Goal: Task Accomplishment & Management: Use online tool/utility

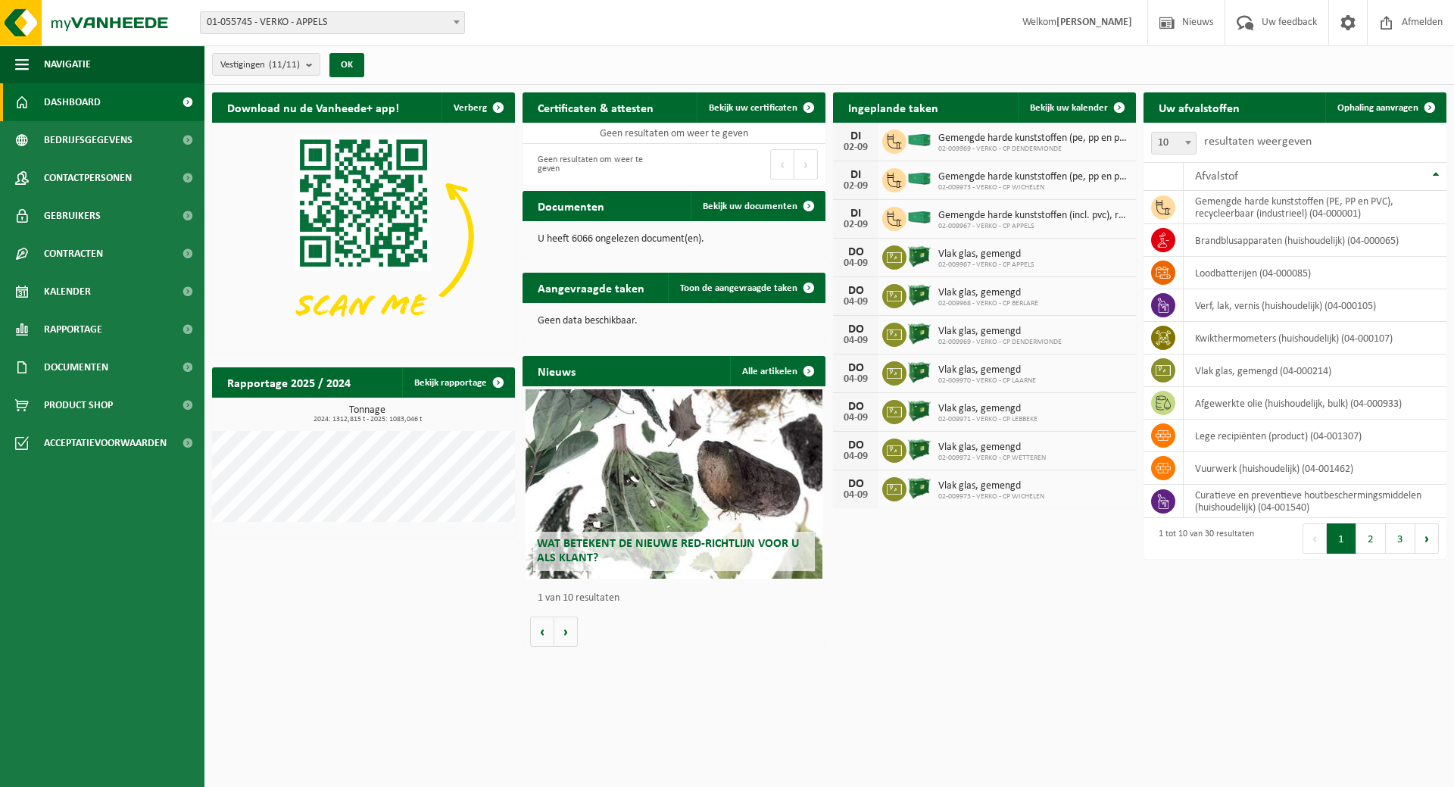
click at [457, 25] on span at bounding box center [456, 22] width 15 height 20
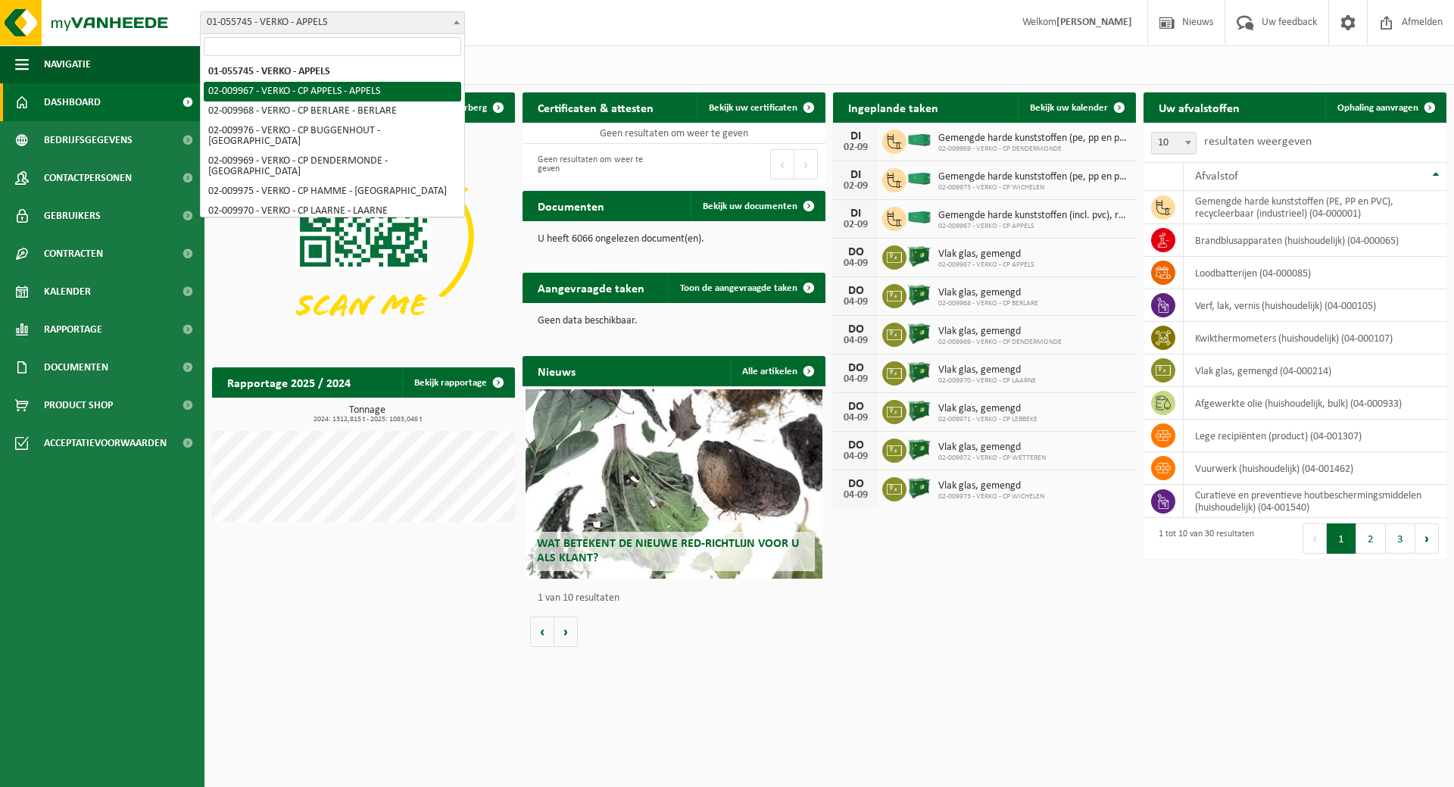
select select "1959"
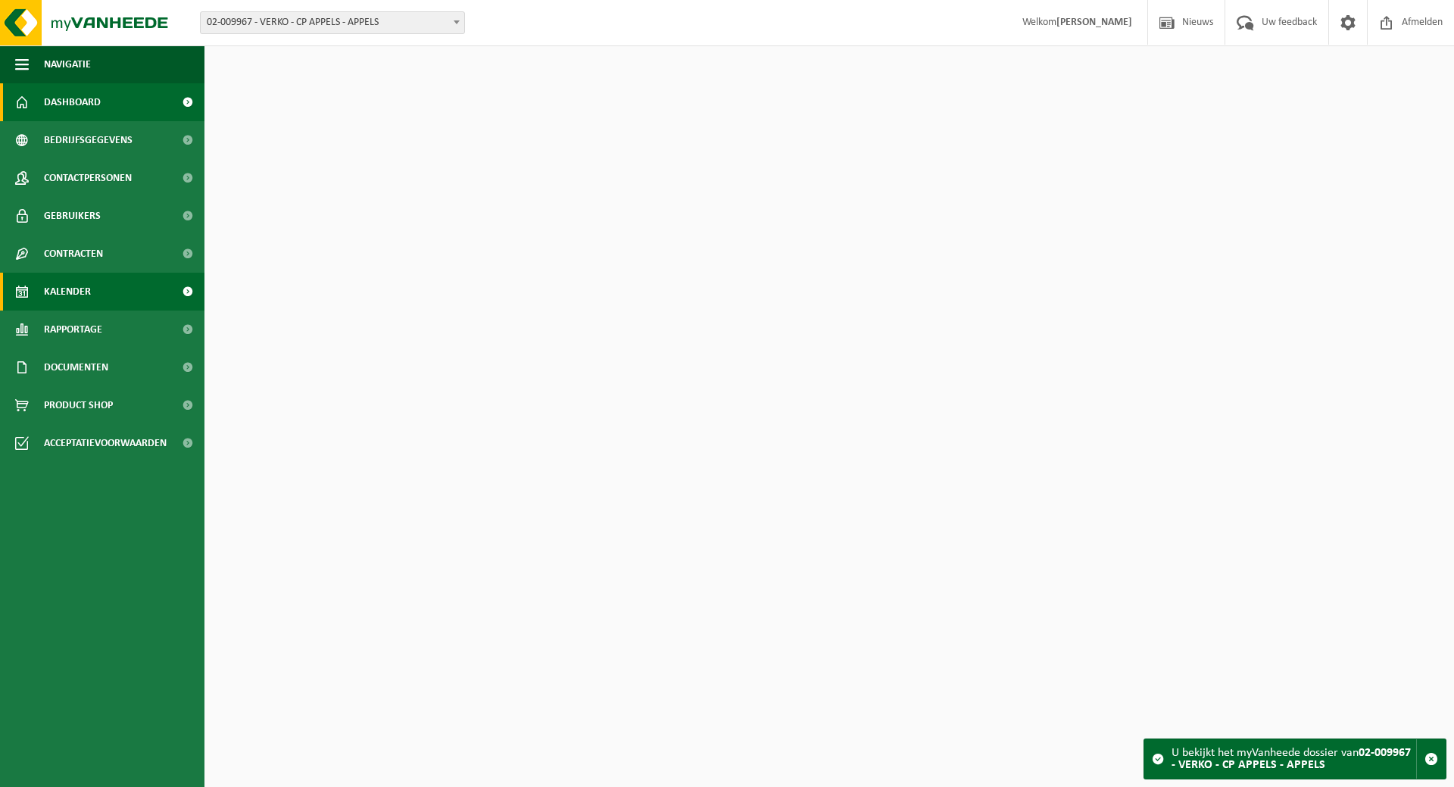
click at [81, 295] on span "Kalender" at bounding box center [67, 292] width 47 height 38
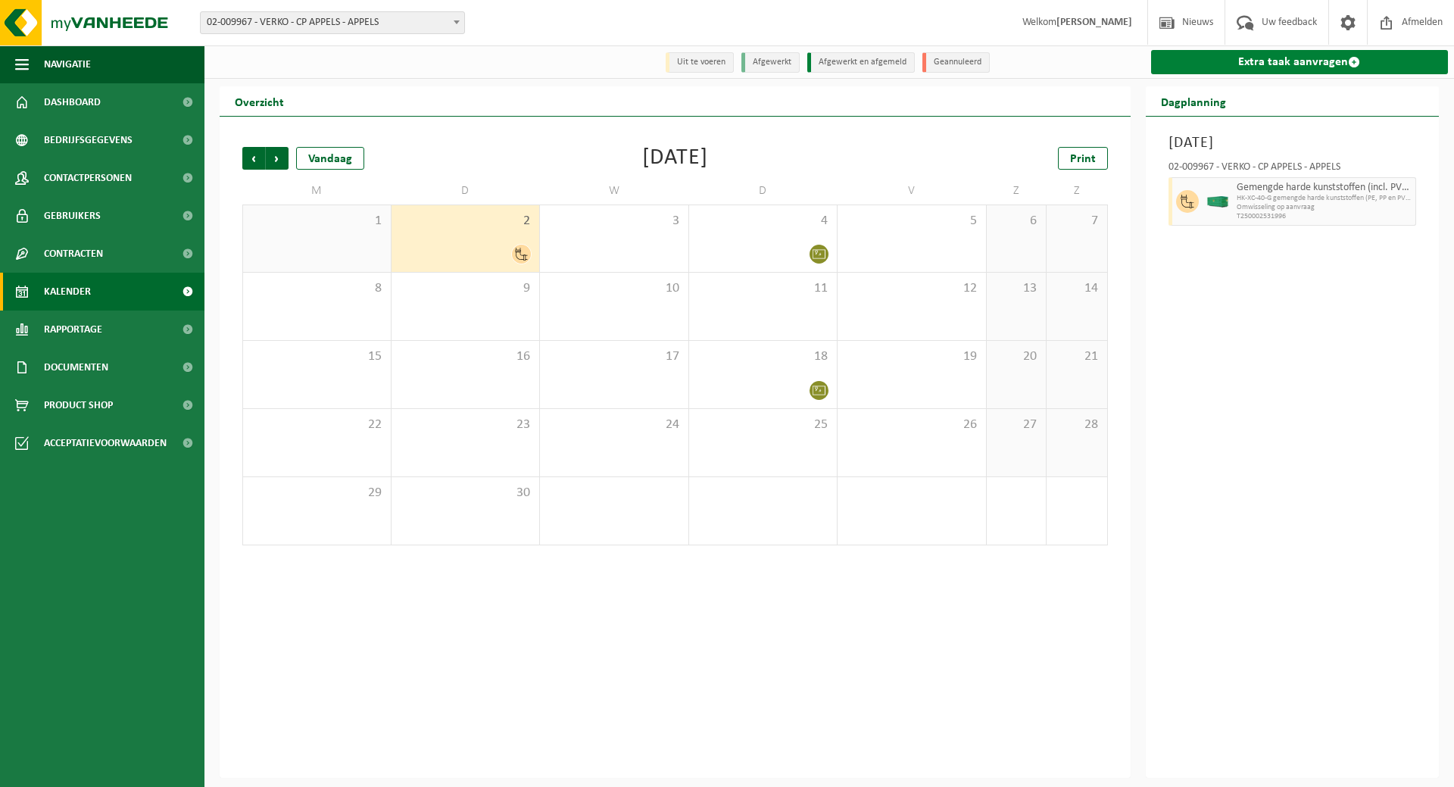
click at [1258, 58] on link "Extra taak aanvragen" at bounding box center [1300, 62] width 298 height 24
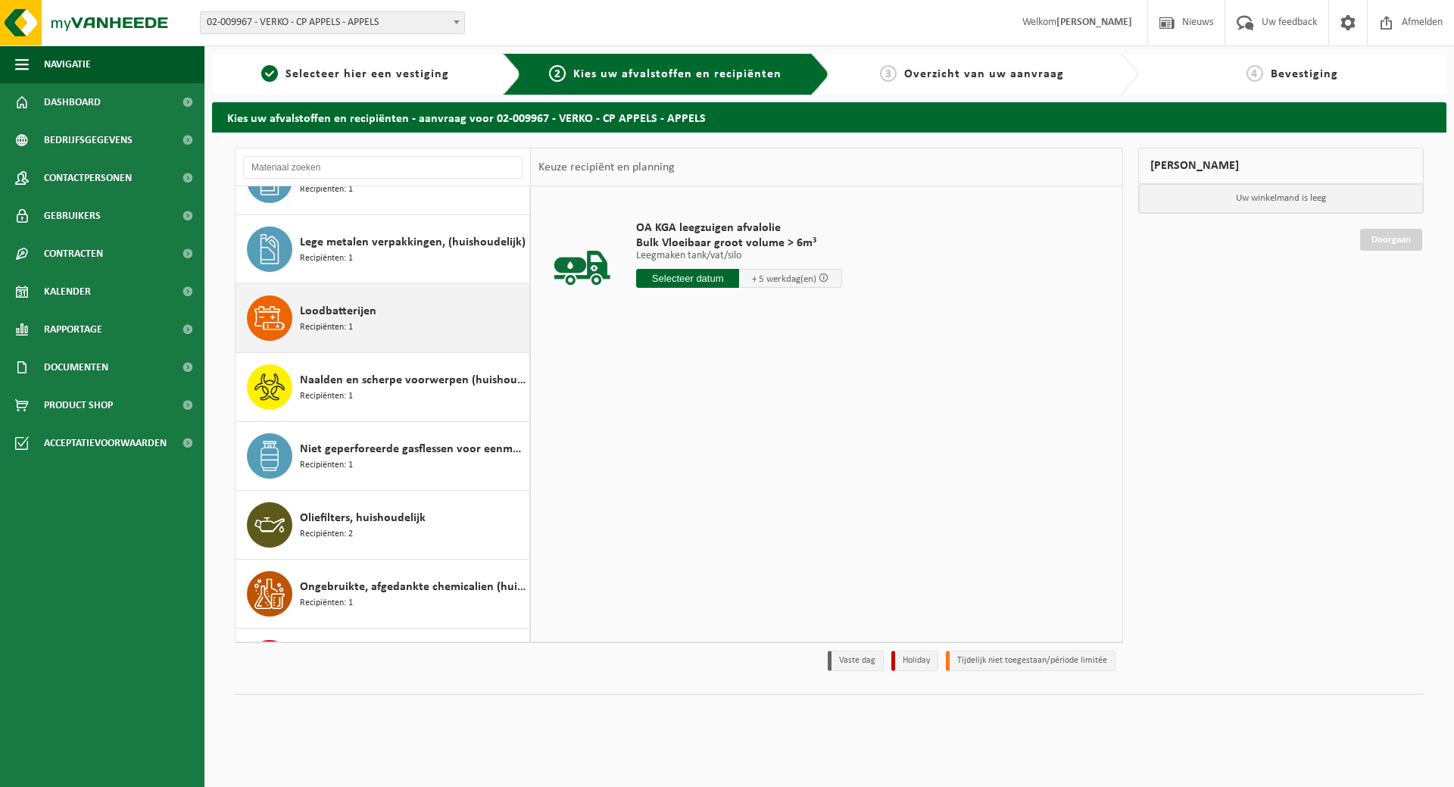
click at [338, 317] on span "Loodbatterijen" at bounding box center [338, 311] width 76 height 18
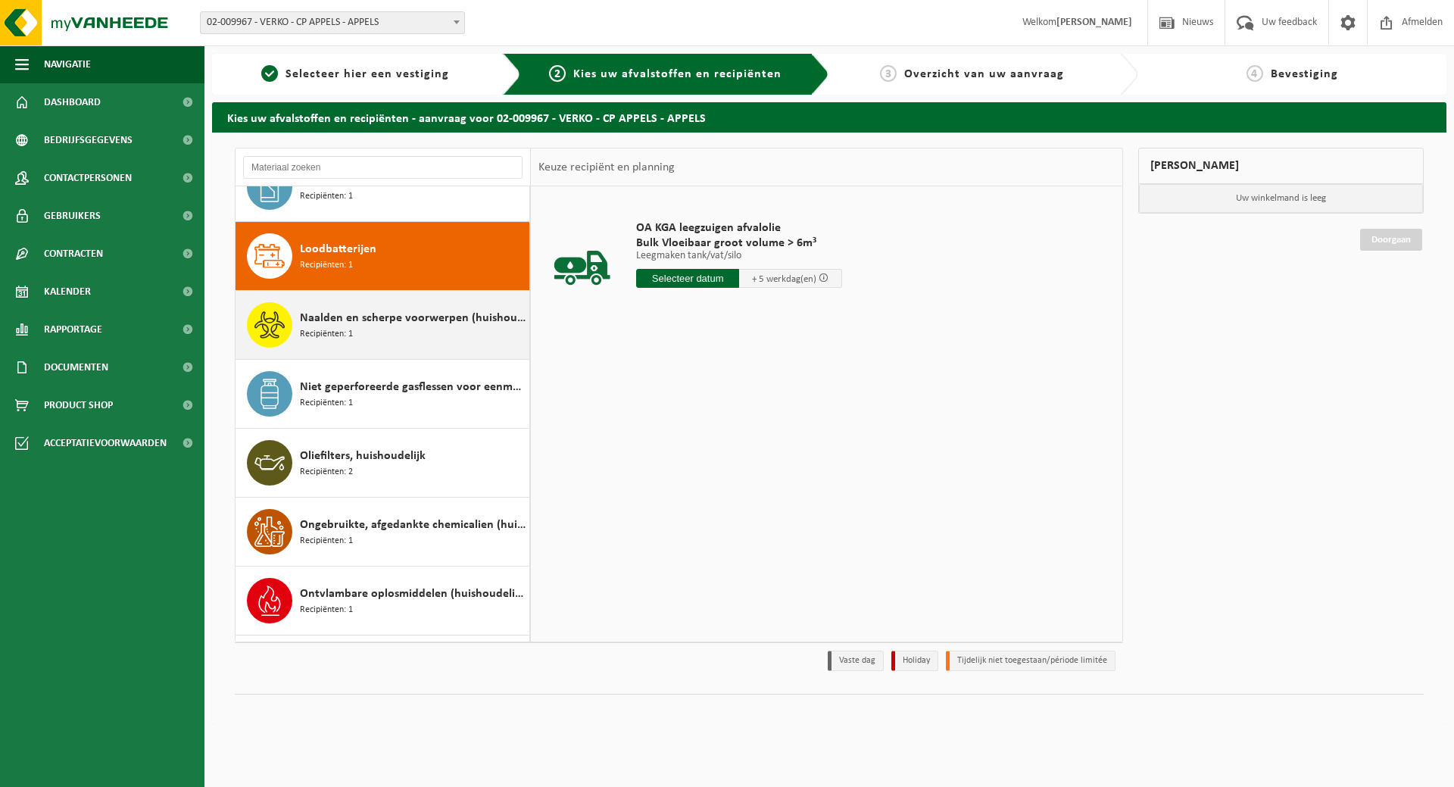
scroll to position [758, 0]
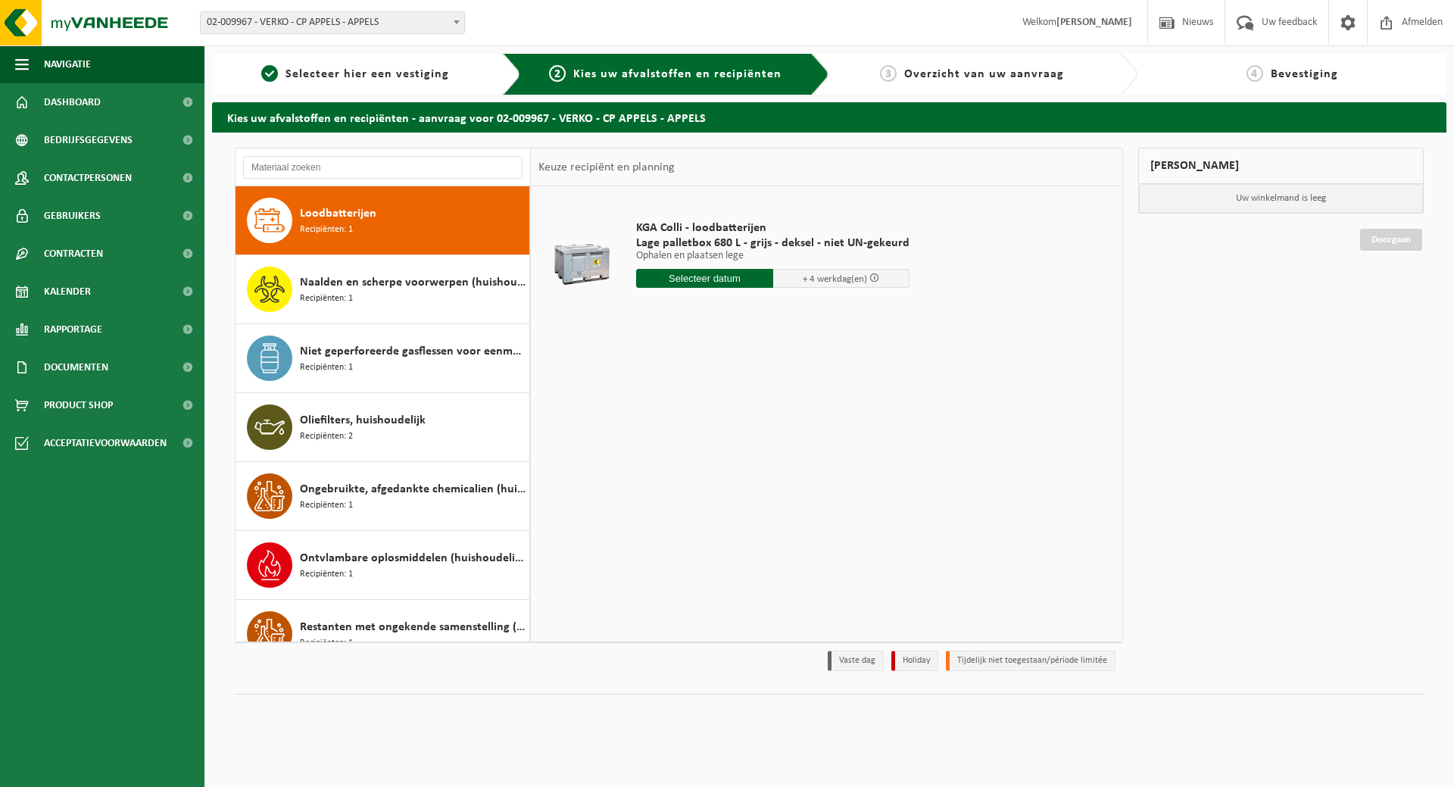
click at [713, 276] on input "text" at bounding box center [704, 278] width 137 height 19
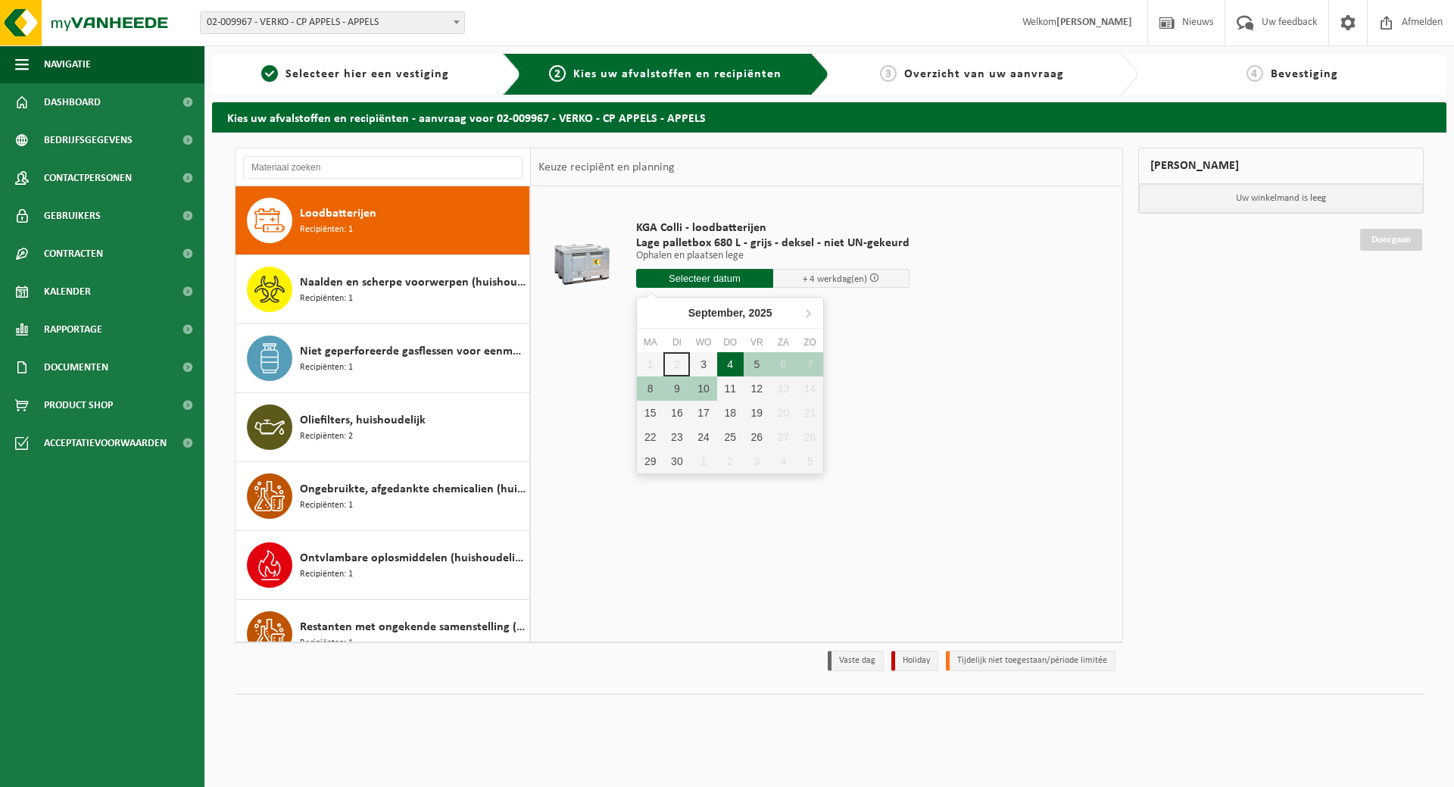
click at [726, 367] on div "4" at bounding box center [730, 364] width 27 height 24
type input "Van 2025-09-04"
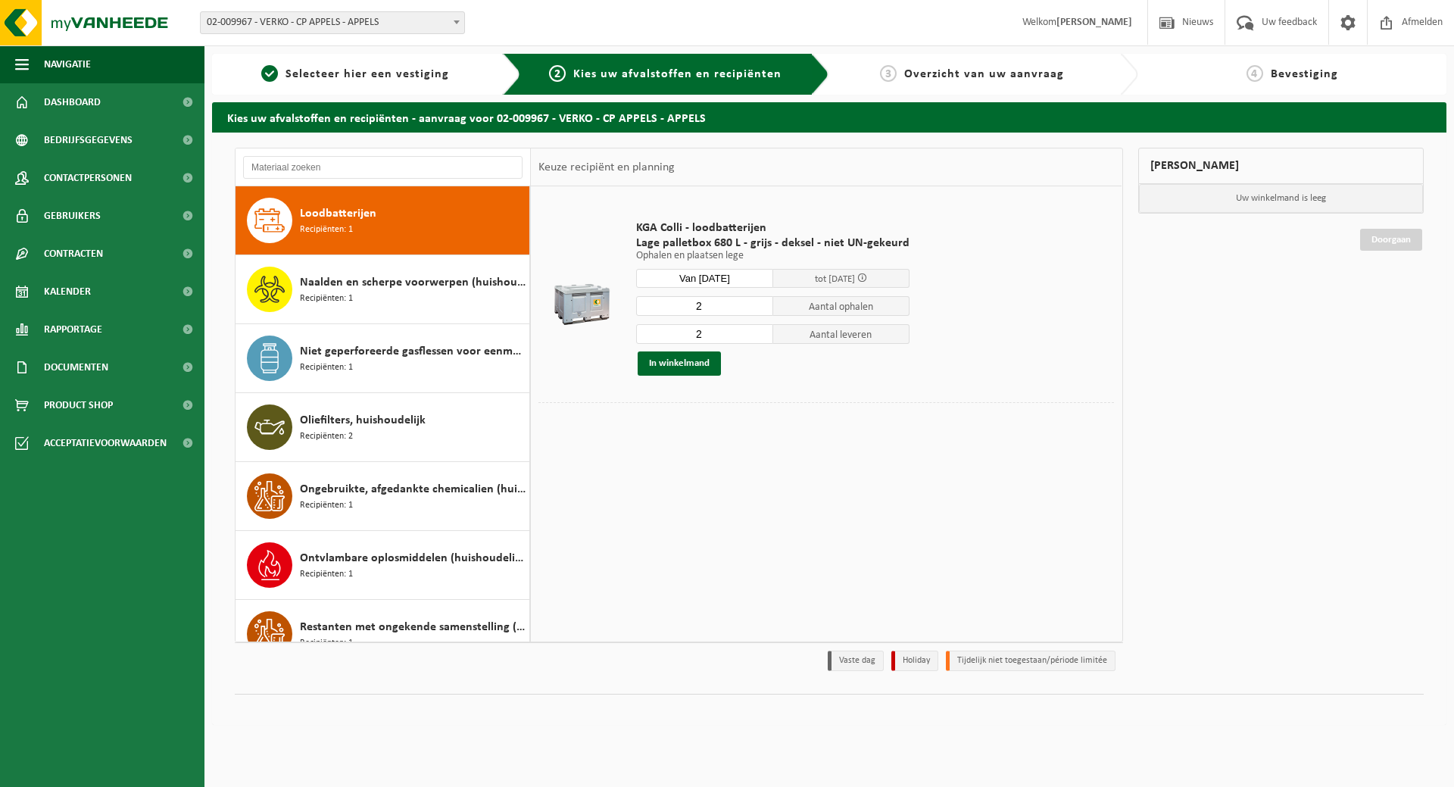
click at [758, 312] on input "2" at bounding box center [704, 306] width 137 height 20
type input "1"
click at [760, 308] on input "1" at bounding box center [704, 306] width 137 height 20
type input "1"
click at [760, 335] on input "1" at bounding box center [704, 334] width 137 height 20
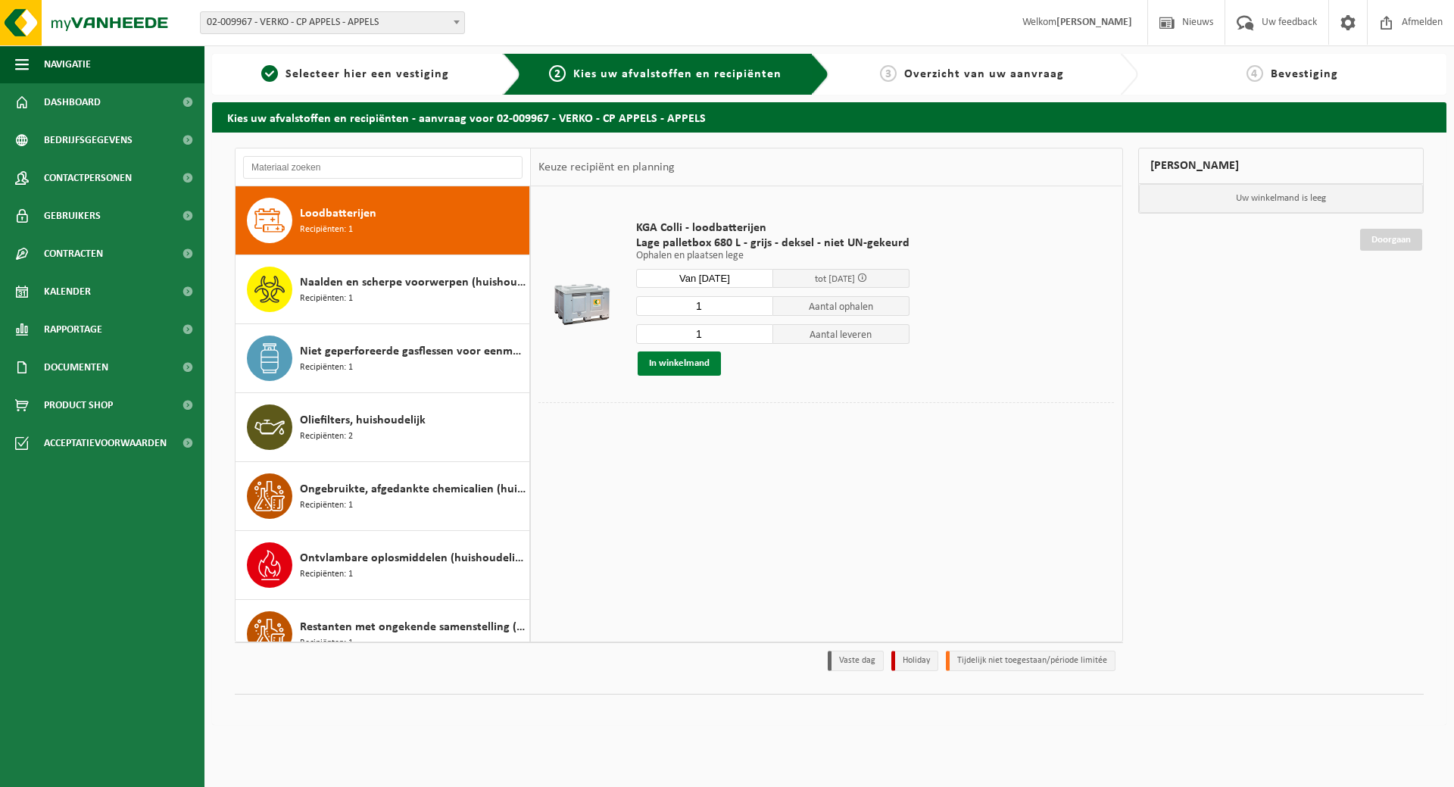
click at [707, 367] on button "In winkelmand" at bounding box center [679, 363] width 83 height 24
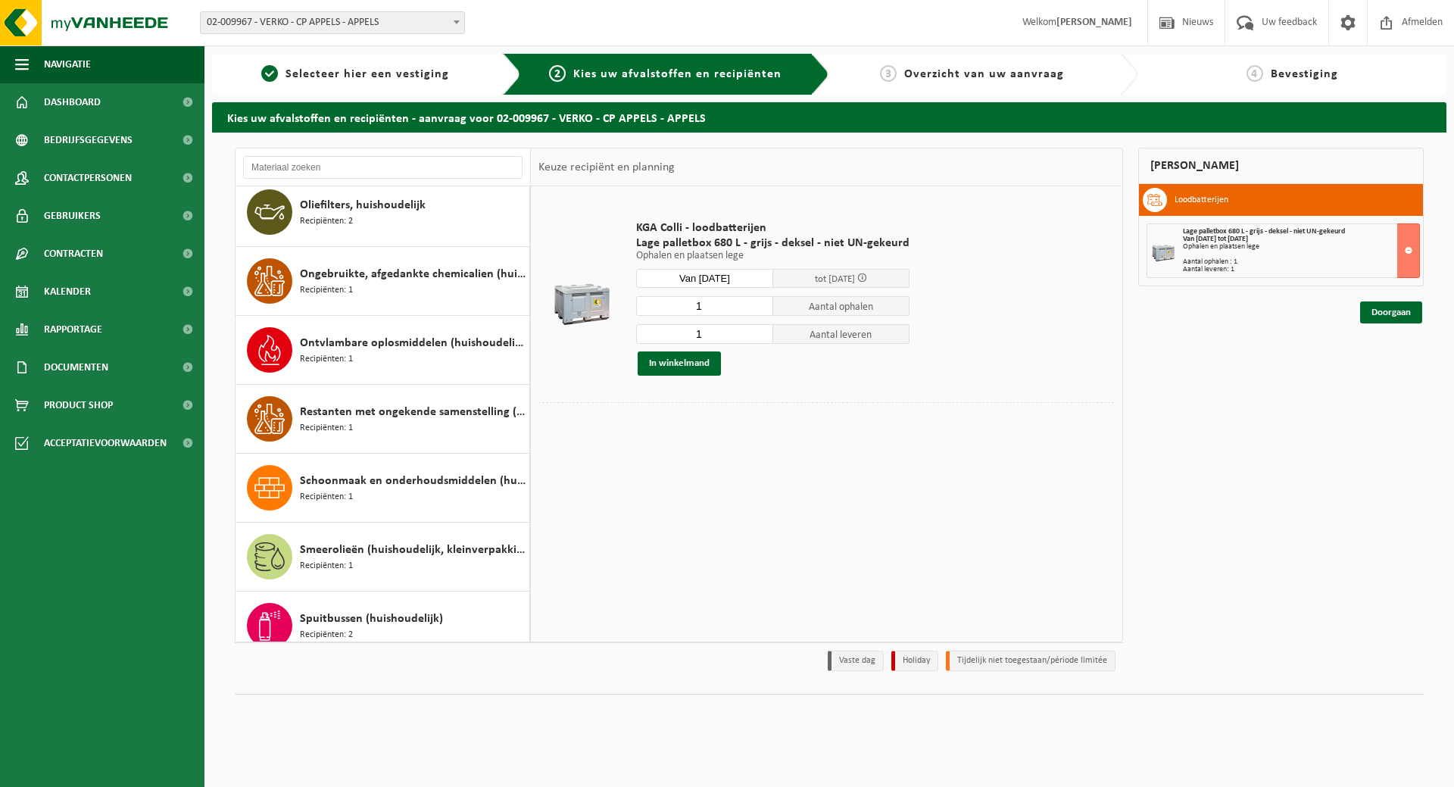
scroll to position [1336, 0]
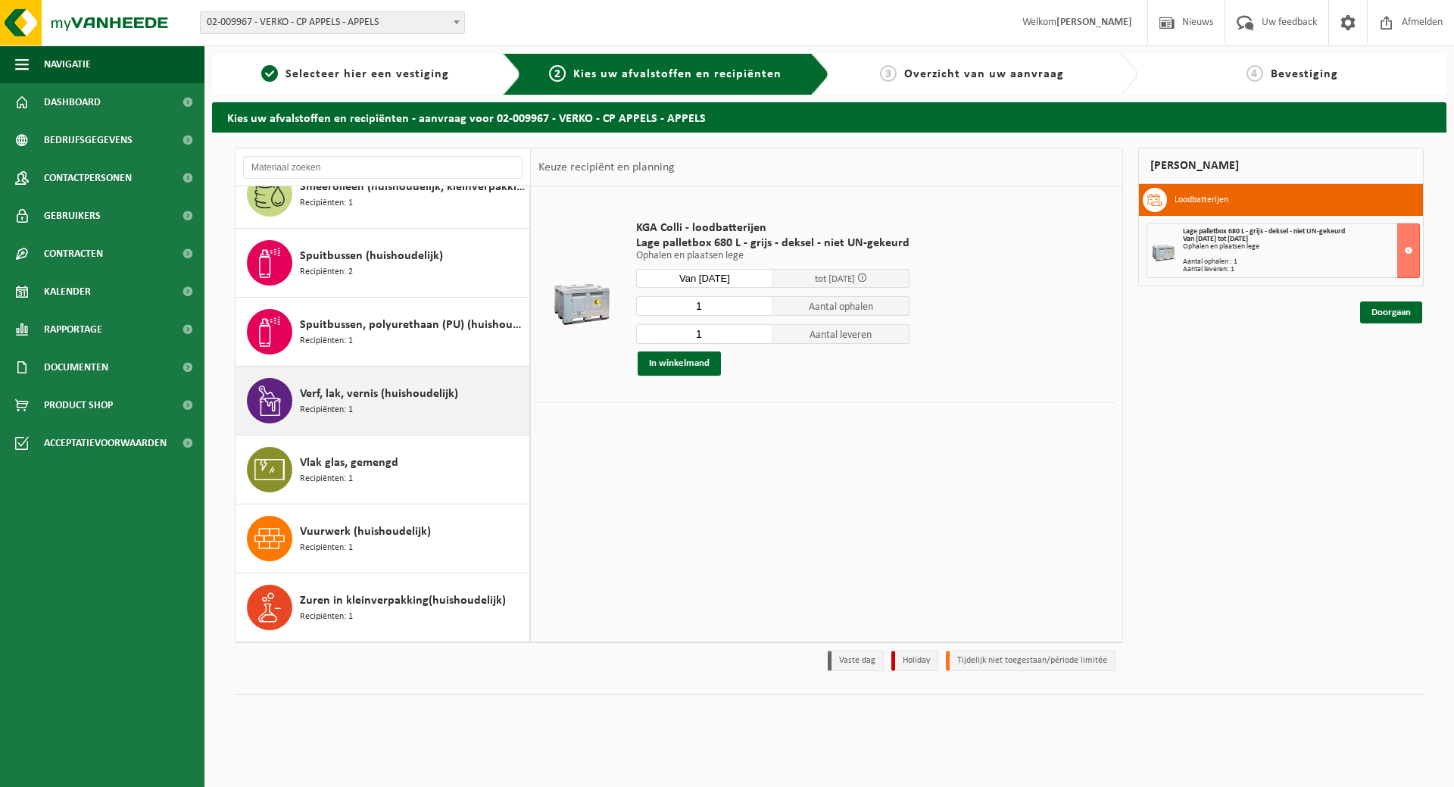
click at [385, 403] on div "Verf, lak, vernis (huishoudelijk) Recipiënten: 1" at bounding box center [413, 400] width 226 height 45
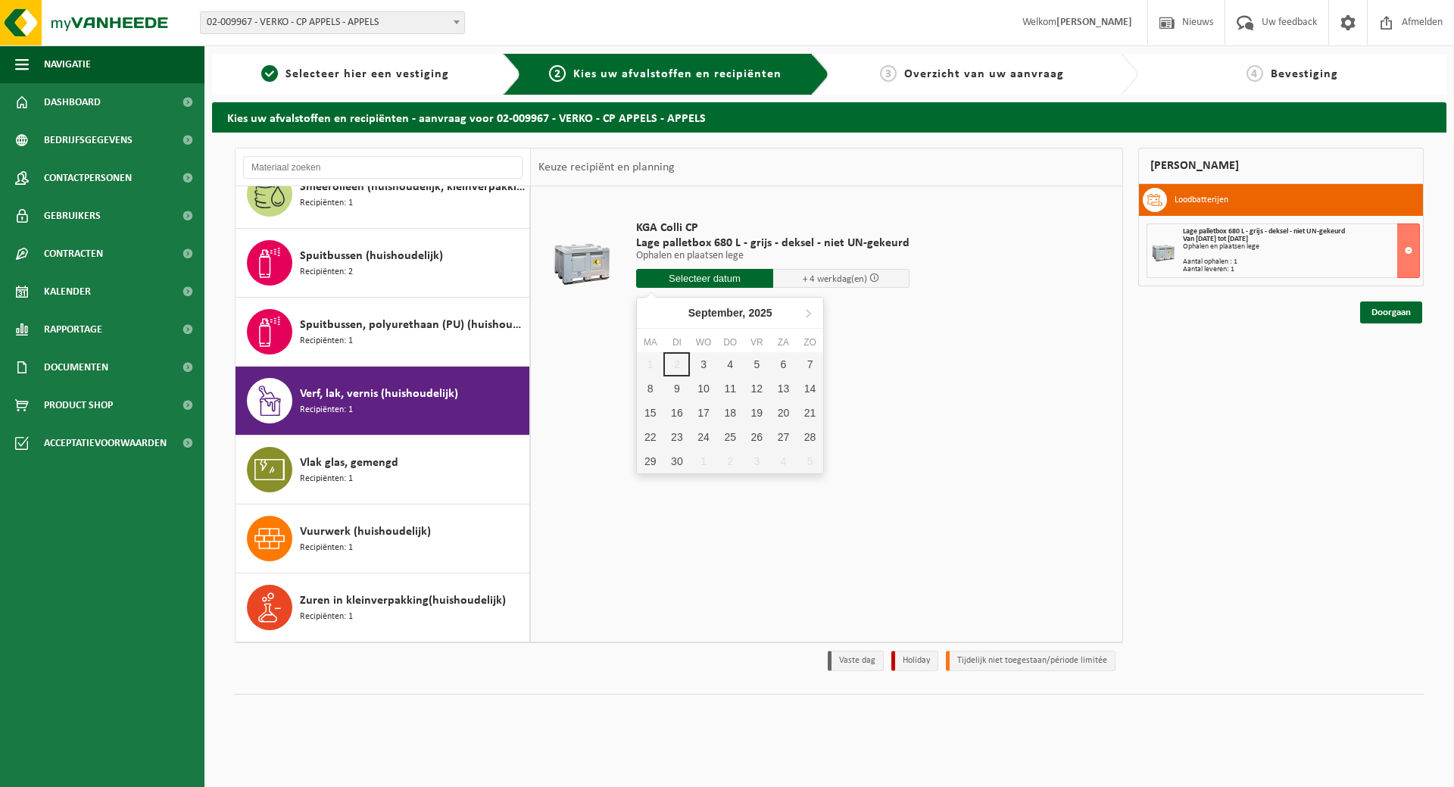
click at [716, 274] on input "text" at bounding box center [704, 278] width 137 height 19
click at [724, 362] on div "4" at bounding box center [730, 364] width 27 height 24
type input "Van 2025-09-04"
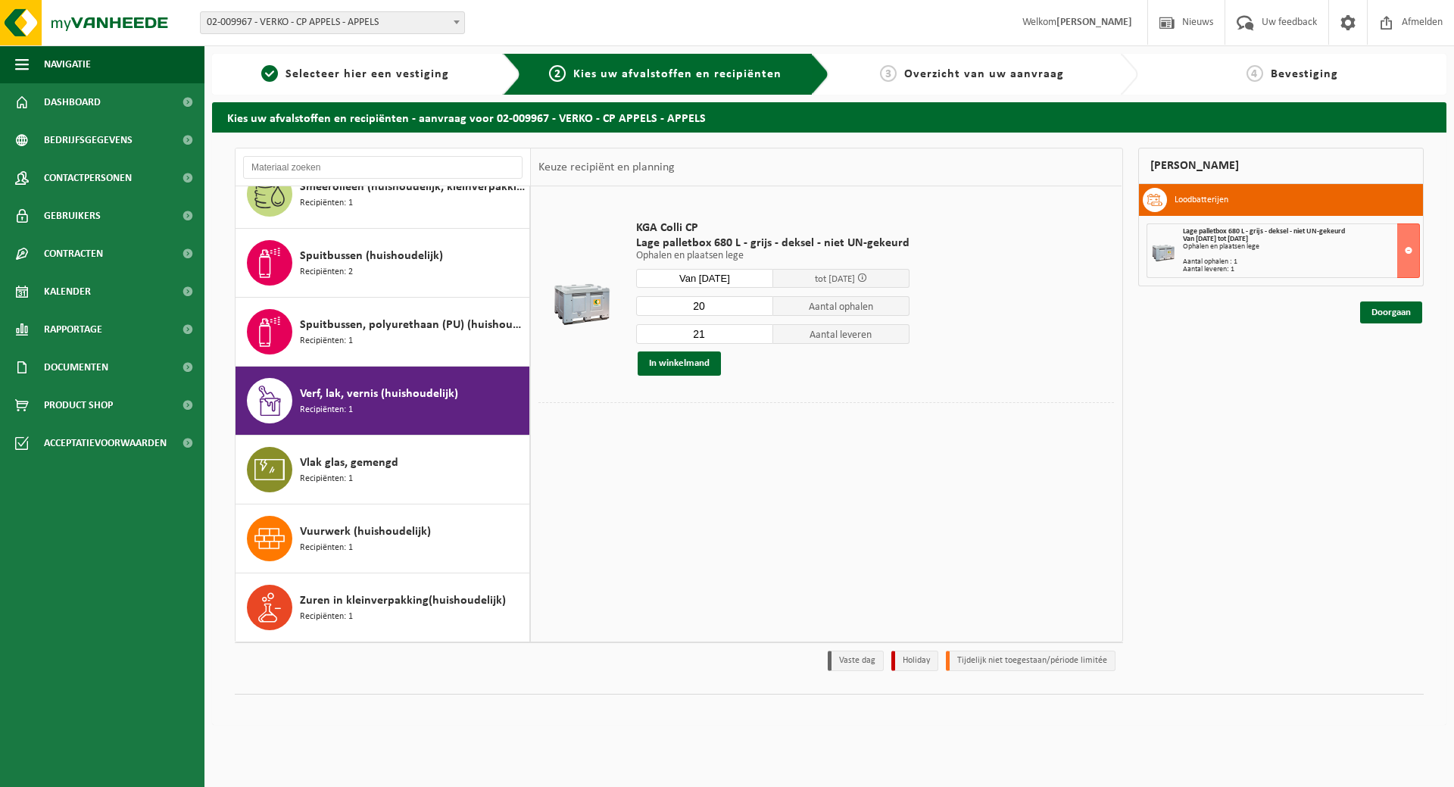
click at [760, 308] on input "20" at bounding box center [704, 306] width 137 height 20
click at [760, 308] on input "19" at bounding box center [704, 306] width 137 height 20
click at [760, 308] on input "18" at bounding box center [704, 306] width 137 height 20
type input "17"
click at [760, 308] on input "17" at bounding box center [704, 306] width 137 height 20
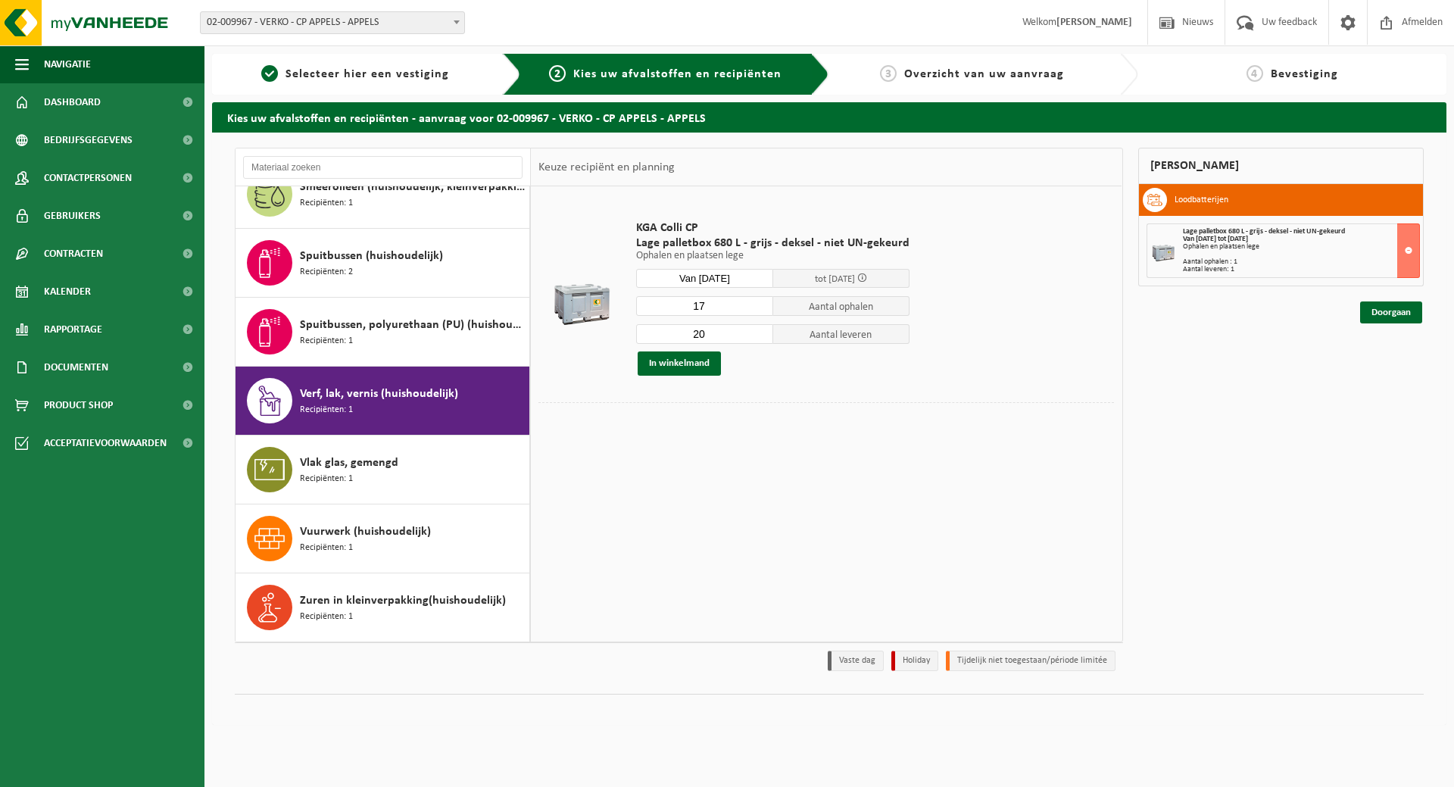
click at [758, 338] on input "20" at bounding box center [704, 334] width 137 height 20
click at [758, 338] on input "19" at bounding box center [704, 334] width 137 height 20
click at [758, 338] on input "18" at bounding box center [704, 334] width 137 height 20
type input "17"
click at [758, 338] on input "17" at bounding box center [704, 334] width 137 height 20
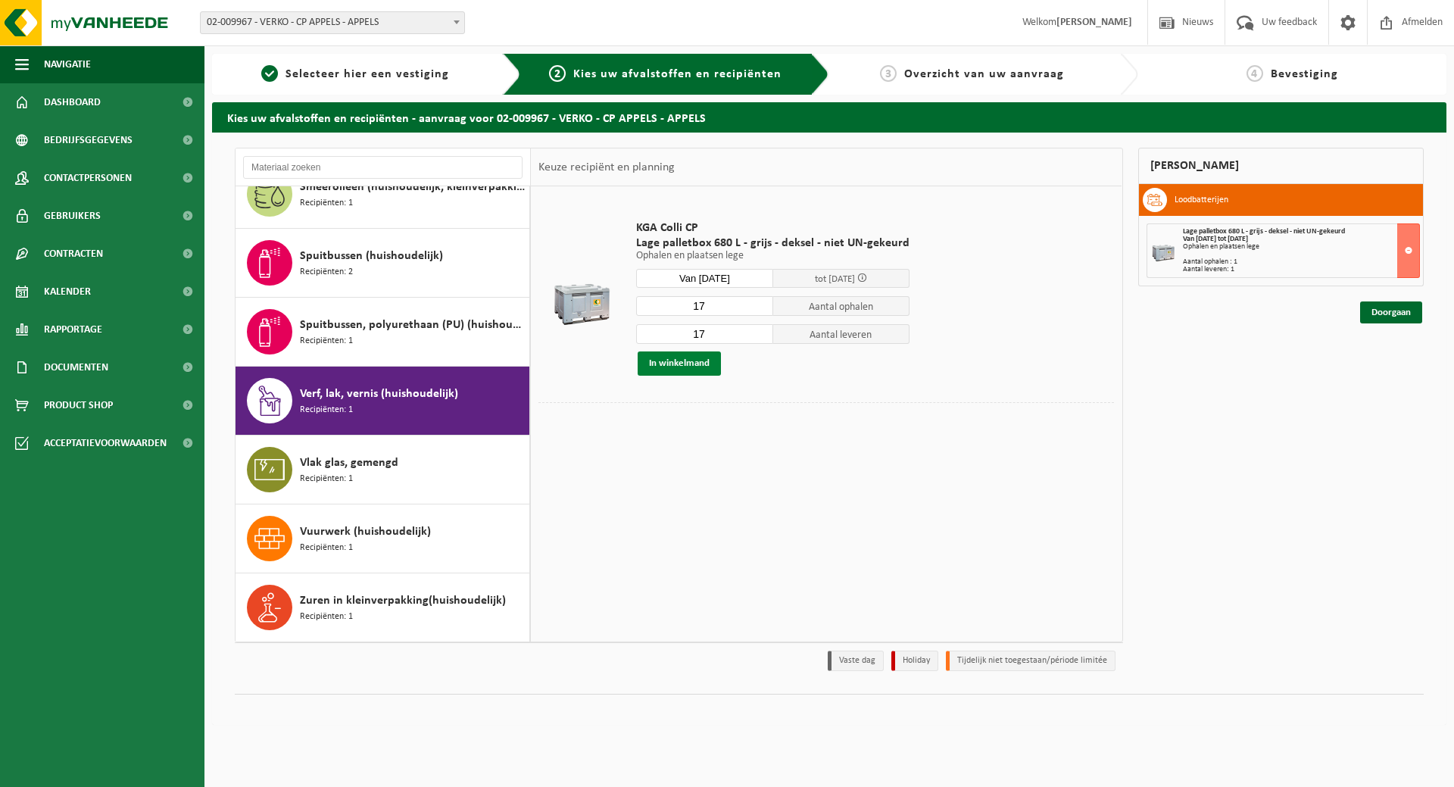
click at [670, 363] on button "In winkelmand" at bounding box center [679, 363] width 83 height 24
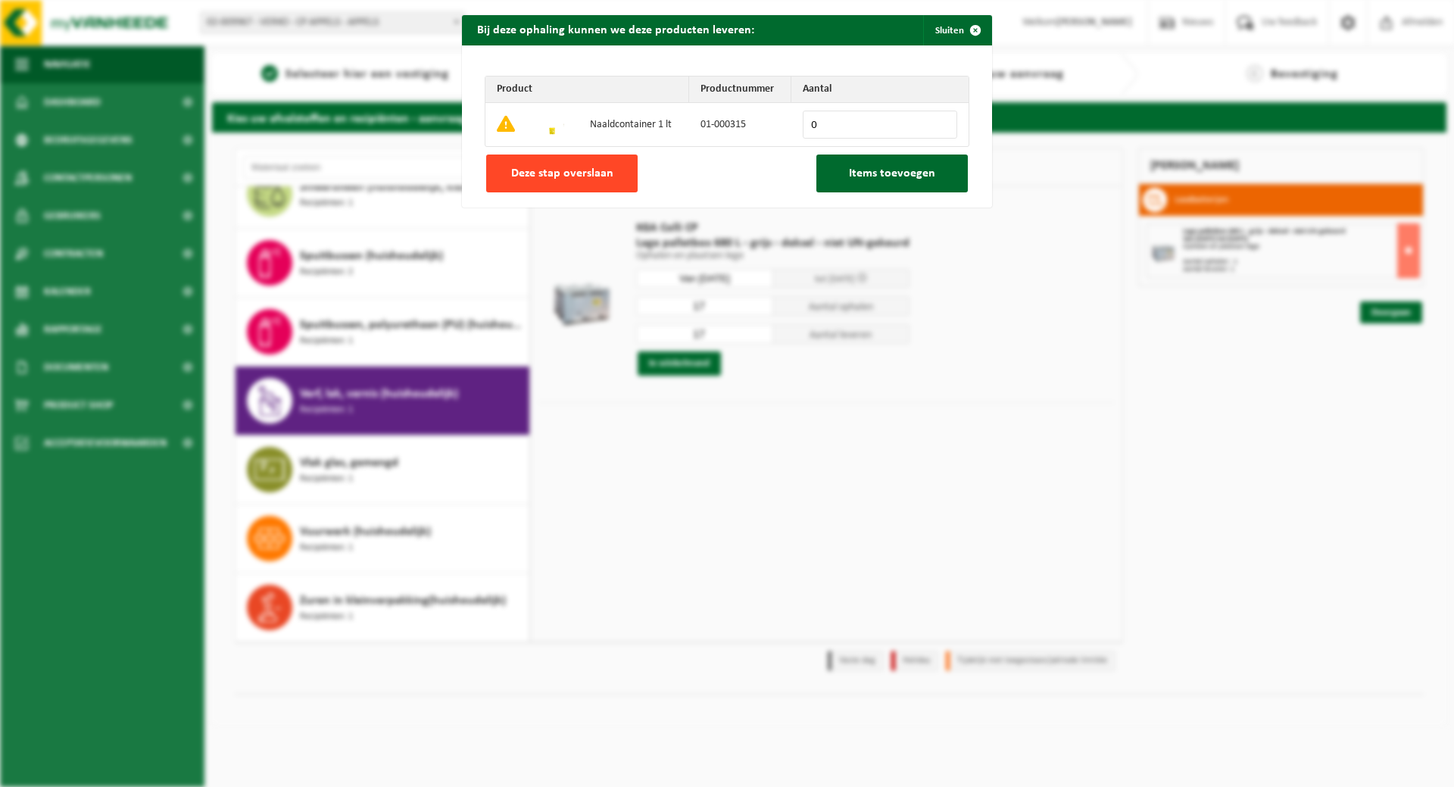
click at [574, 179] on span "Deze stap overslaan" at bounding box center [562, 173] width 102 height 12
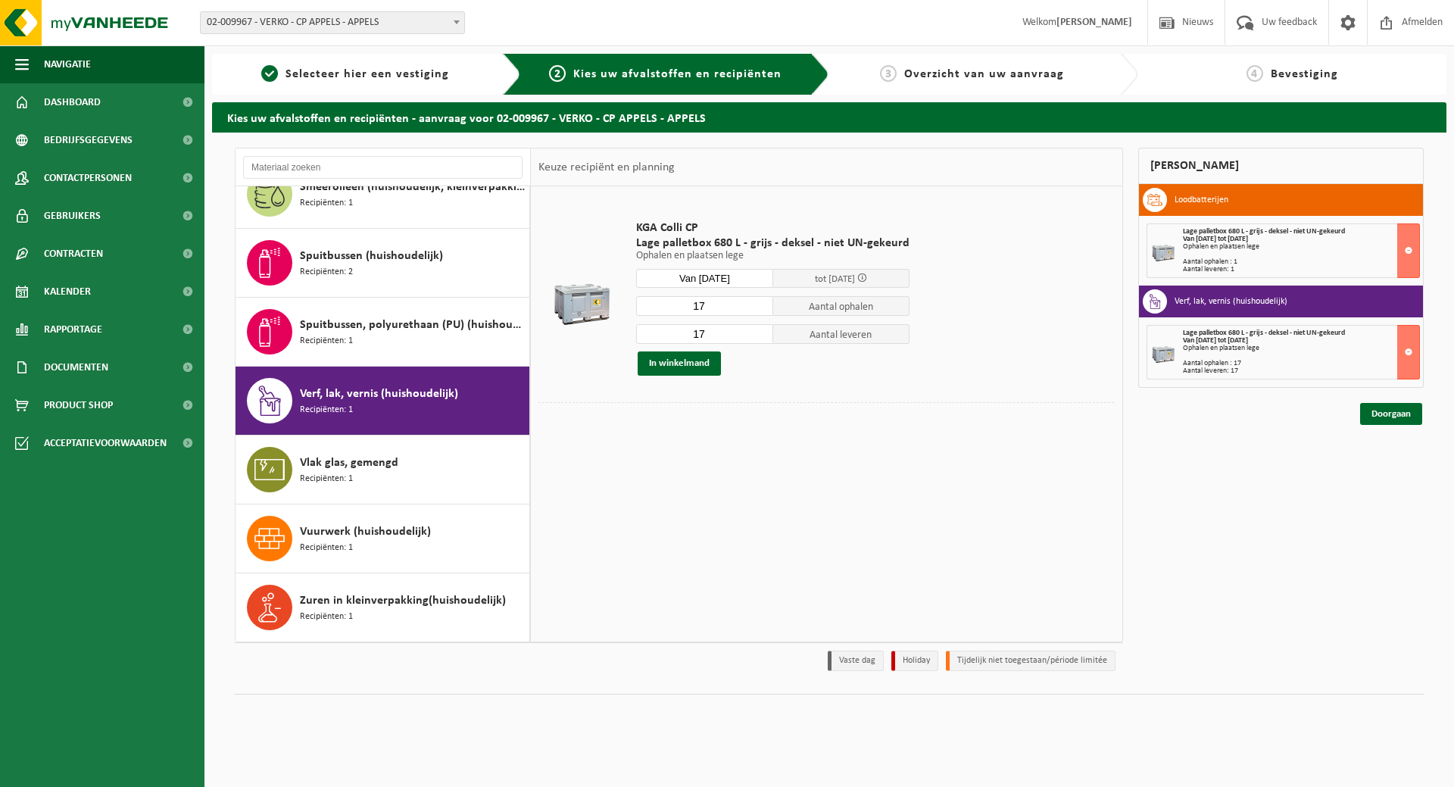
scroll to position [938, 0]
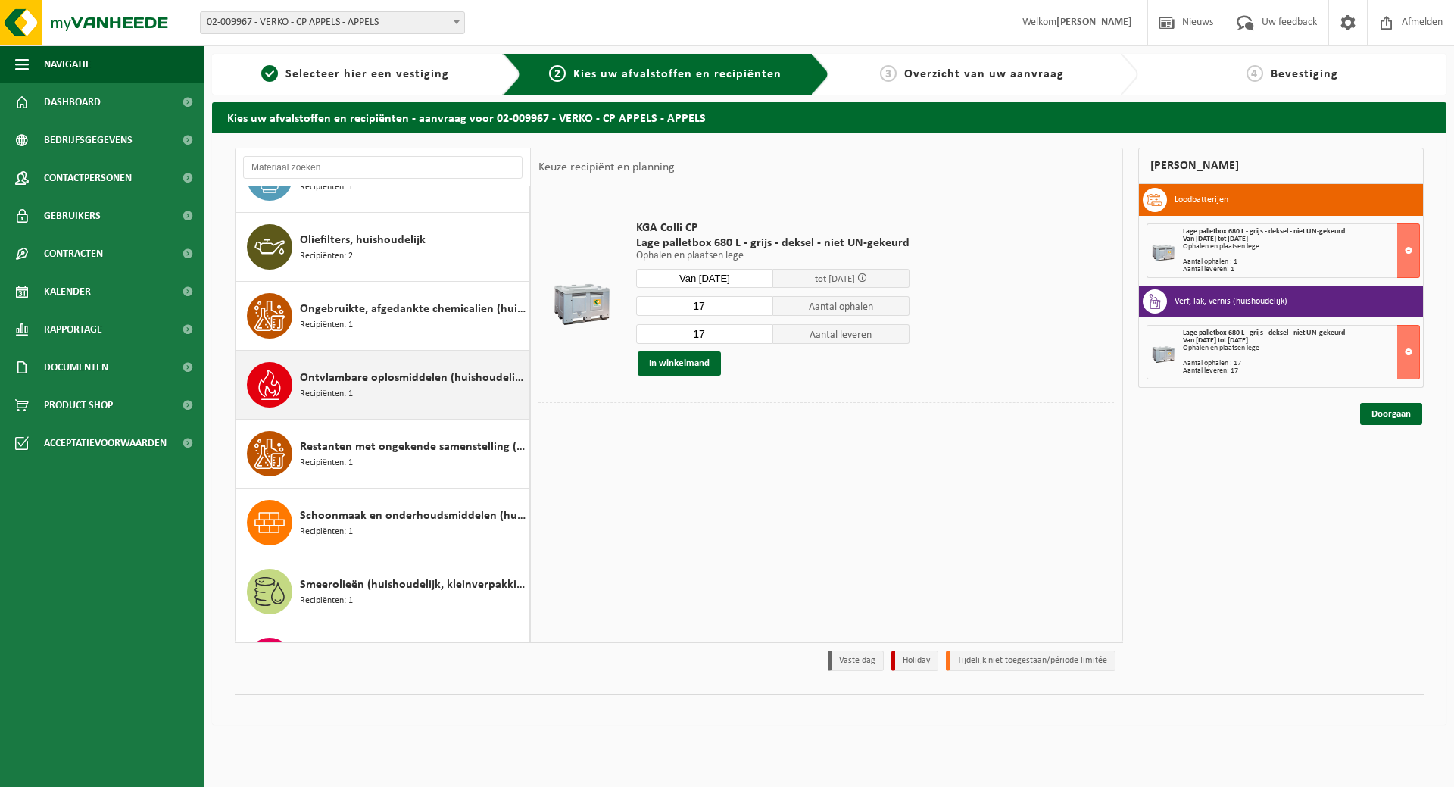
click at [390, 381] on span "Ontvlambare oplosmiddelen (huishoudelijk)" at bounding box center [413, 378] width 226 height 18
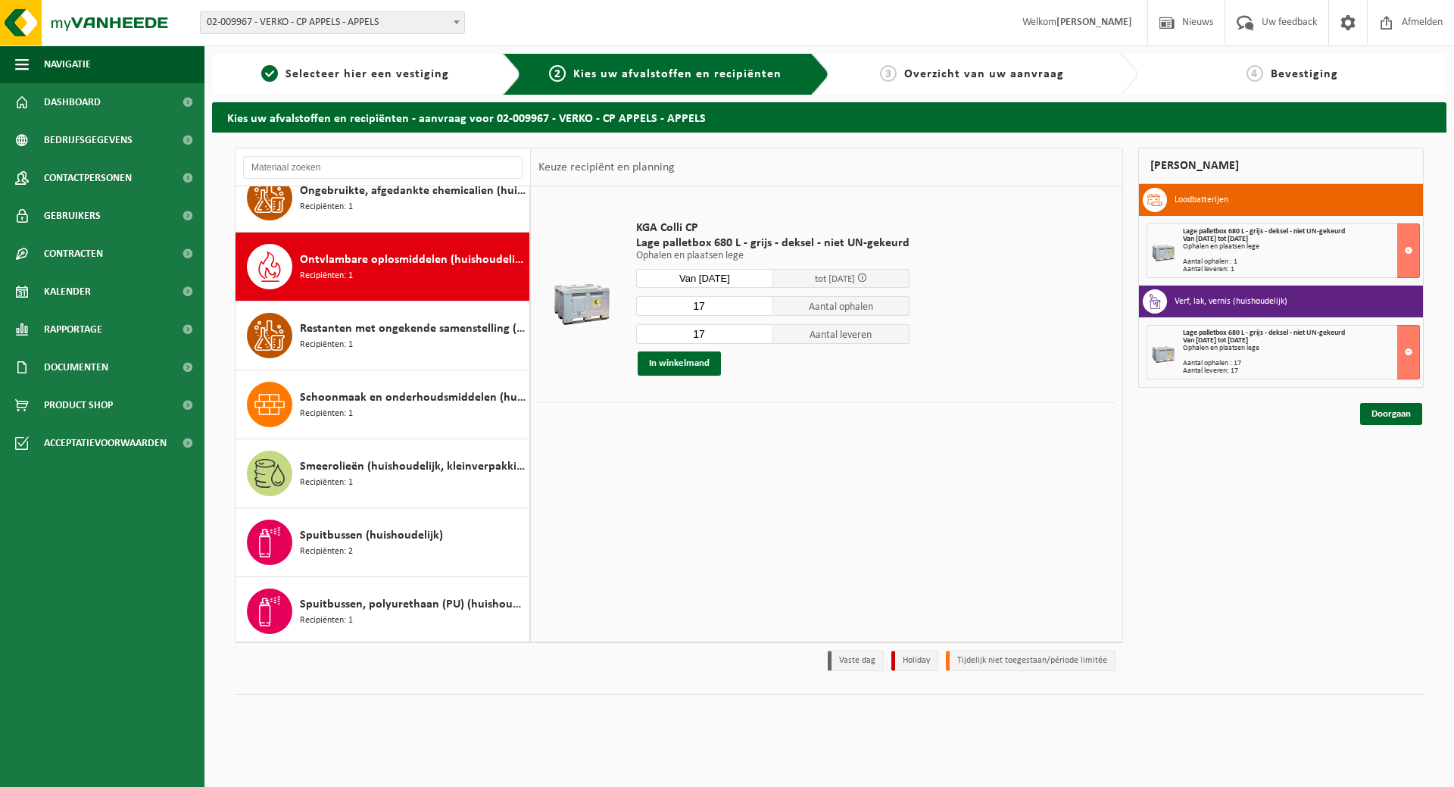
scroll to position [1103, 0]
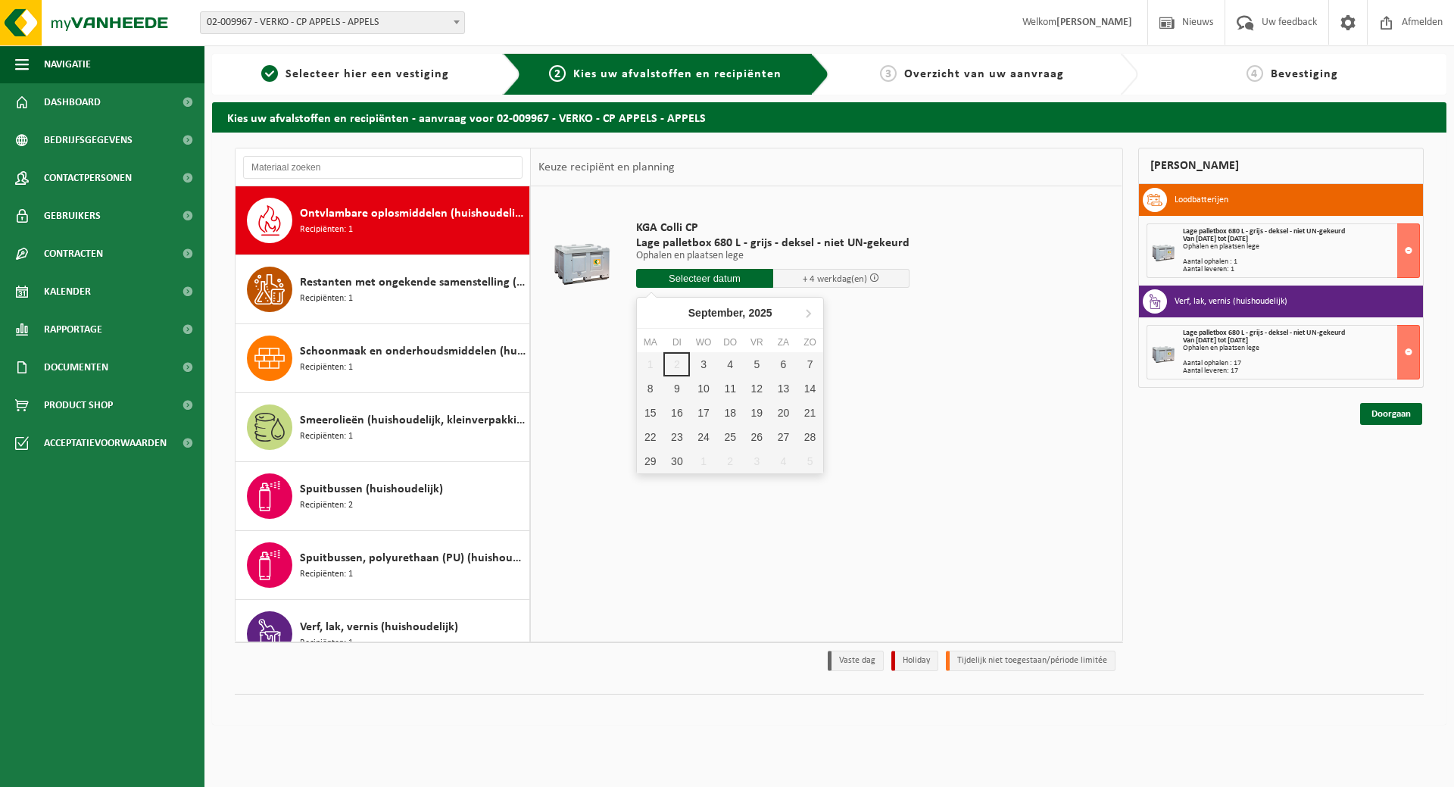
click at [700, 281] on input "text" at bounding box center [704, 278] width 137 height 19
click at [735, 367] on div "4" at bounding box center [730, 364] width 27 height 24
type input "Van 2025-09-04"
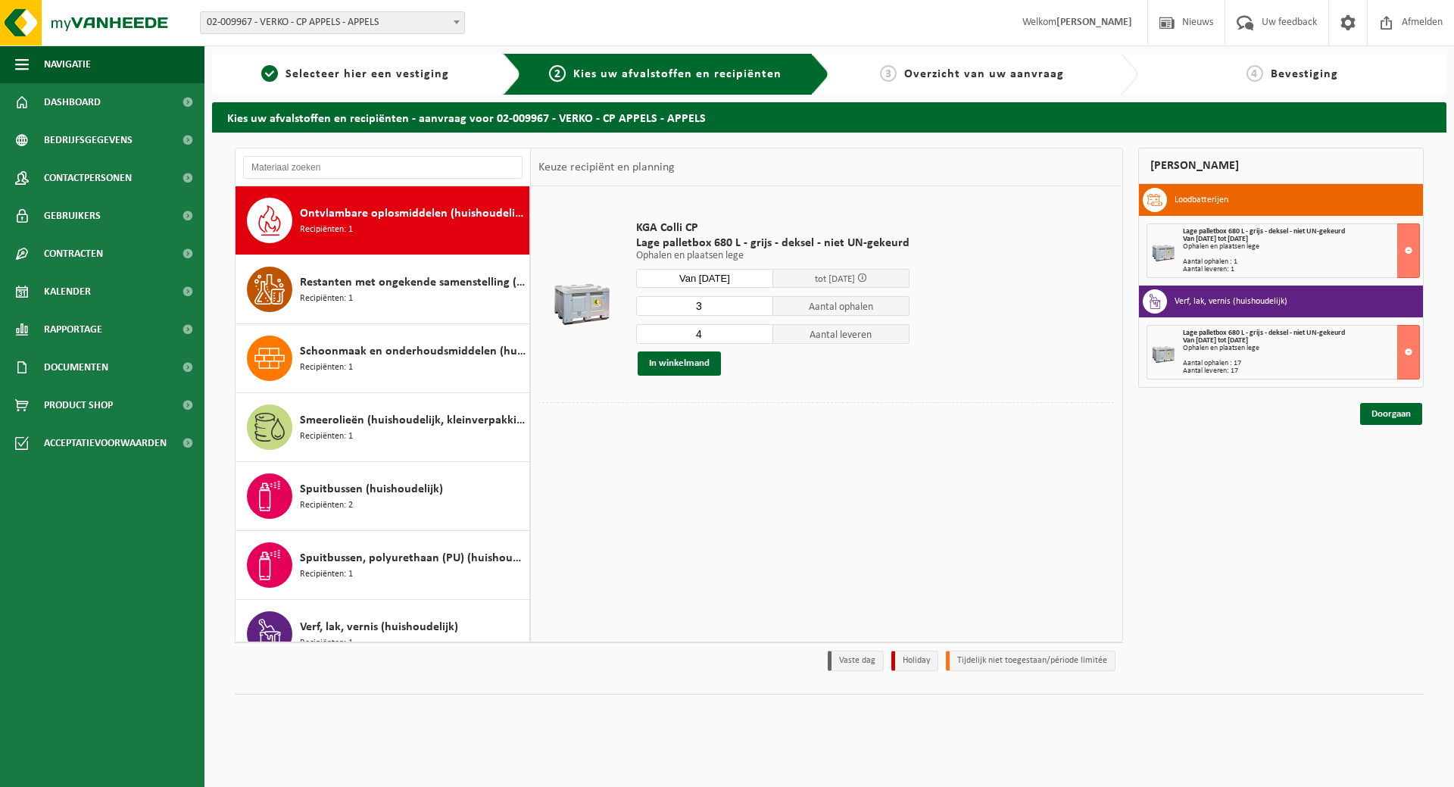
click at [757, 309] on input "3" at bounding box center [704, 306] width 137 height 20
type input "2"
click at [757, 309] on input "2" at bounding box center [704, 306] width 137 height 20
click at [758, 336] on input "3" at bounding box center [704, 334] width 137 height 20
type input "2"
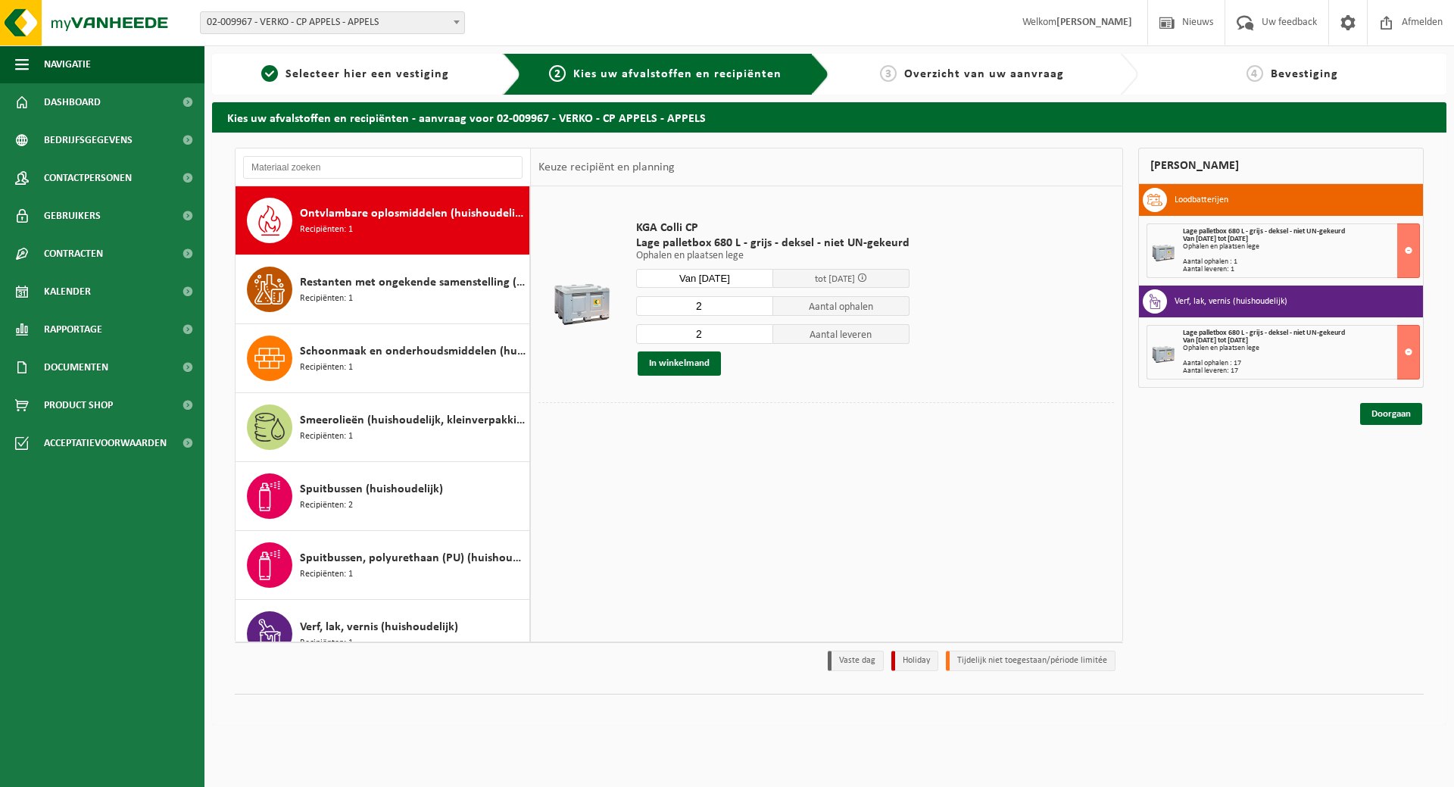
click at [758, 336] on input "2" at bounding box center [704, 334] width 137 height 20
click at [700, 367] on button "In winkelmand" at bounding box center [679, 363] width 83 height 24
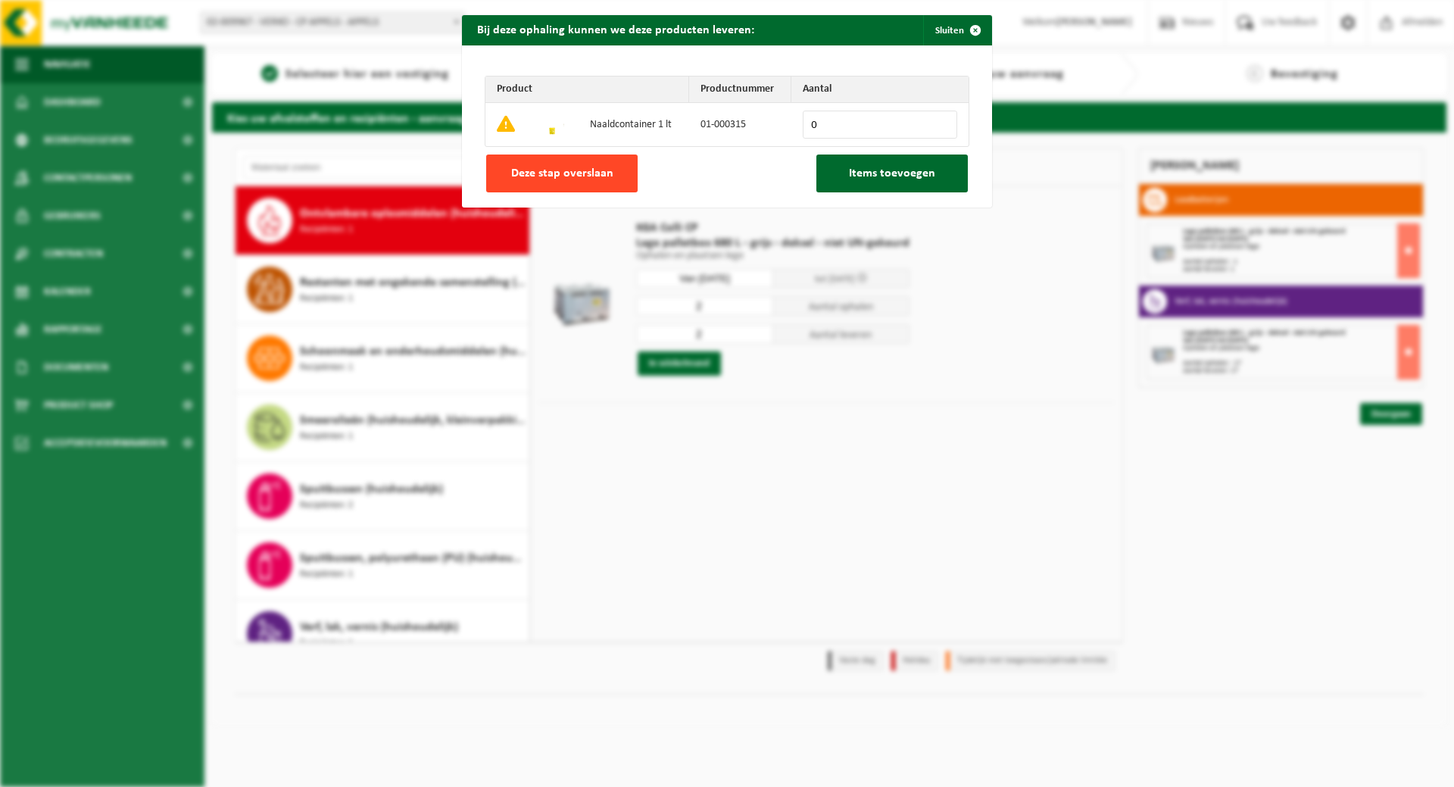
click at [588, 176] on span "Deze stap overslaan" at bounding box center [562, 173] width 102 height 12
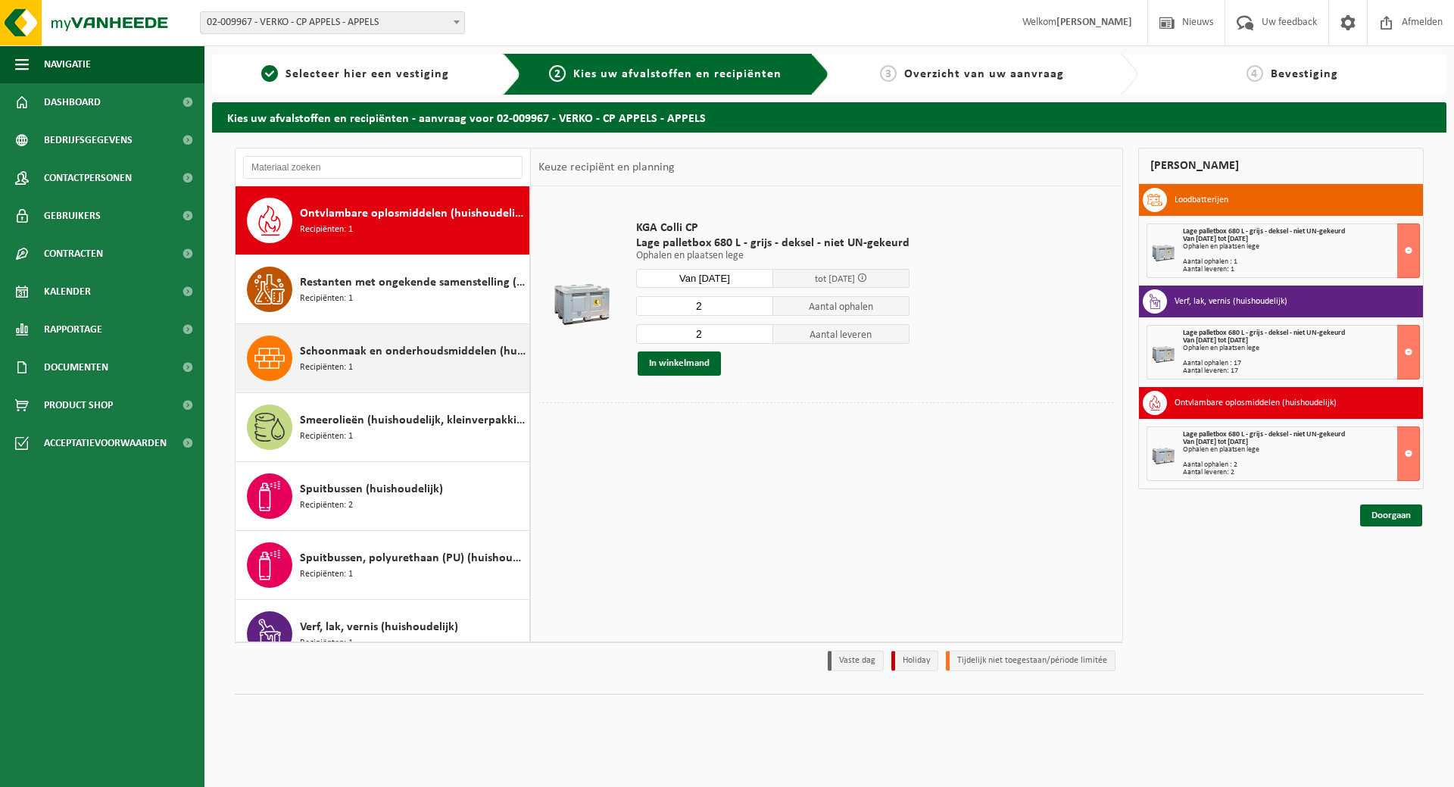
click at [402, 353] on span "Schoonmaak en onderhoudsmiddelen (huishoudelijk)" at bounding box center [413, 351] width 226 height 18
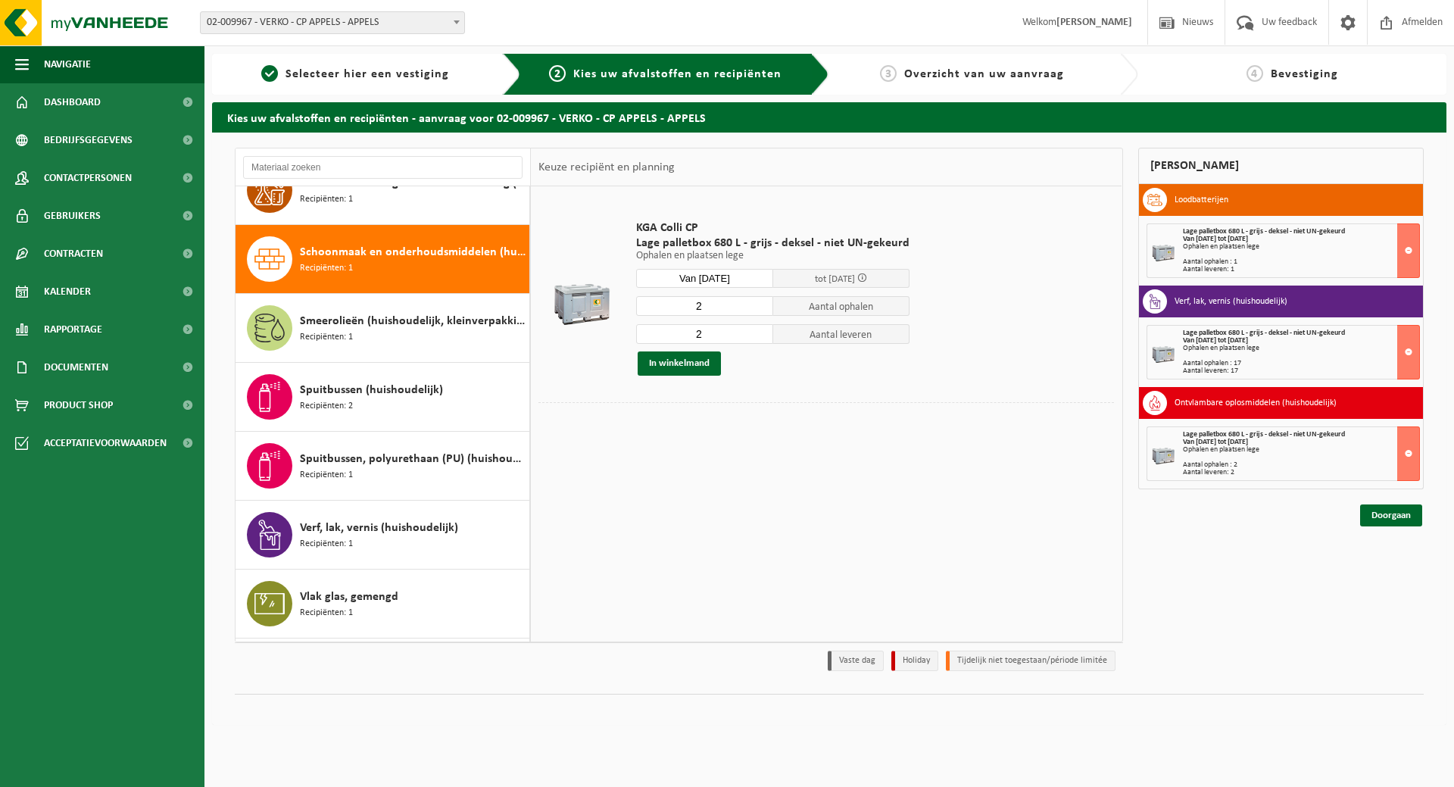
scroll to position [1240, 0]
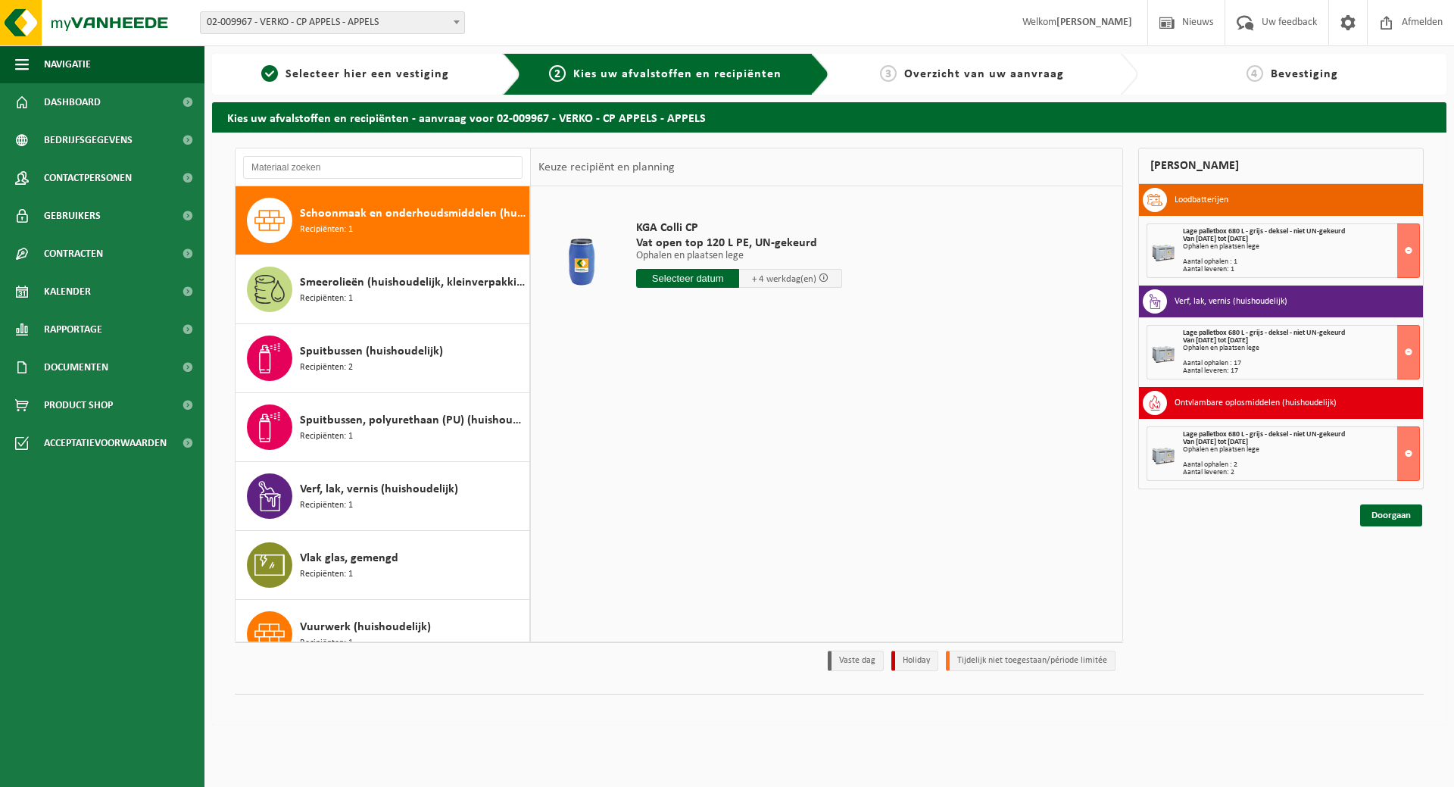
click at [713, 280] on input "text" at bounding box center [687, 278] width 103 height 19
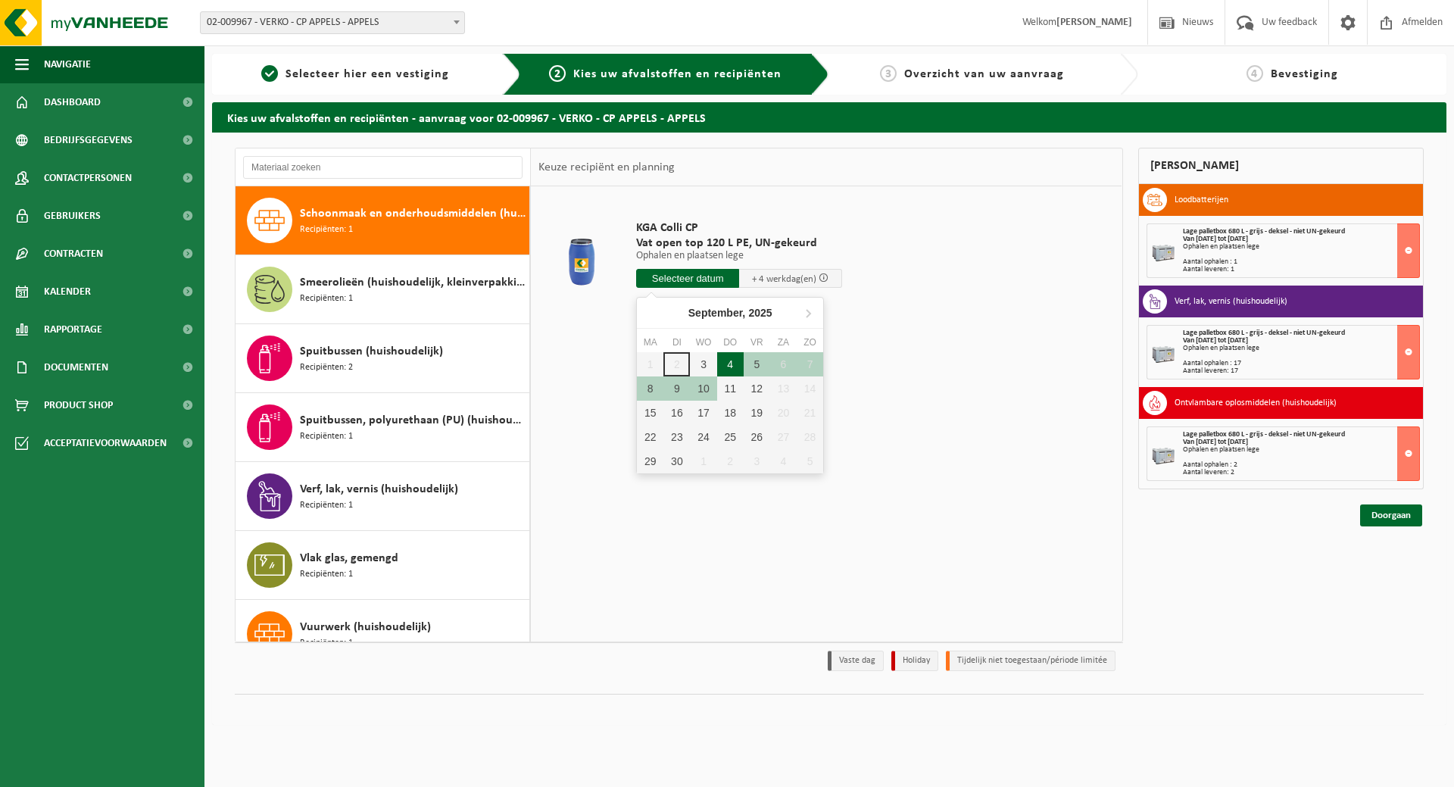
click at [732, 363] on div "4" at bounding box center [730, 364] width 27 height 24
type input "Van 2025-09-04"
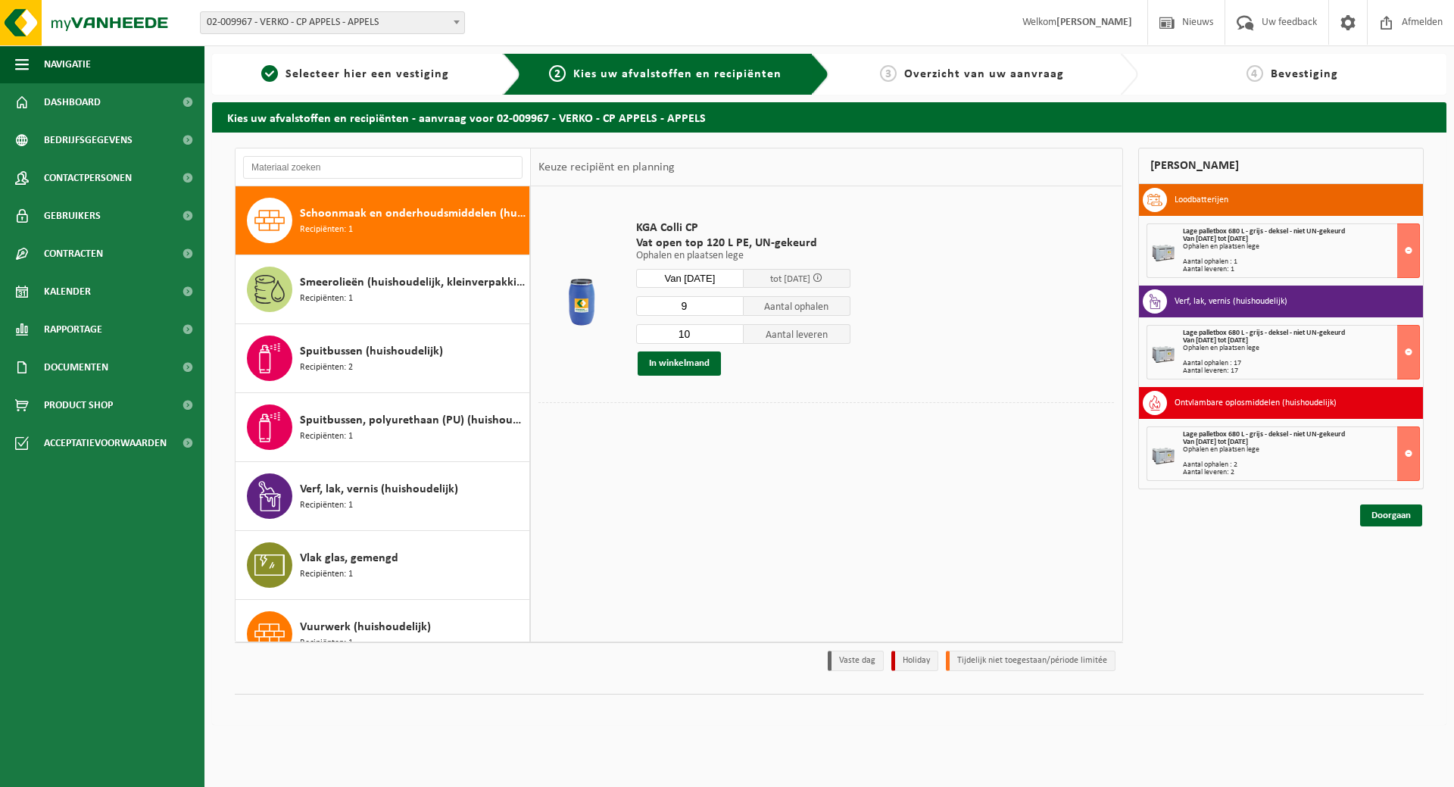
click at [732, 306] on input "9" at bounding box center [690, 306] width 108 height 20
click at [732, 306] on input "8" at bounding box center [690, 306] width 108 height 20
click at [732, 306] on input "7" at bounding box center [690, 306] width 108 height 20
click at [732, 306] on input "6" at bounding box center [690, 306] width 108 height 20
click at [732, 306] on input "5" at bounding box center [690, 306] width 108 height 20
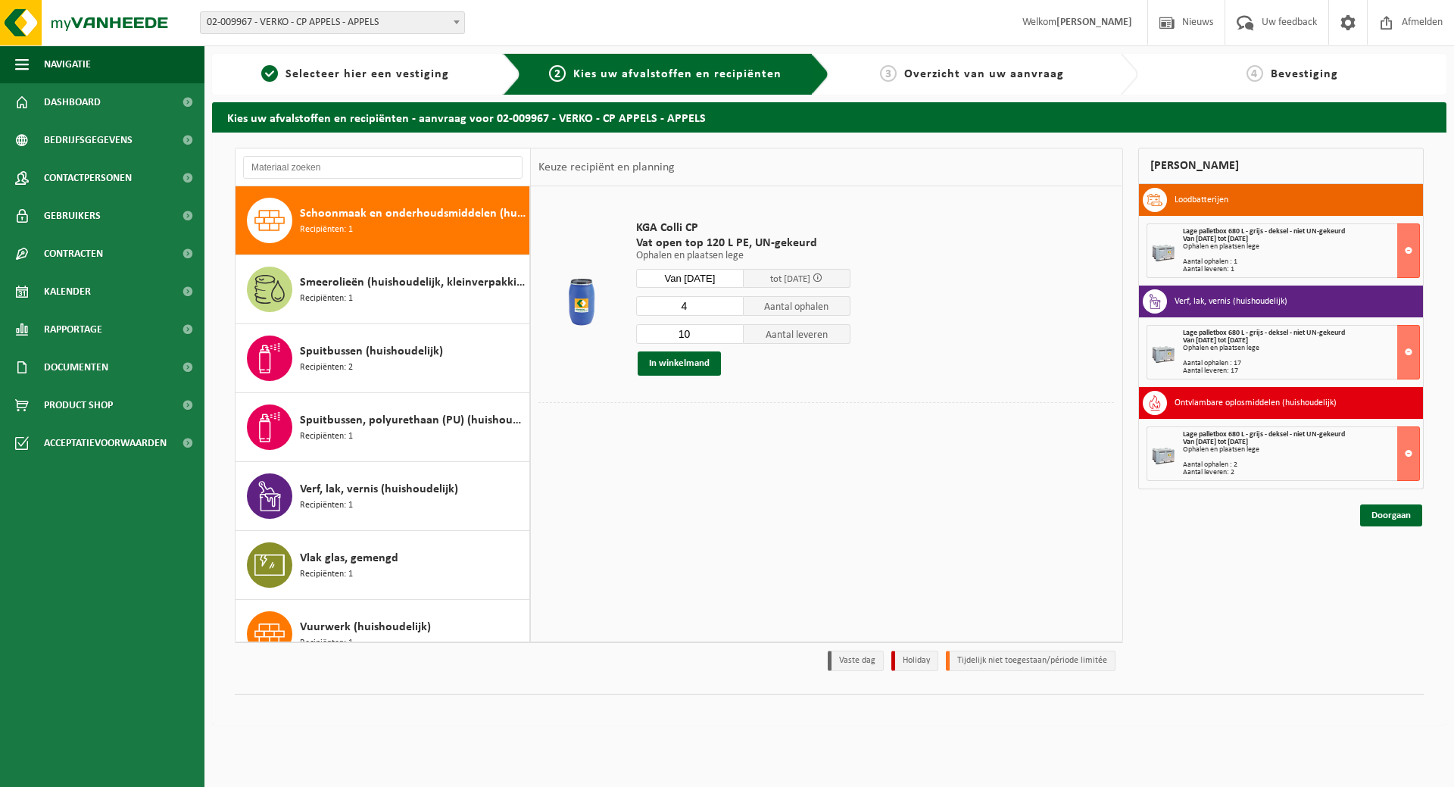
click at [732, 306] on input "4" at bounding box center [690, 306] width 108 height 20
type input "3"
click at [732, 306] on input "3" at bounding box center [690, 306] width 108 height 20
type input "3"
click at [732, 338] on input "3" at bounding box center [690, 334] width 108 height 20
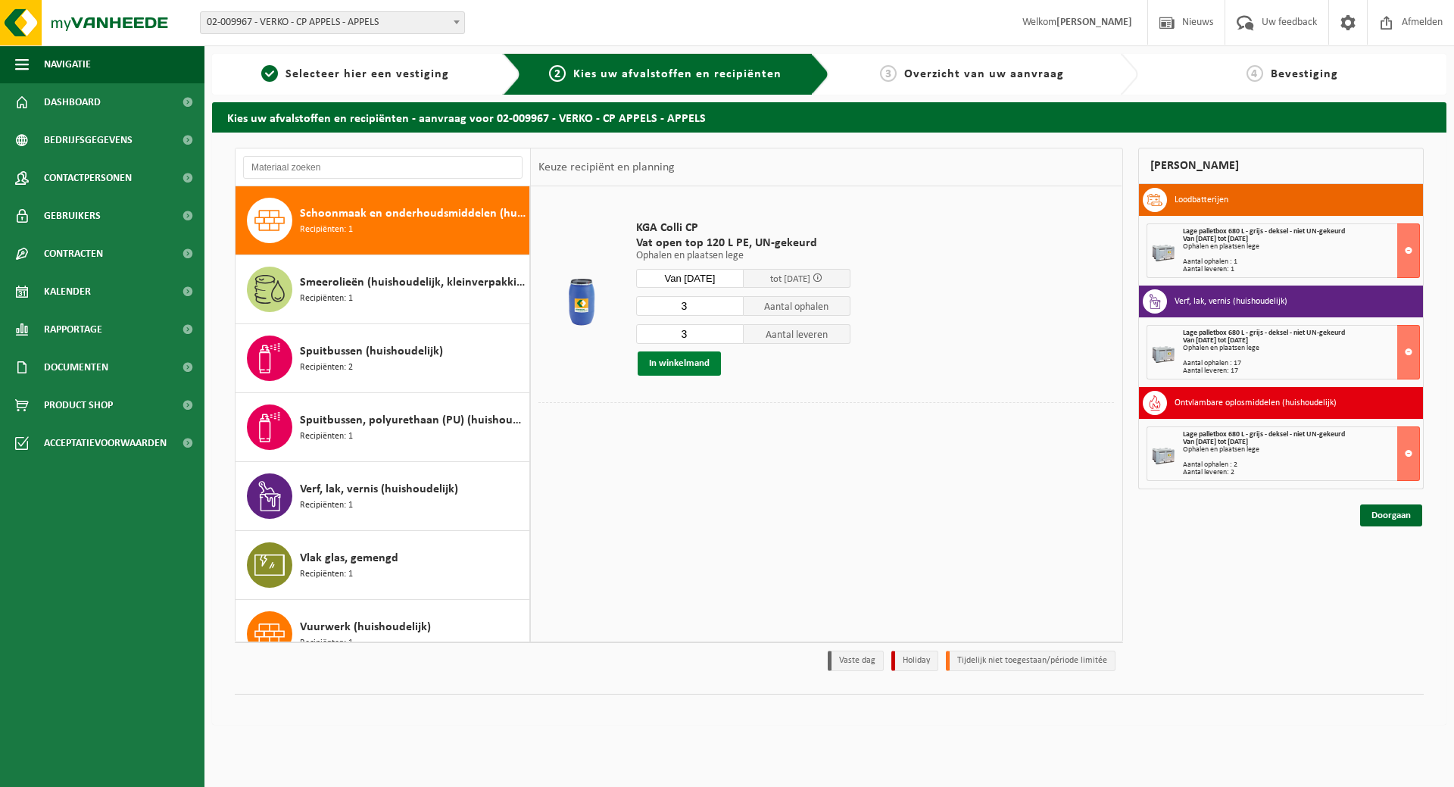
click at [661, 373] on button "In winkelmand" at bounding box center [679, 363] width 83 height 24
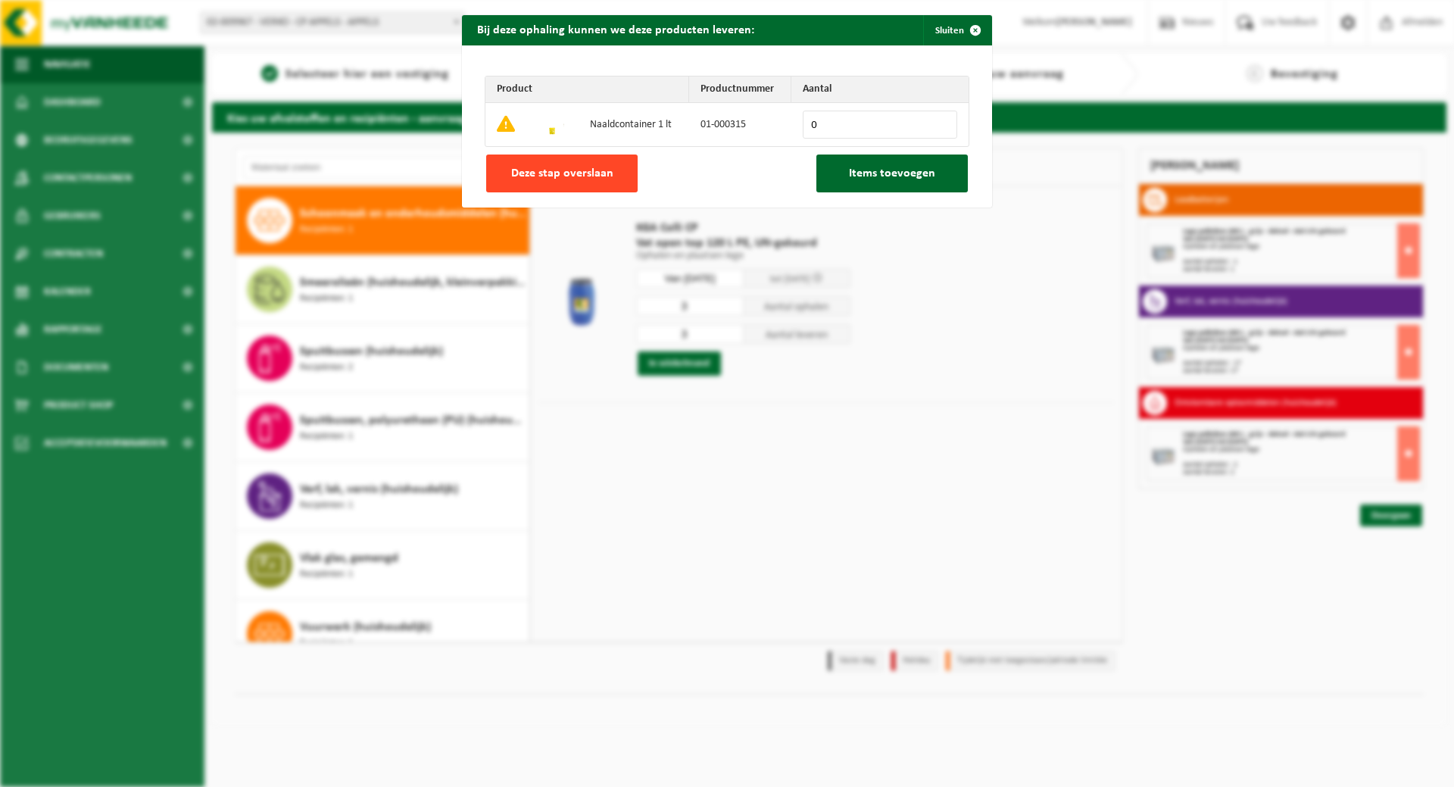
click at [585, 181] on button "Deze stap overslaan" at bounding box center [561, 173] width 151 height 38
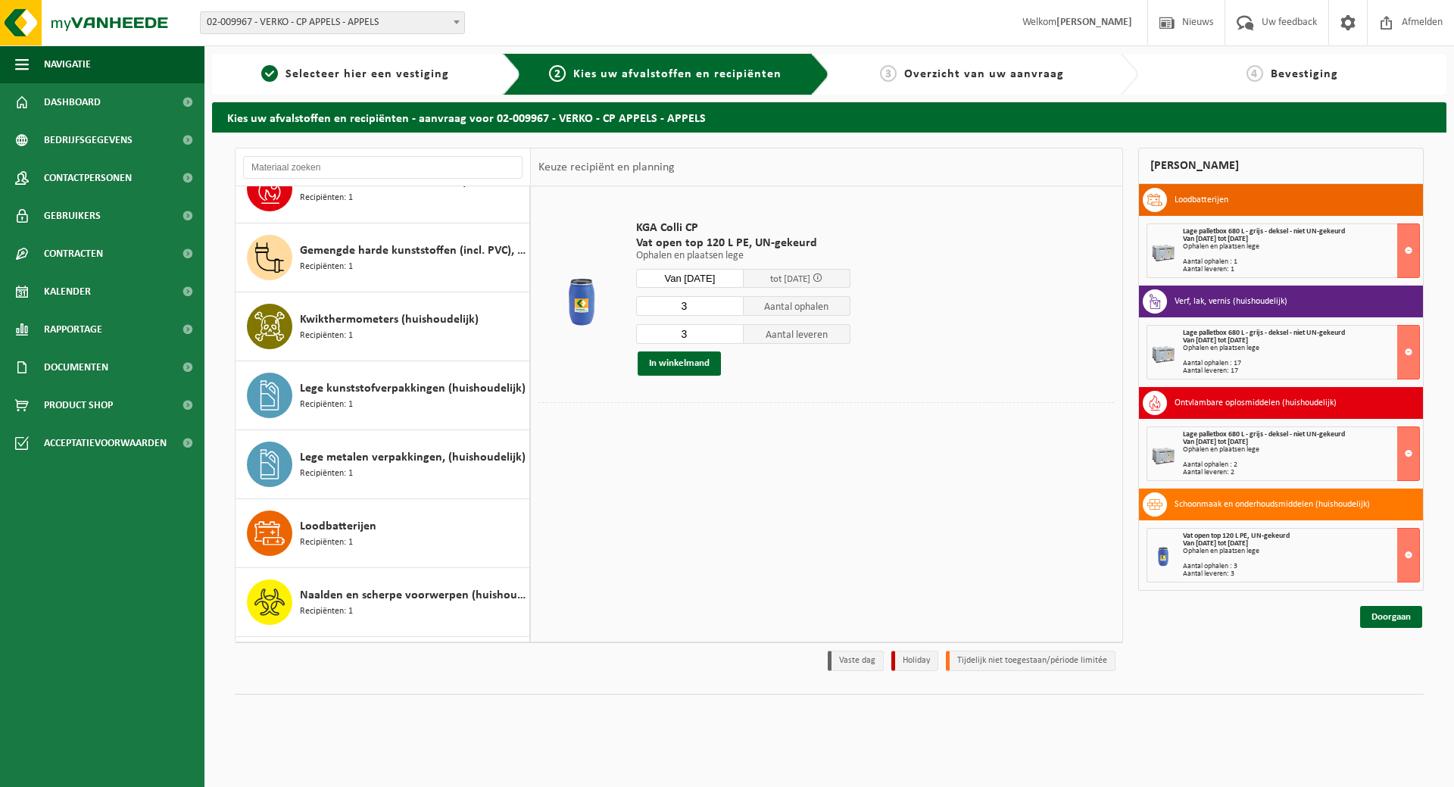
scroll to position [48, 0]
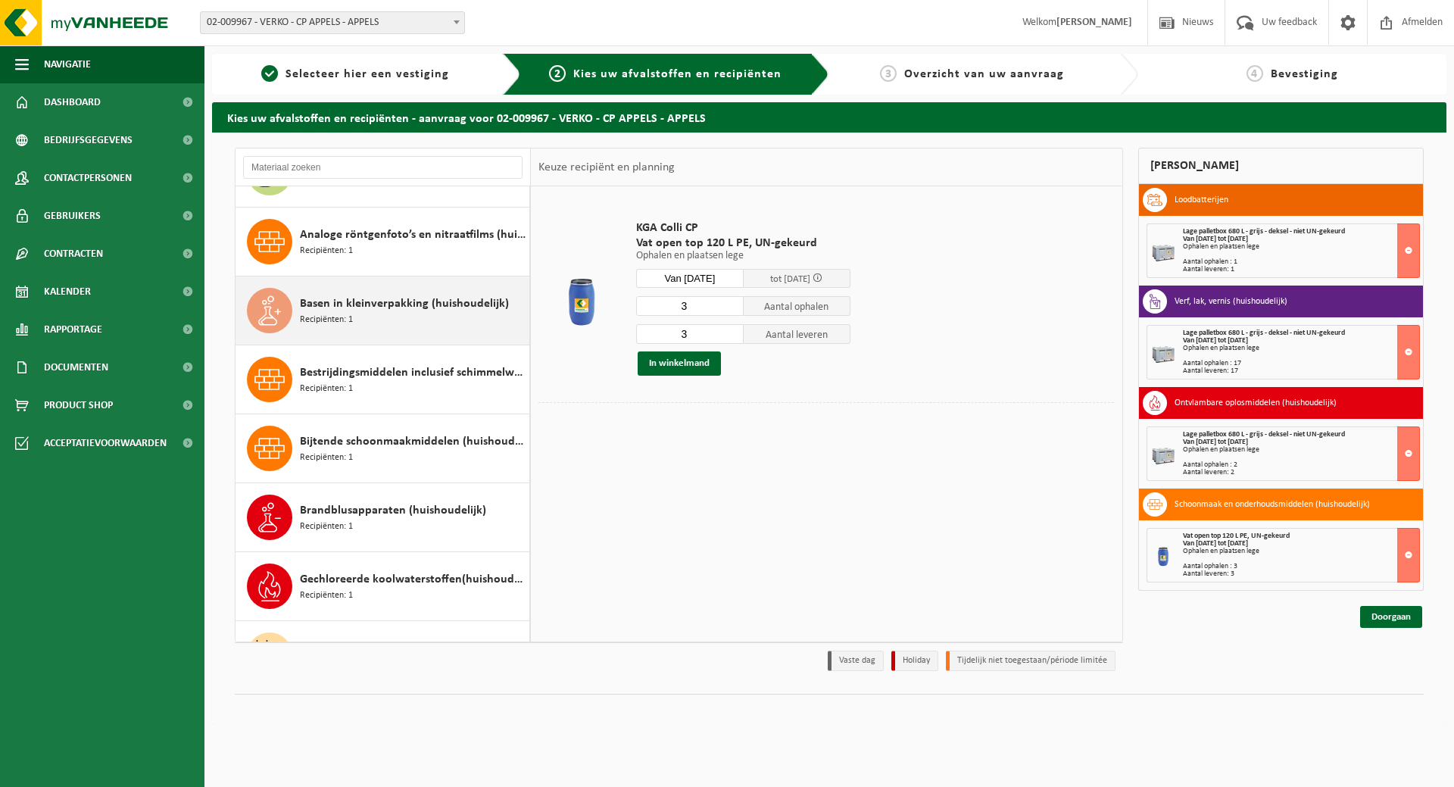
click at [386, 327] on div "Basen in kleinverpakking (huishoudelijk) Recipiënten: 1" at bounding box center [413, 310] width 226 height 45
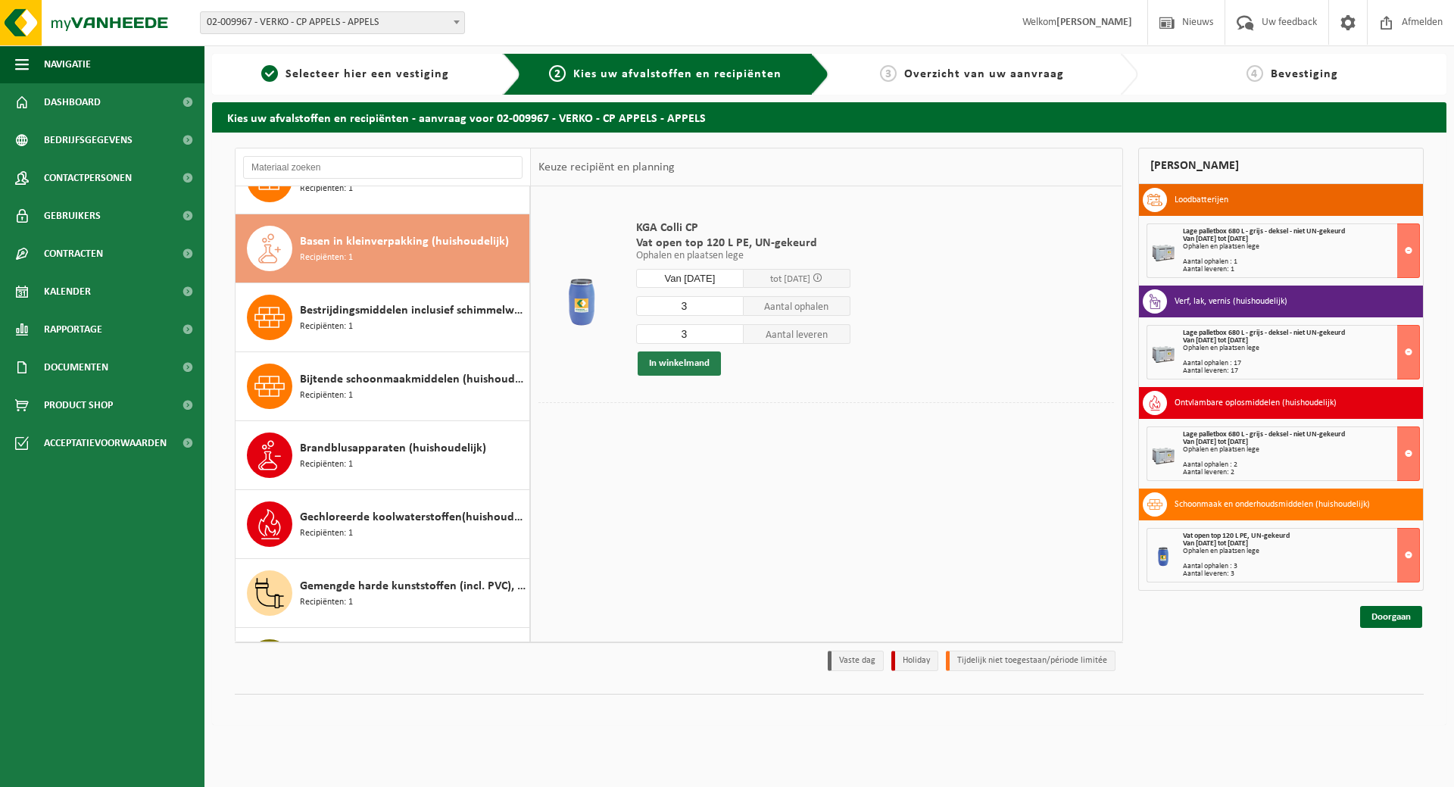
scroll to position [138, 0]
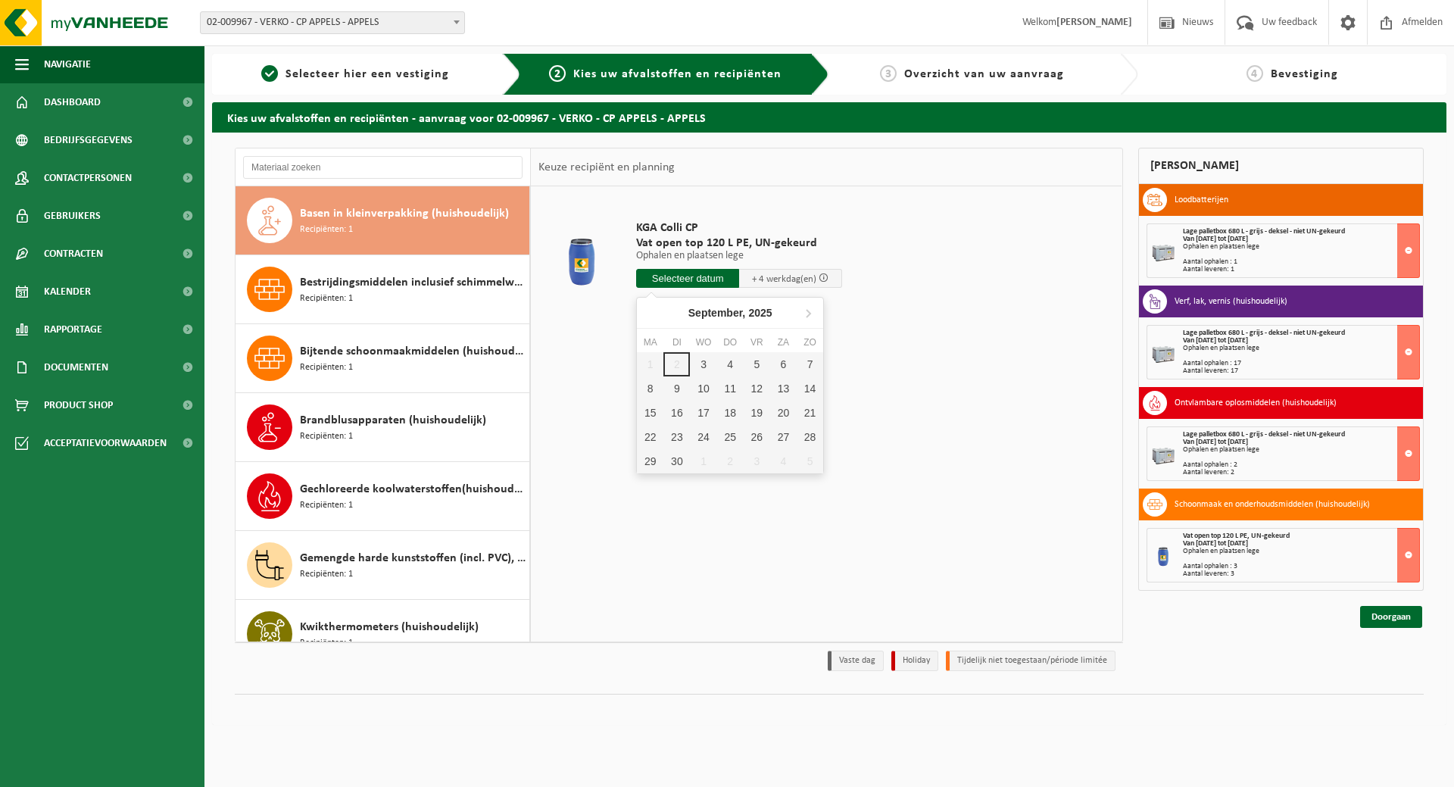
click at [702, 281] on input "text" at bounding box center [687, 278] width 103 height 19
click at [728, 369] on div "4" at bounding box center [730, 364] width 27 height 24
type input "Van 2025-09-04"
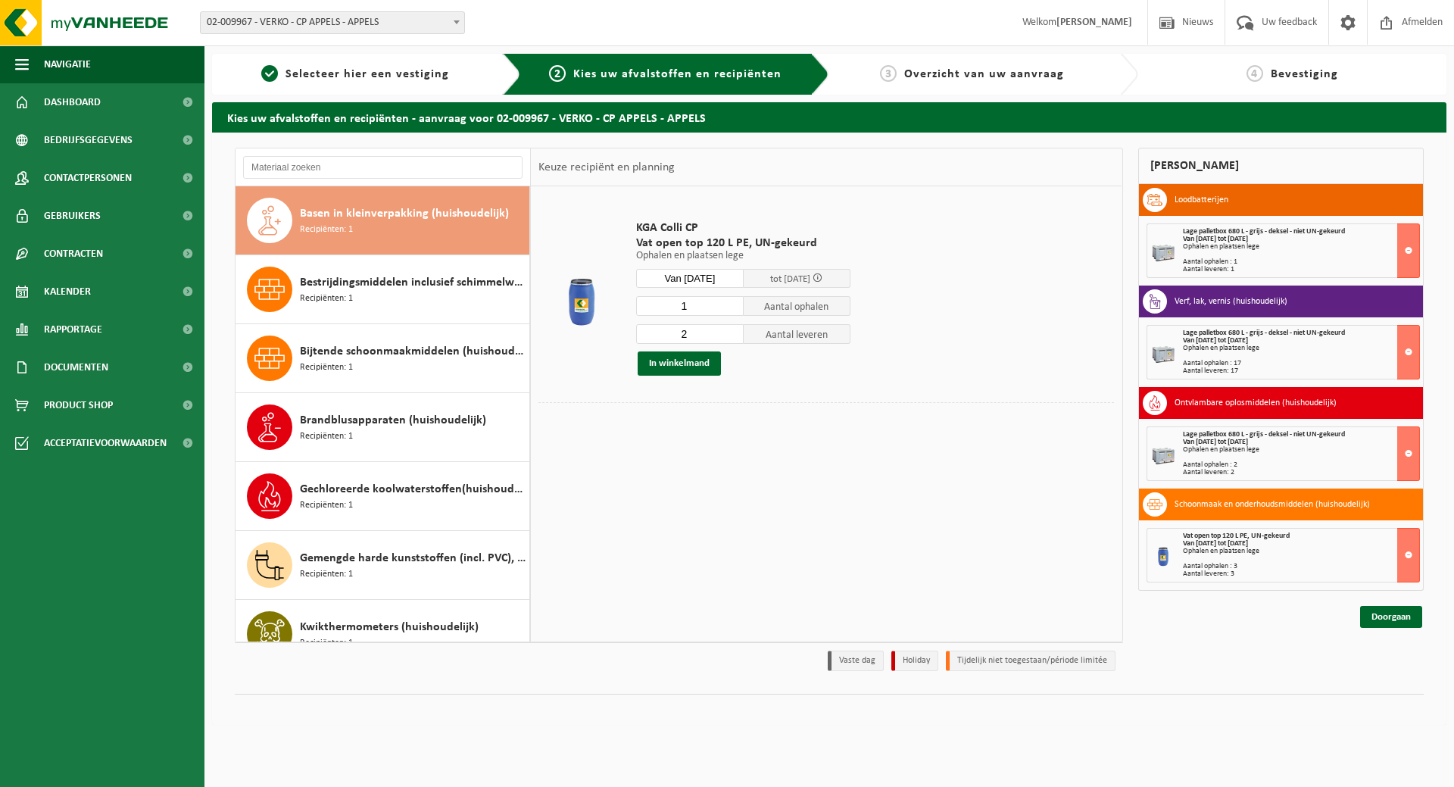
type input "1"
click at [731, 310] on input "1" at bounding box center [690, 306] width 108 height 20
type input "1"
click at [733, 336] on input "1" at bounding box center [690, 334] width 108 height 20
click at [700, 361] on button "In winkelmand" at bounding box center [679, 363] width 83 height 24
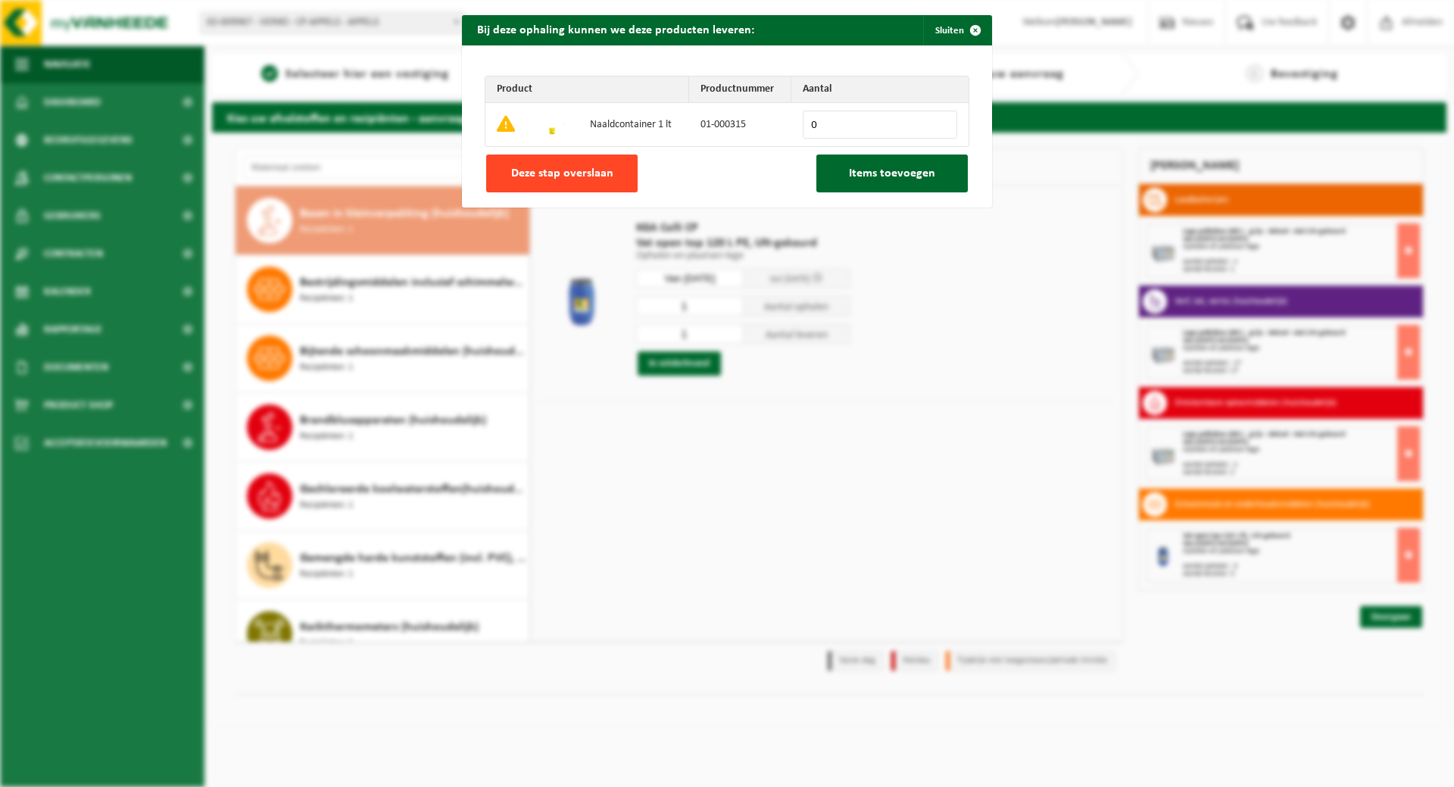
click at [570, 180] on button "Deze stap overslaan" at bounding box center [561, 173] width 151 height 38
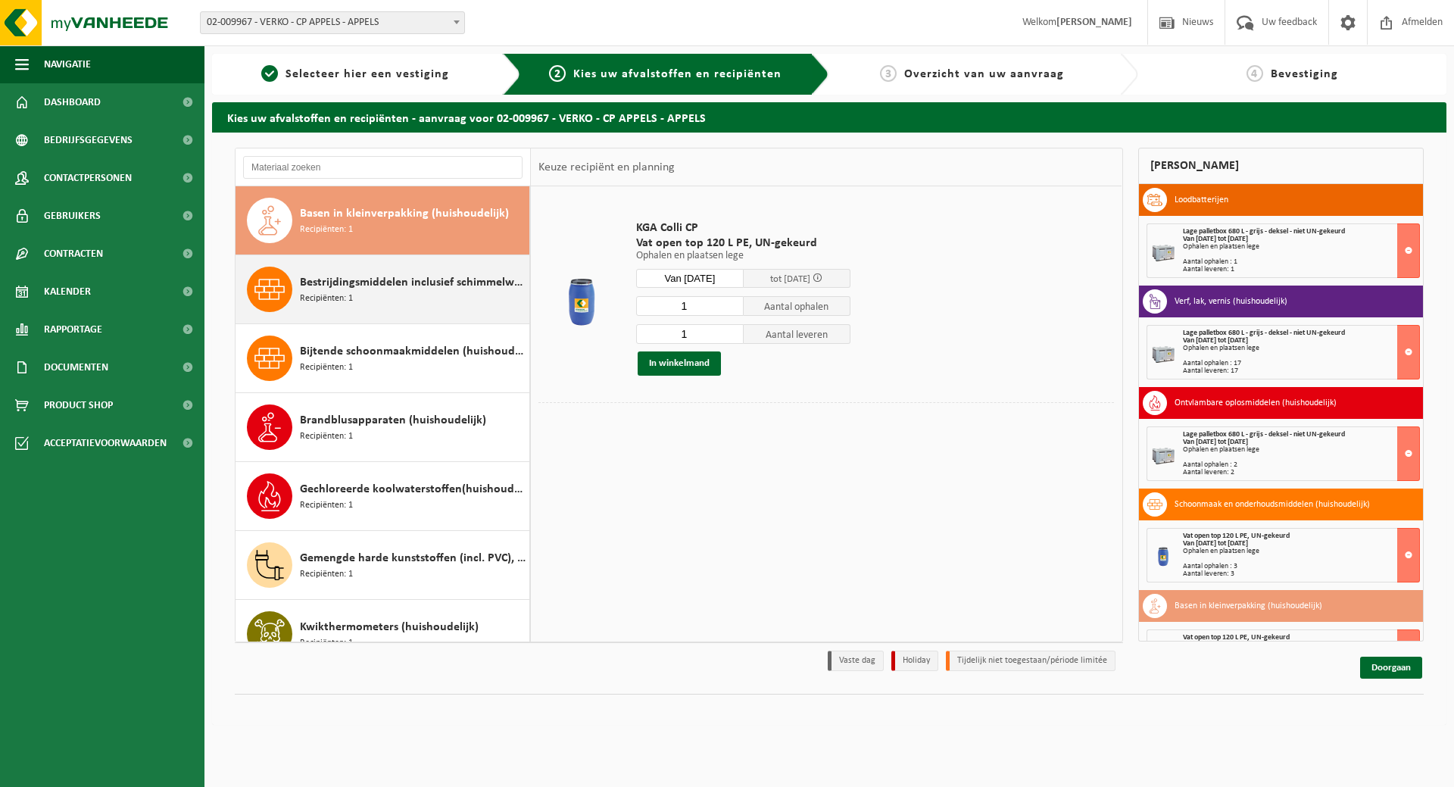
click at [388, 288] on span "Bestrijdingsmiddelen inclusief schimmelwerende beschermingsmiddelen (huishoudel…" at bounding box center [413, 282] width 226 height 18
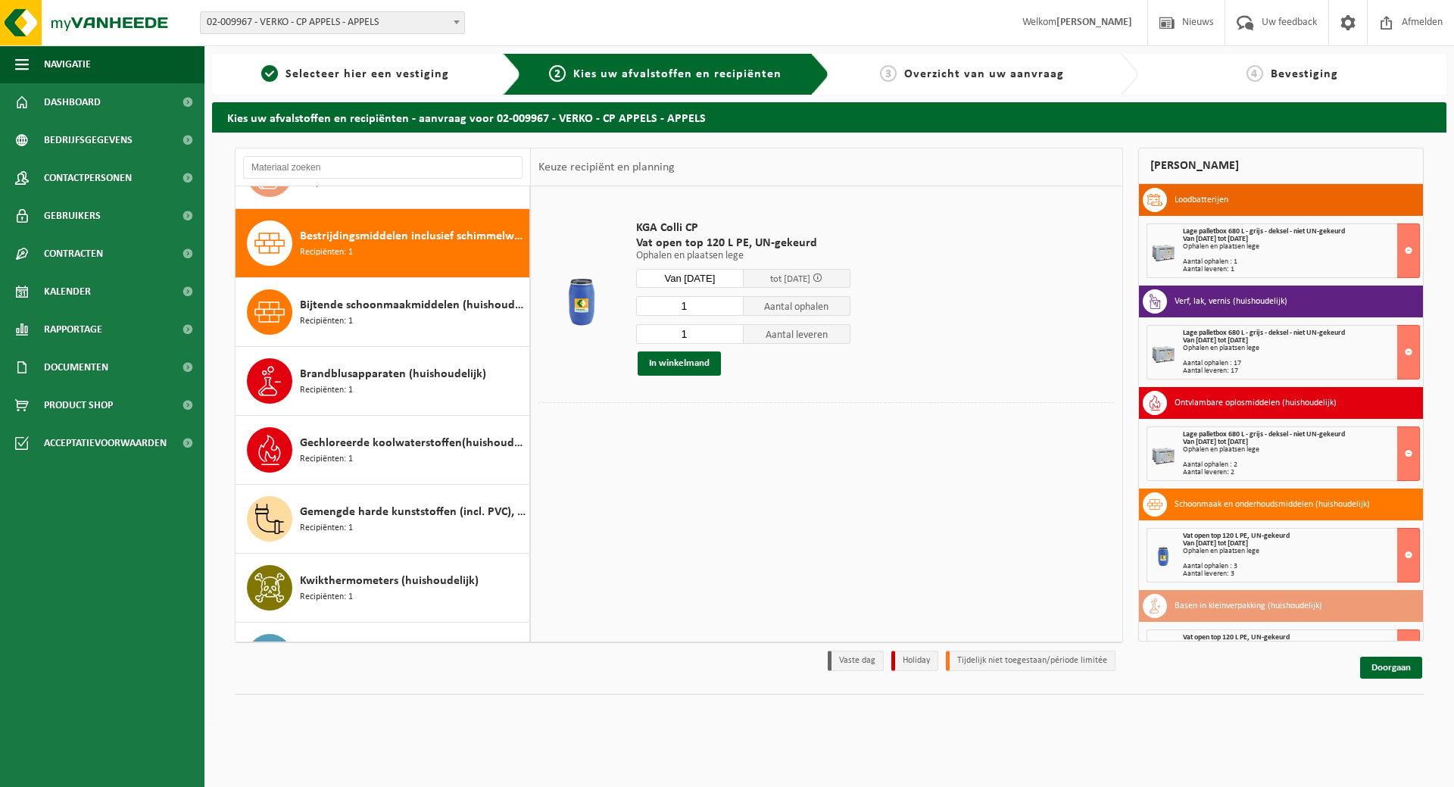
scroll to position [207, 0]
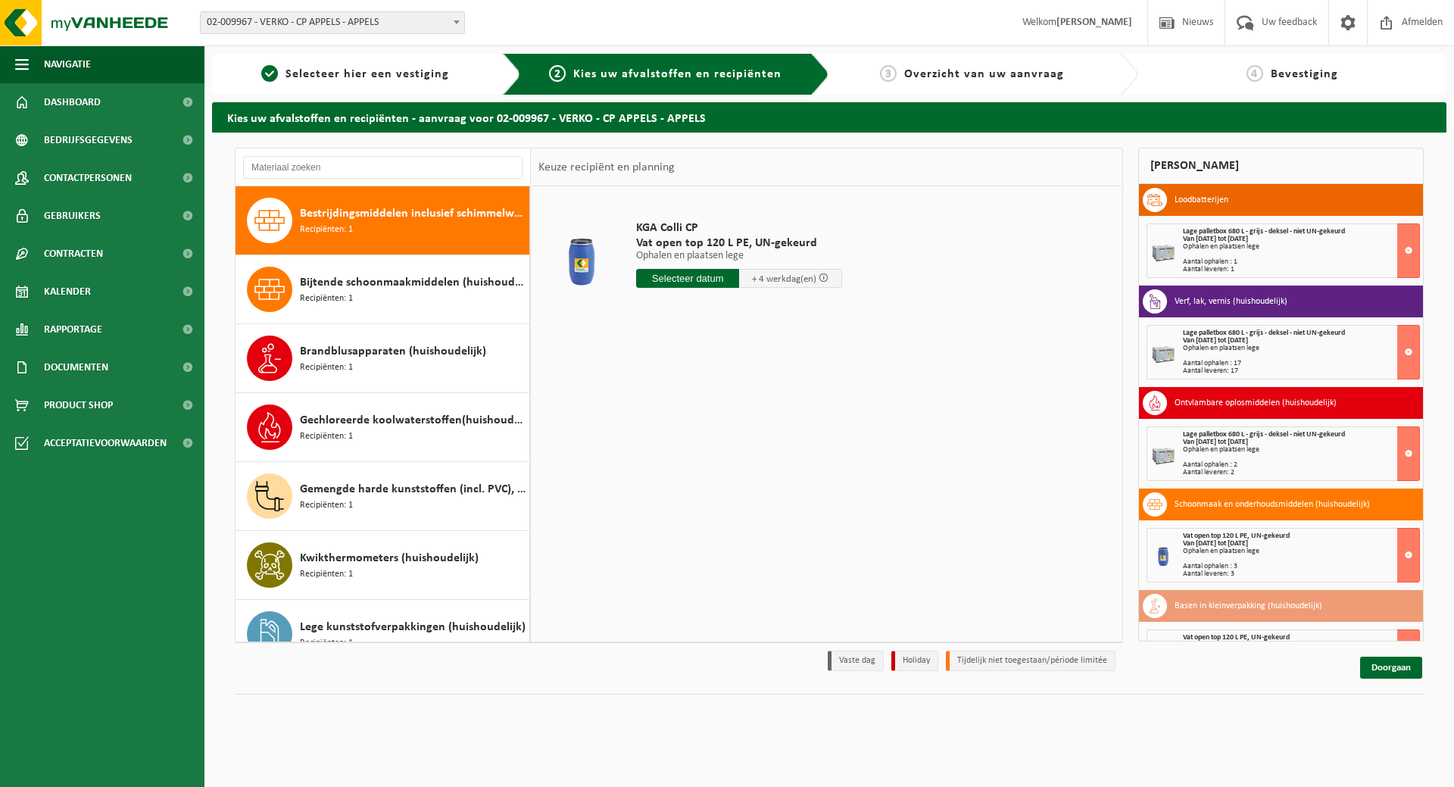
click at [692, 280] on input "text" at bounding box center [687, 278] width 103 height 19
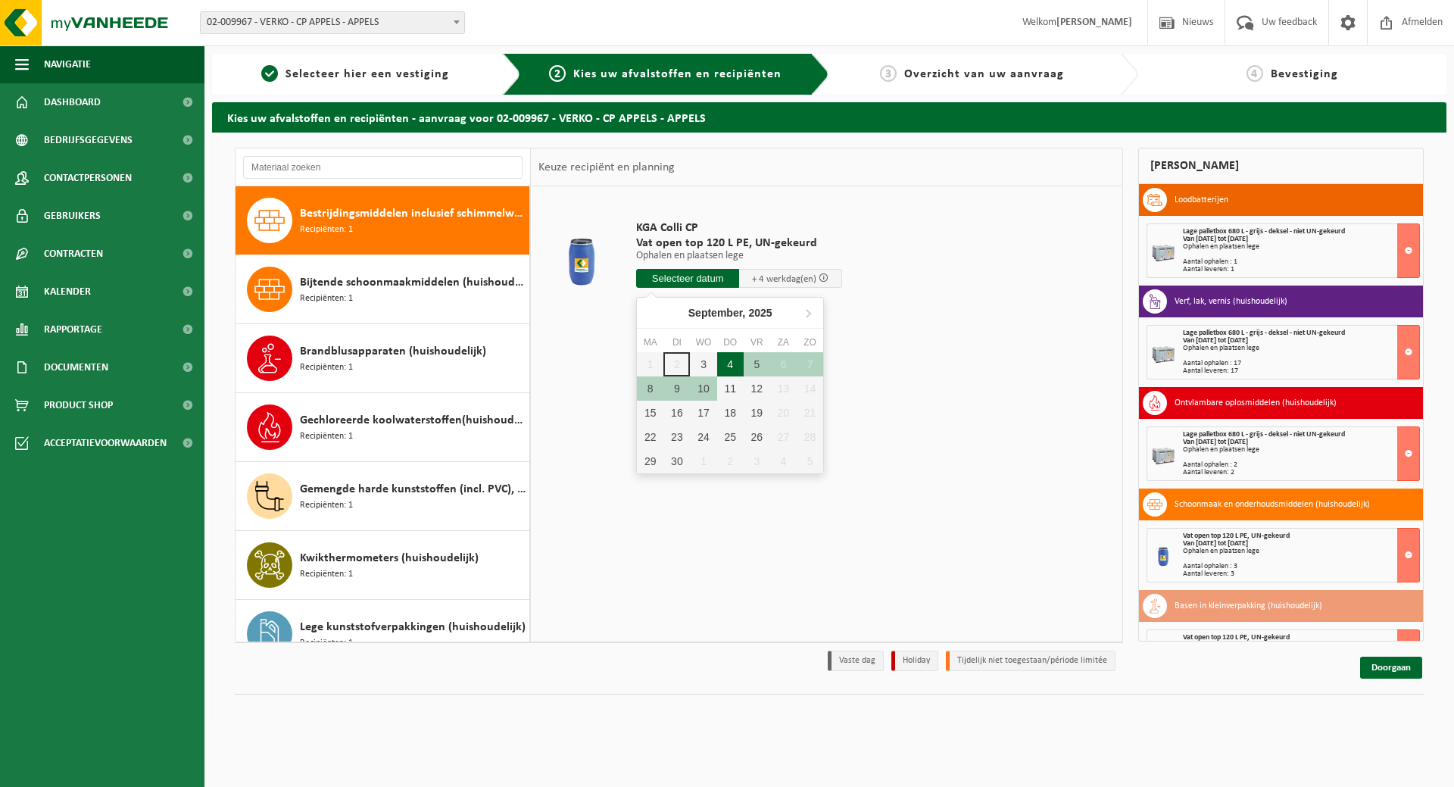
click at [728, 364] on div "4" at bounding box center [730, 364] width 27 height 24
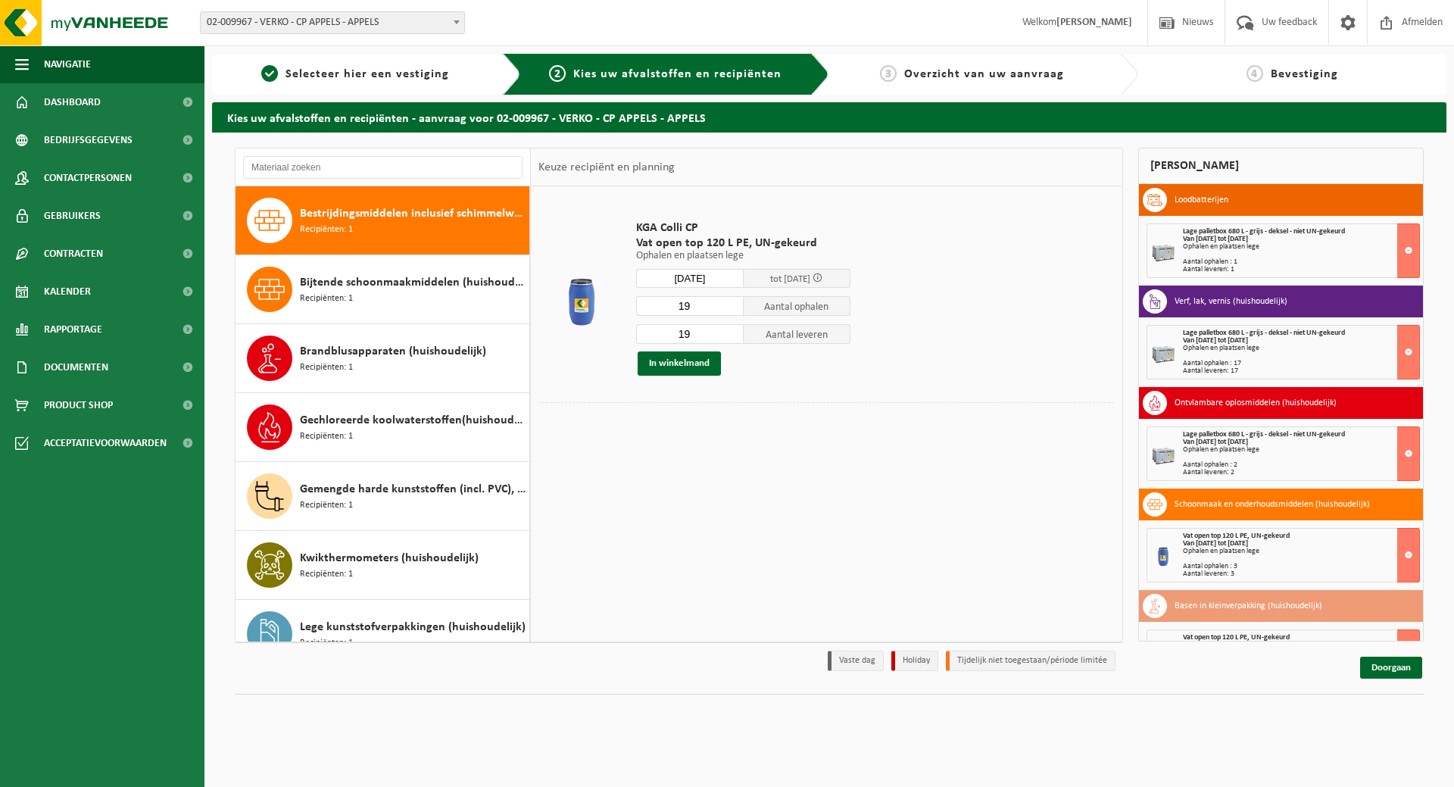
type input "Van 2025-09-04"
click at [732, 310] on input "9" at bounding box center [690, 306] width 108 height 20
click at [732, 310] on input "8" at bounding box center [690, 306] width 108 height 20
type input "3"
click at [732, 310] on input "3" at bounding box center [690, 306] width 108 height 20
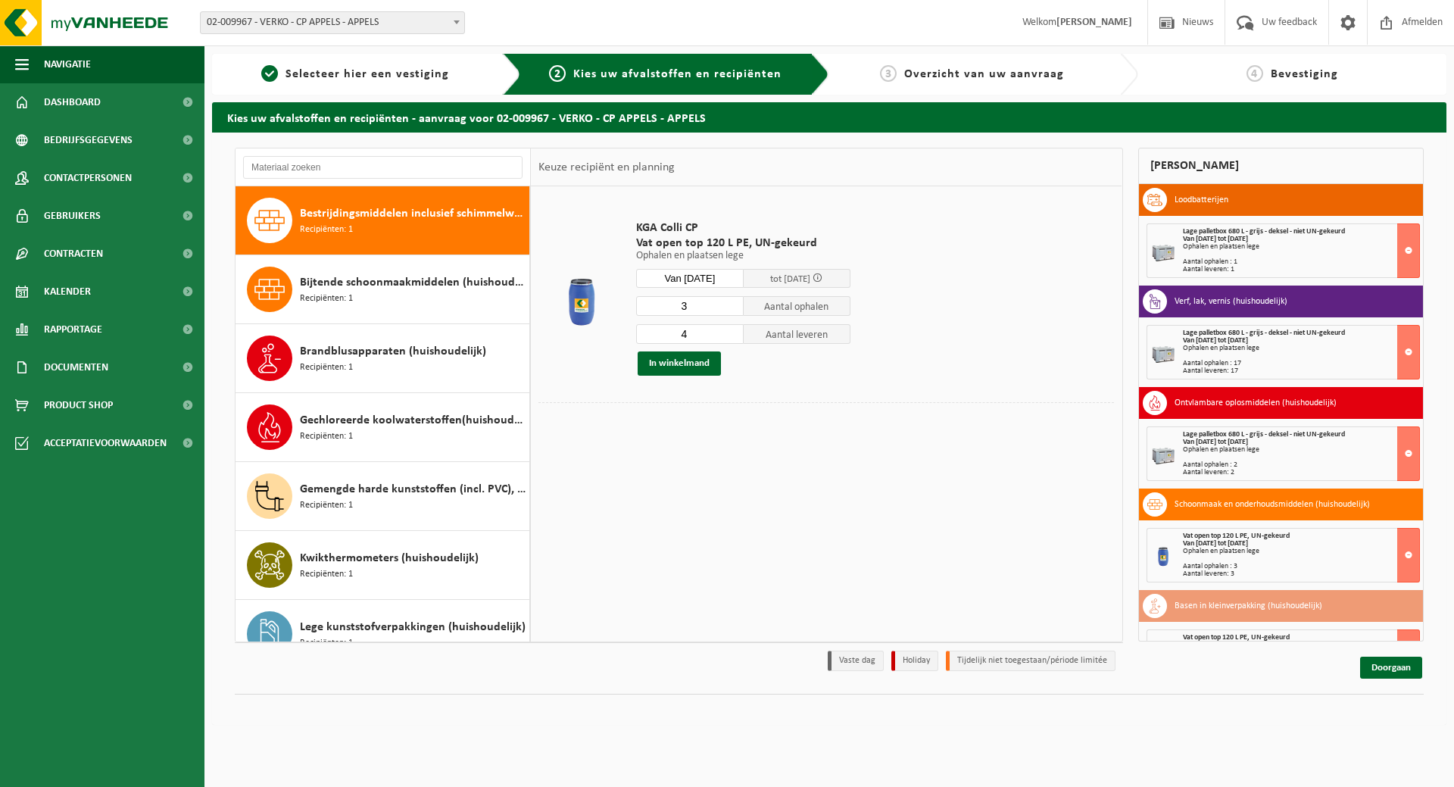
click at [731, 336] on input "4" at bounding box center [690, 334] width 108 height 20
type input "3"
click at [731, 336] on input "3" at bounding box center [690, 334] width 108 height 20
click at [682, 362] on button "In winkelmand" at bounding box center [679, 363] width 83 height 24
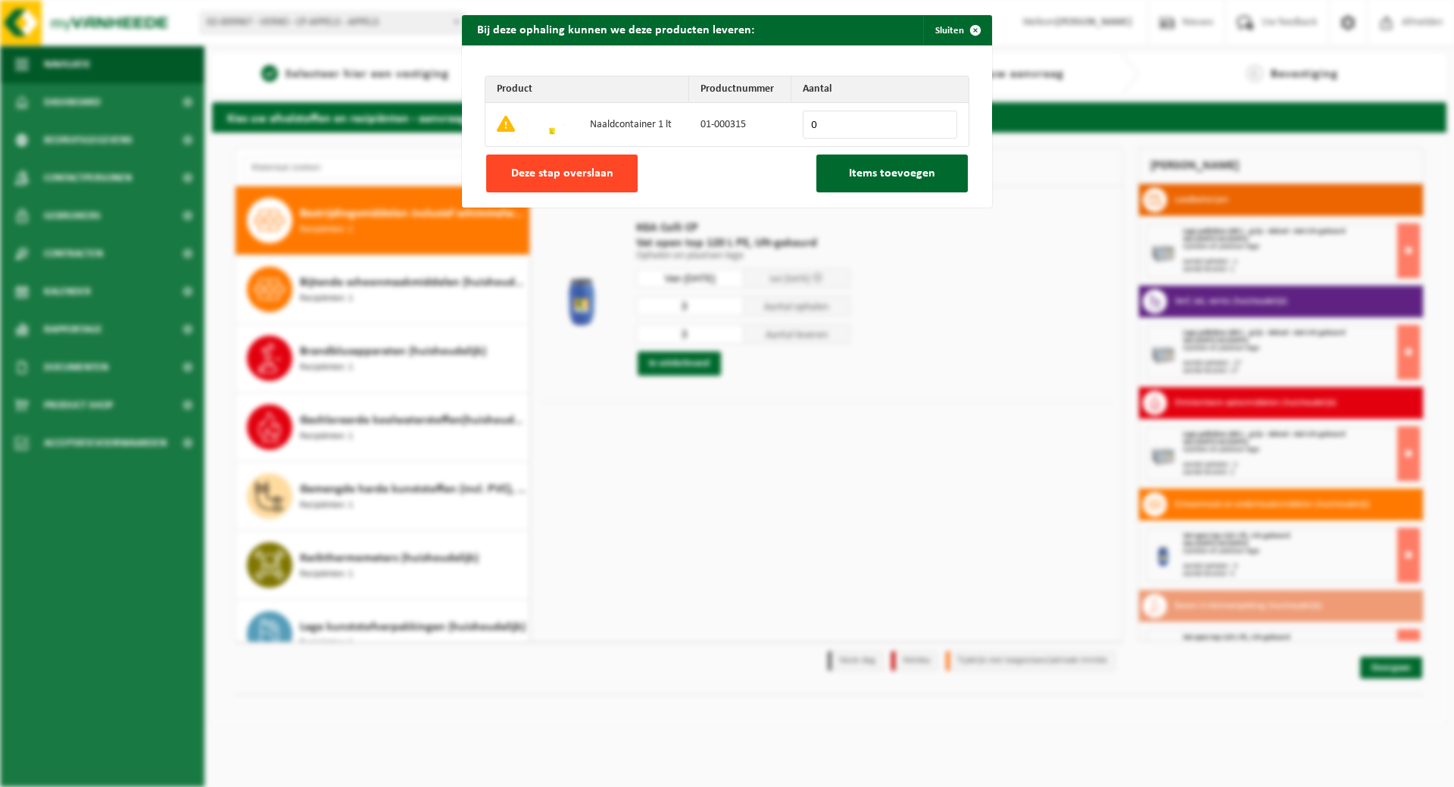
click at [573, 168] on span "Deze stap overslaan" at bounding box center [562, 173] width 102 height 12
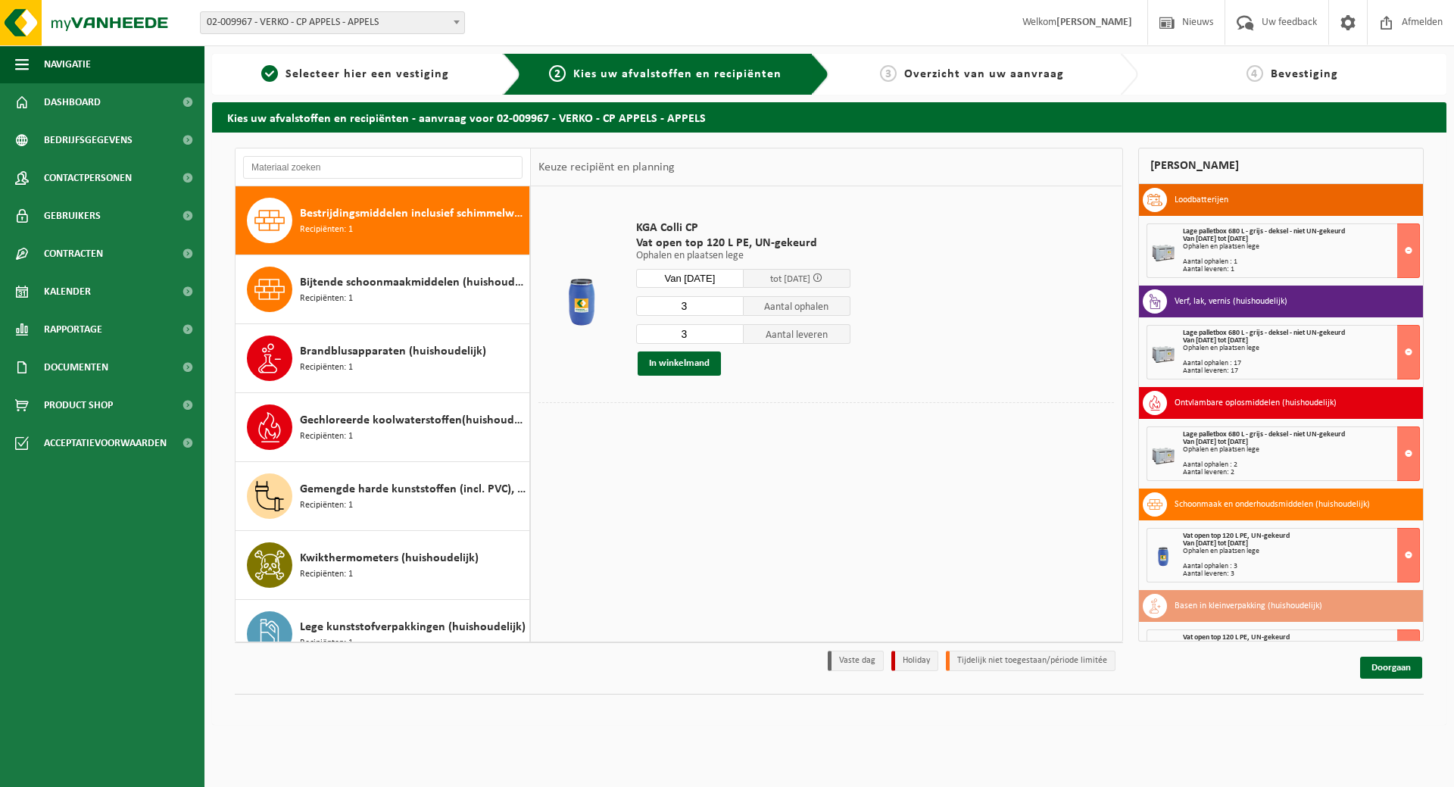
scroll to position [152, 0]
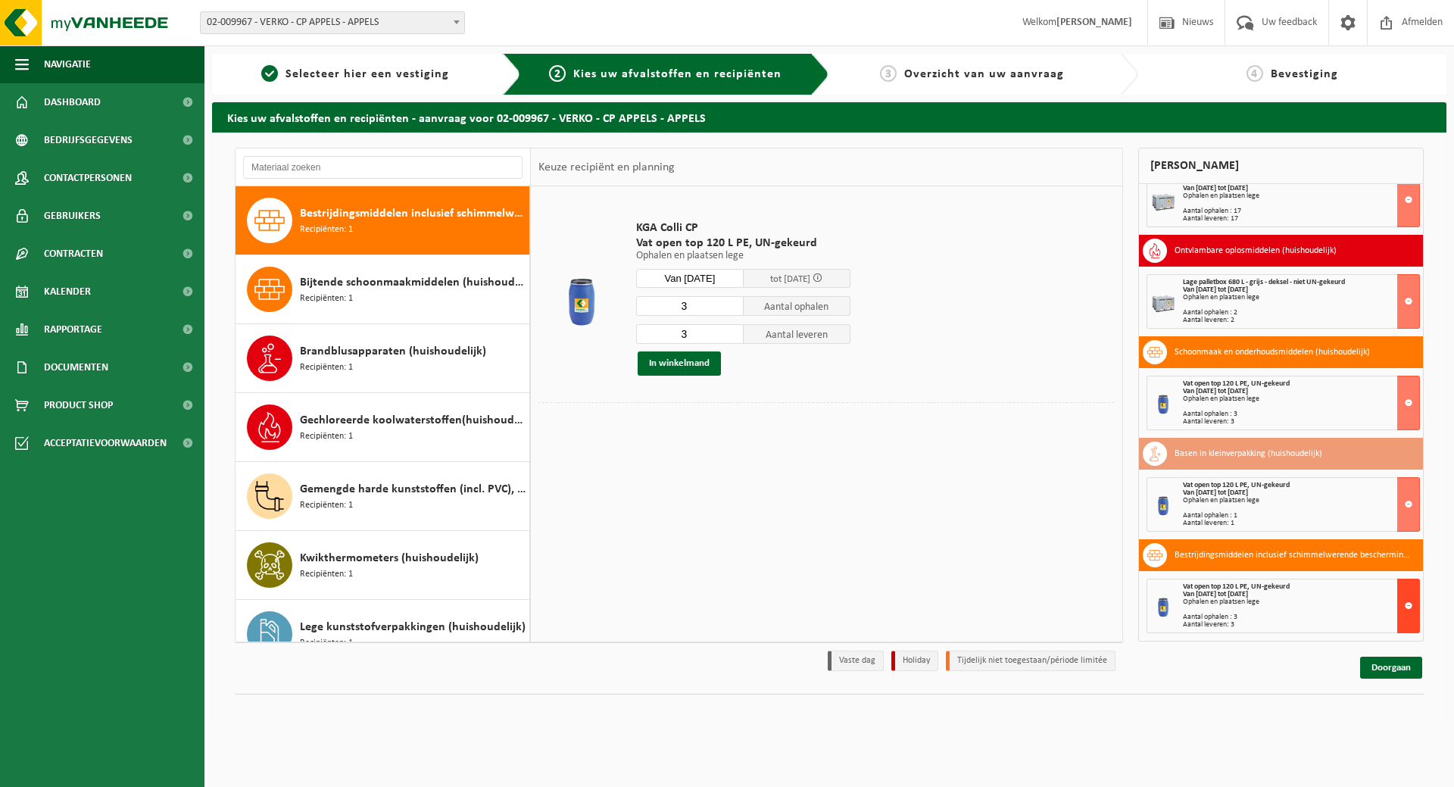
click at [1398, 604] on button at bounding box center [1408, 606] width 23 height 55
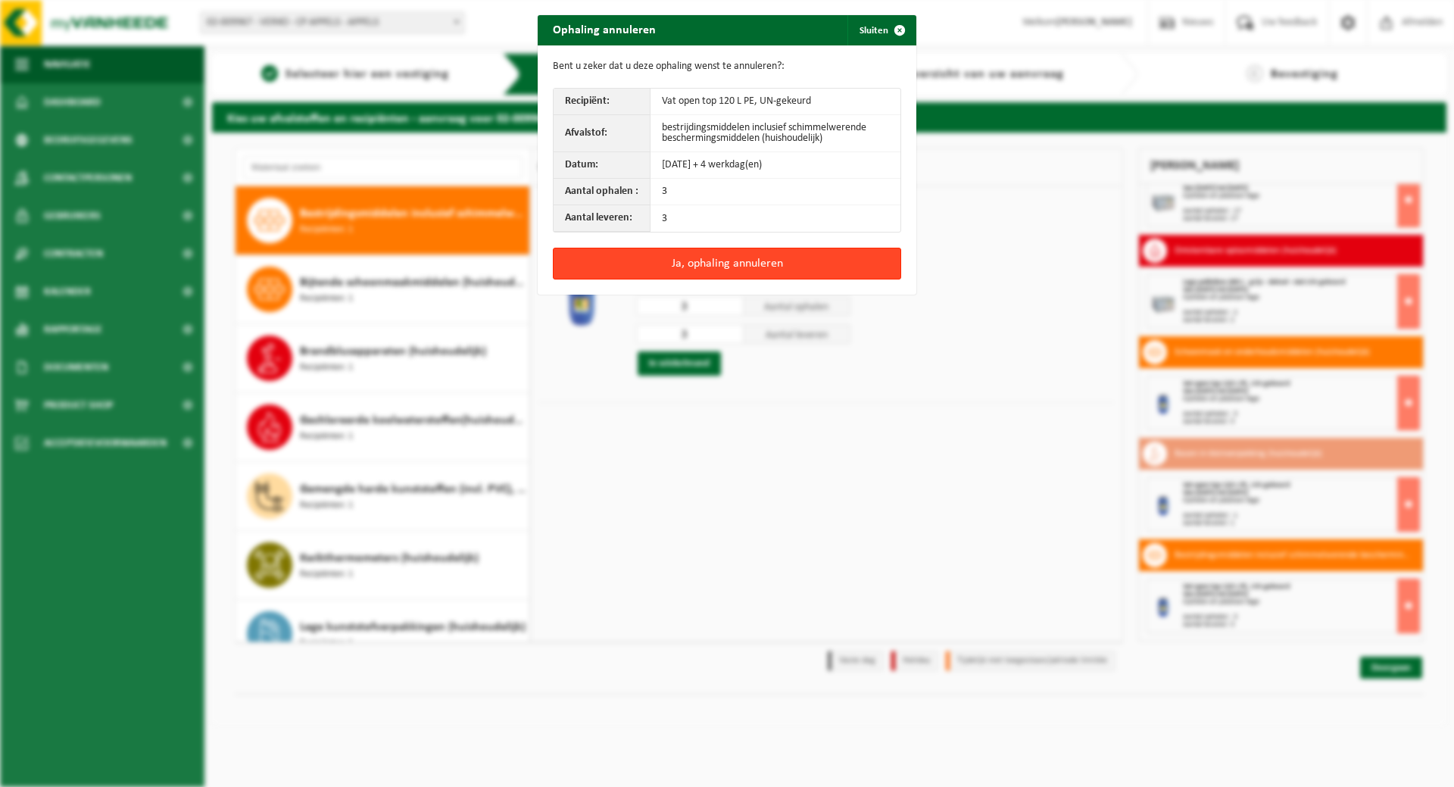
click at [721, 257] on button "Ja, ophaling annuleren" at bounding box center [727, 264] width 348 height 32
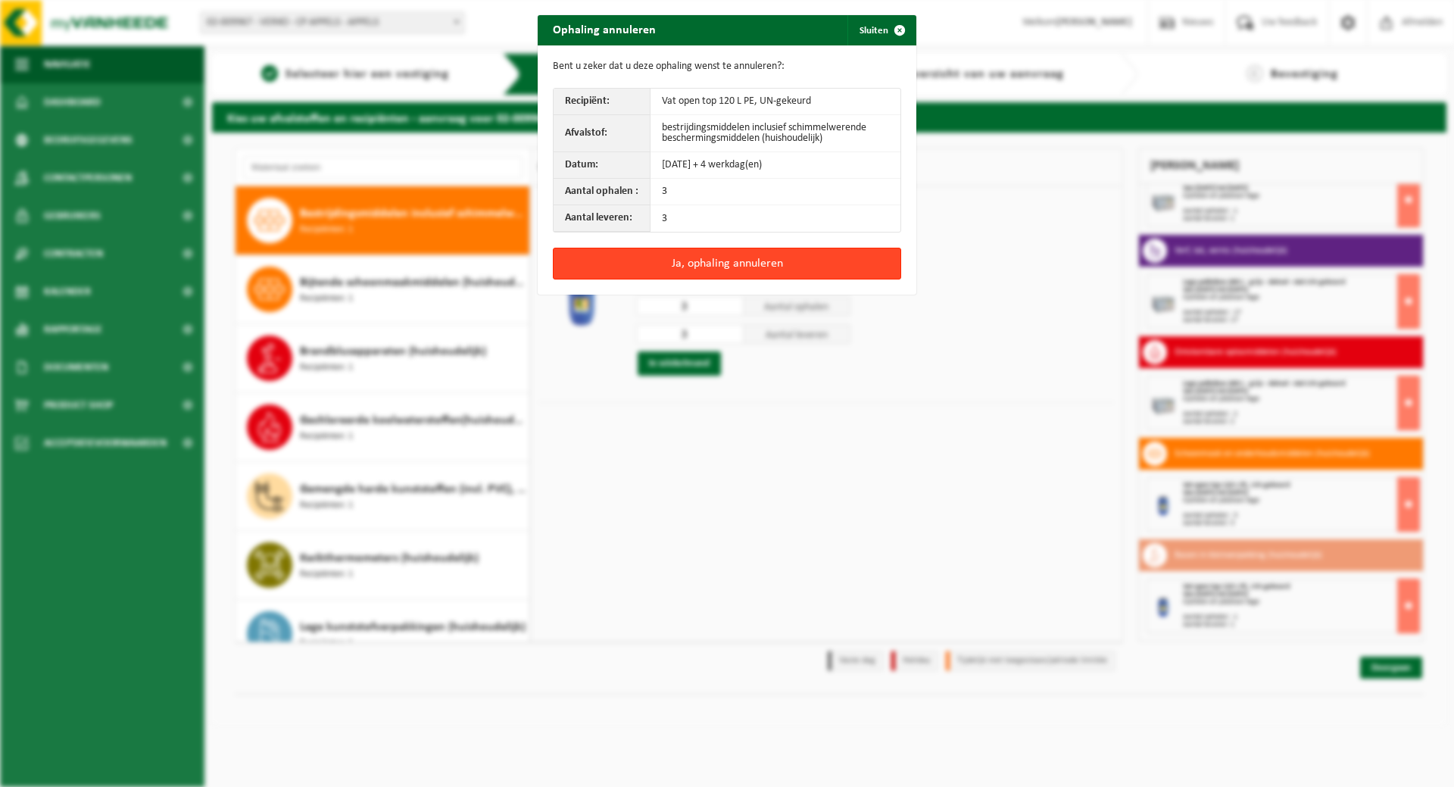
scroll to position [51, 0]
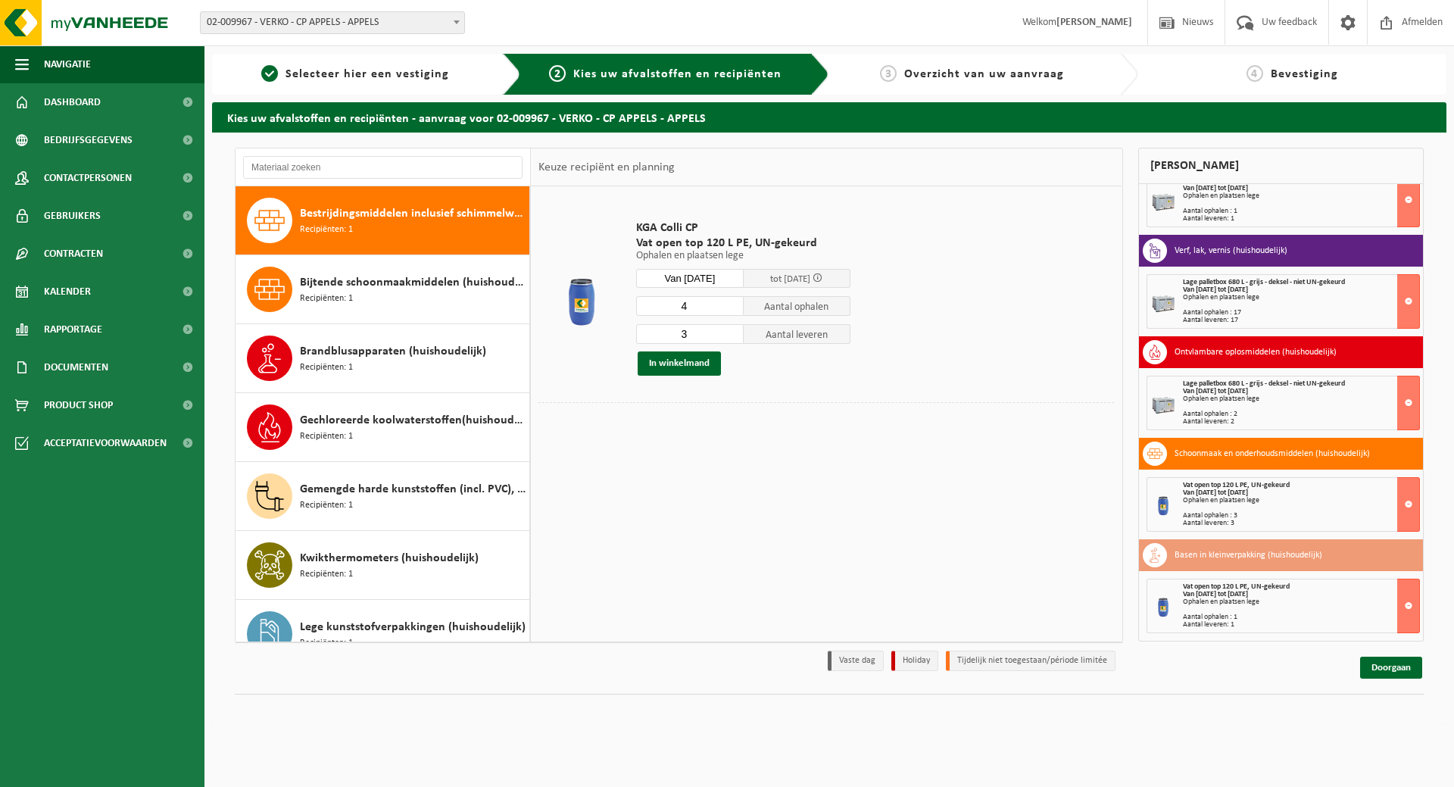
type input "4"
click at [734, 301] on input "4" at bounding box center [690, 306] width 108 height 20
type input "4"
click at [734, 332] on input "4" at bounding box center [690, 334] width 108 height 20
click at [706, 367] on button "In winkelmand" at bounding box center [679, 363] width 83 height 24
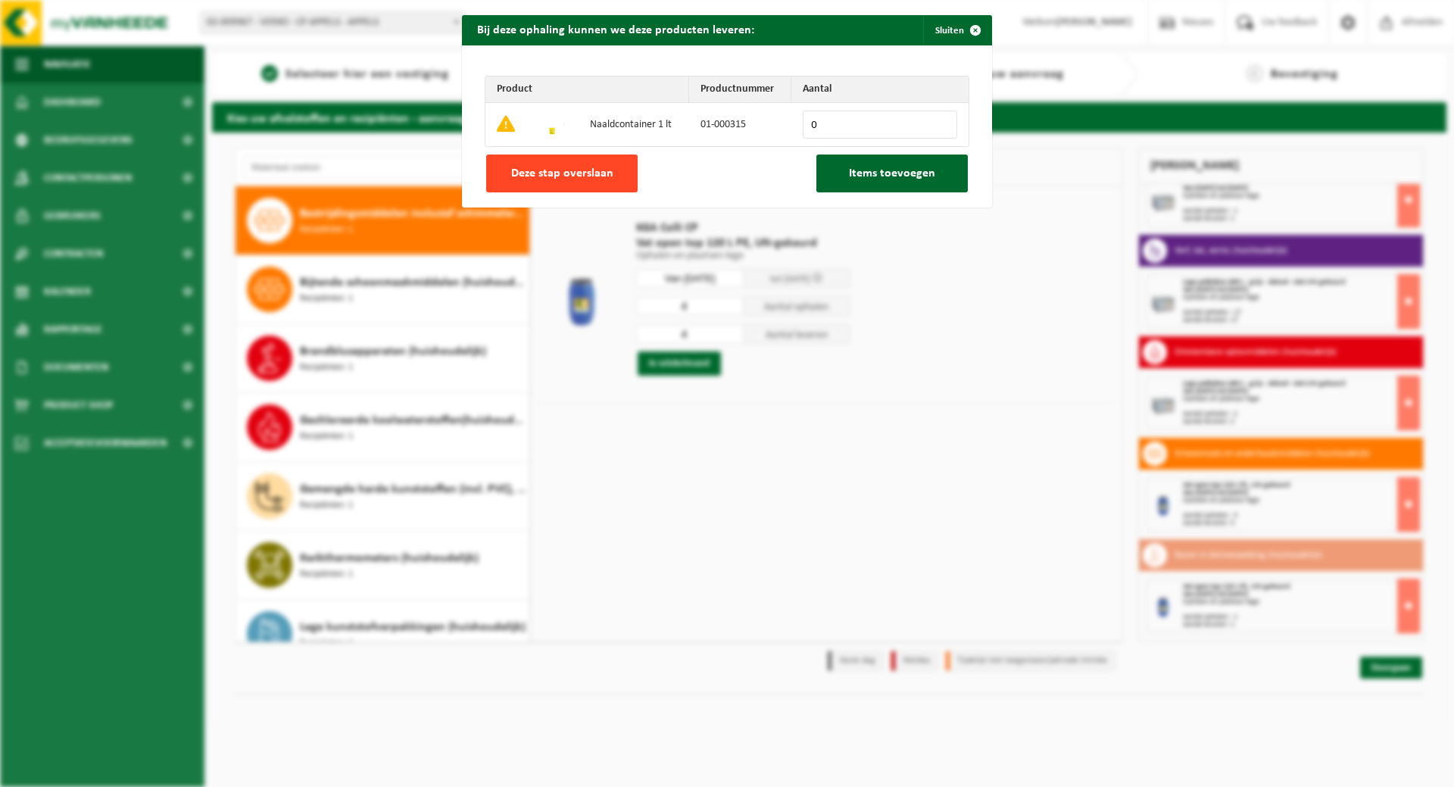
click at [557, 179] on span "Deze stap overslaan" at bounding box center [562, 173] width 102 height 12
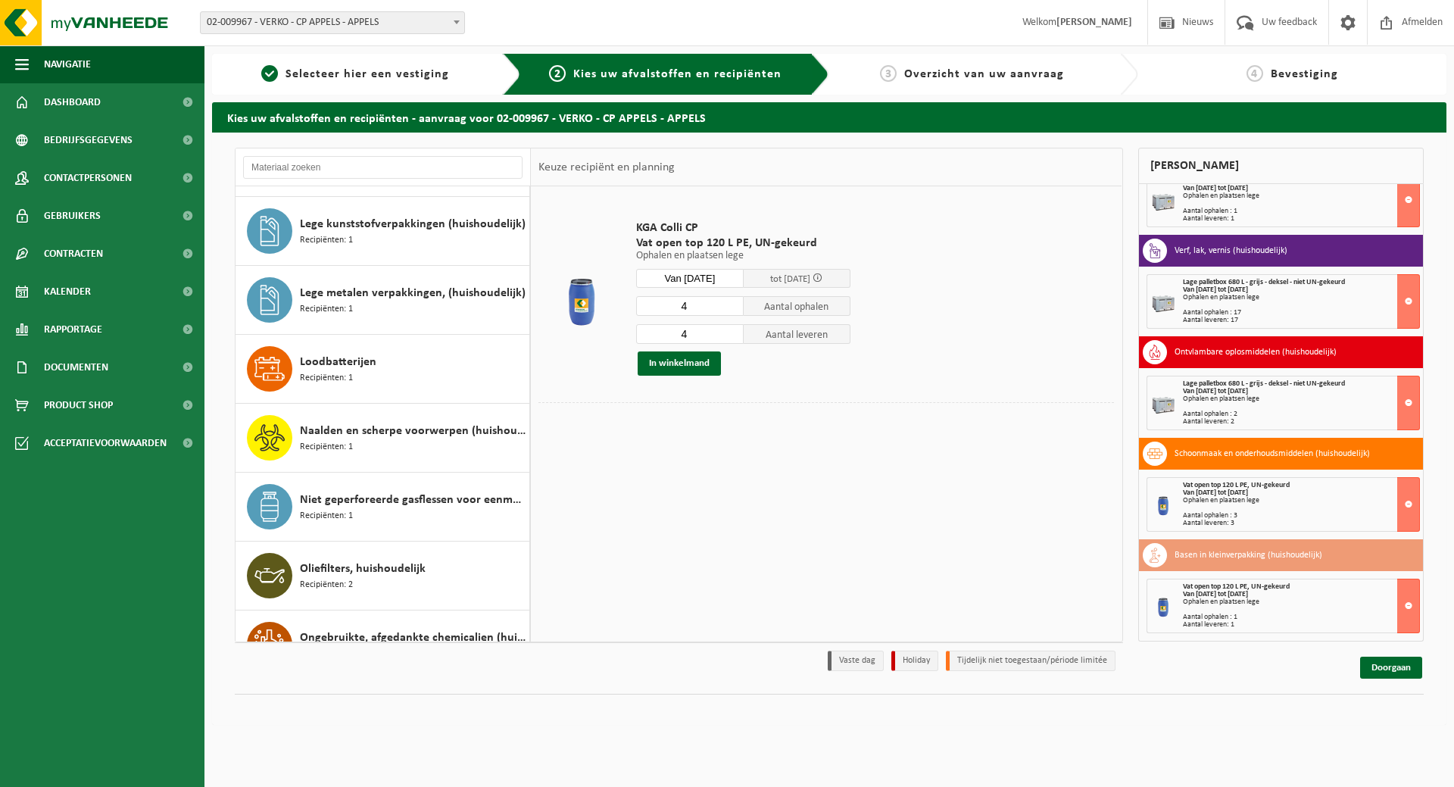
scroll to position [654, 0]
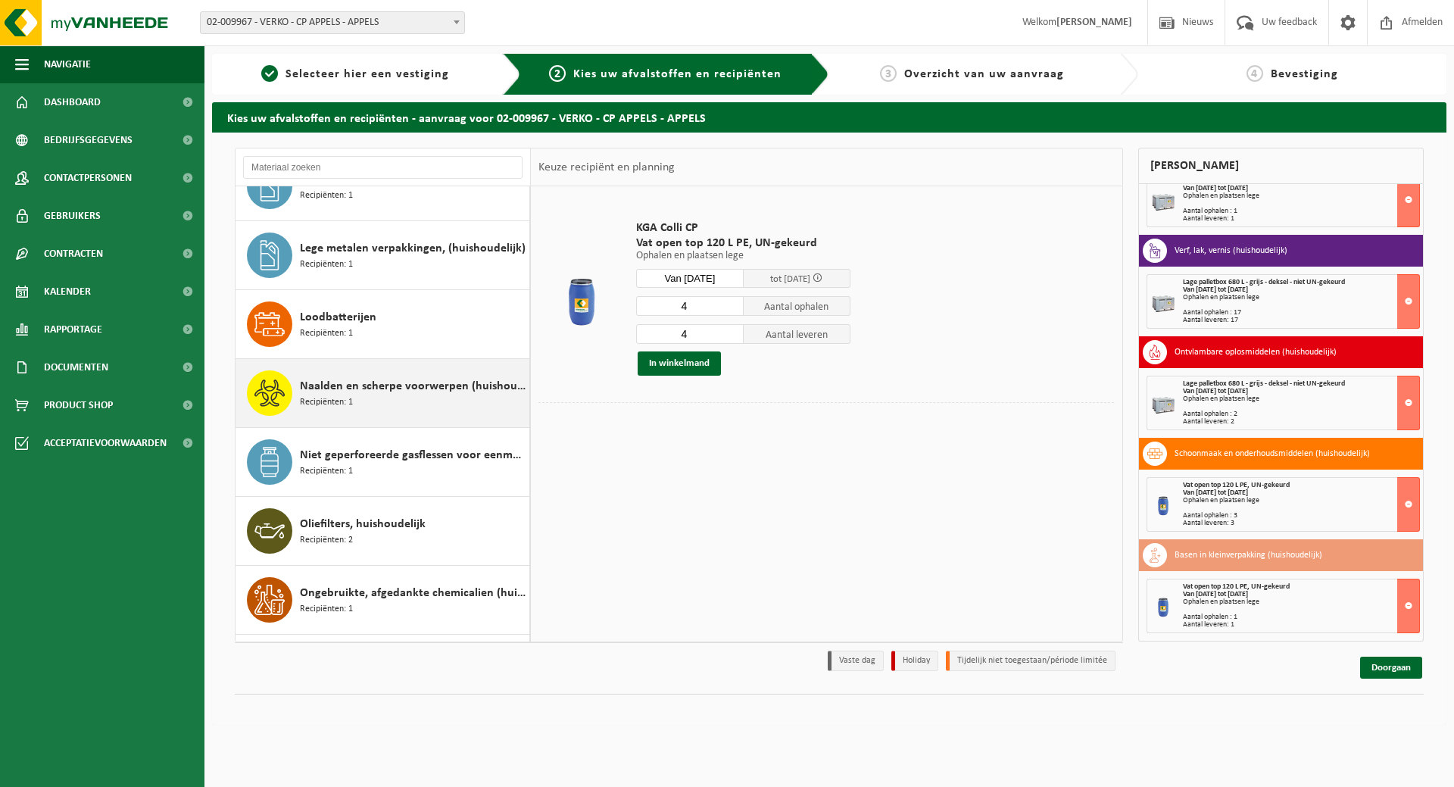
click at [391, 388] on span "Naalden en scherpe voorwerpen (huishoudelijk)" at bounding box center [413, 386] width 226 height 18
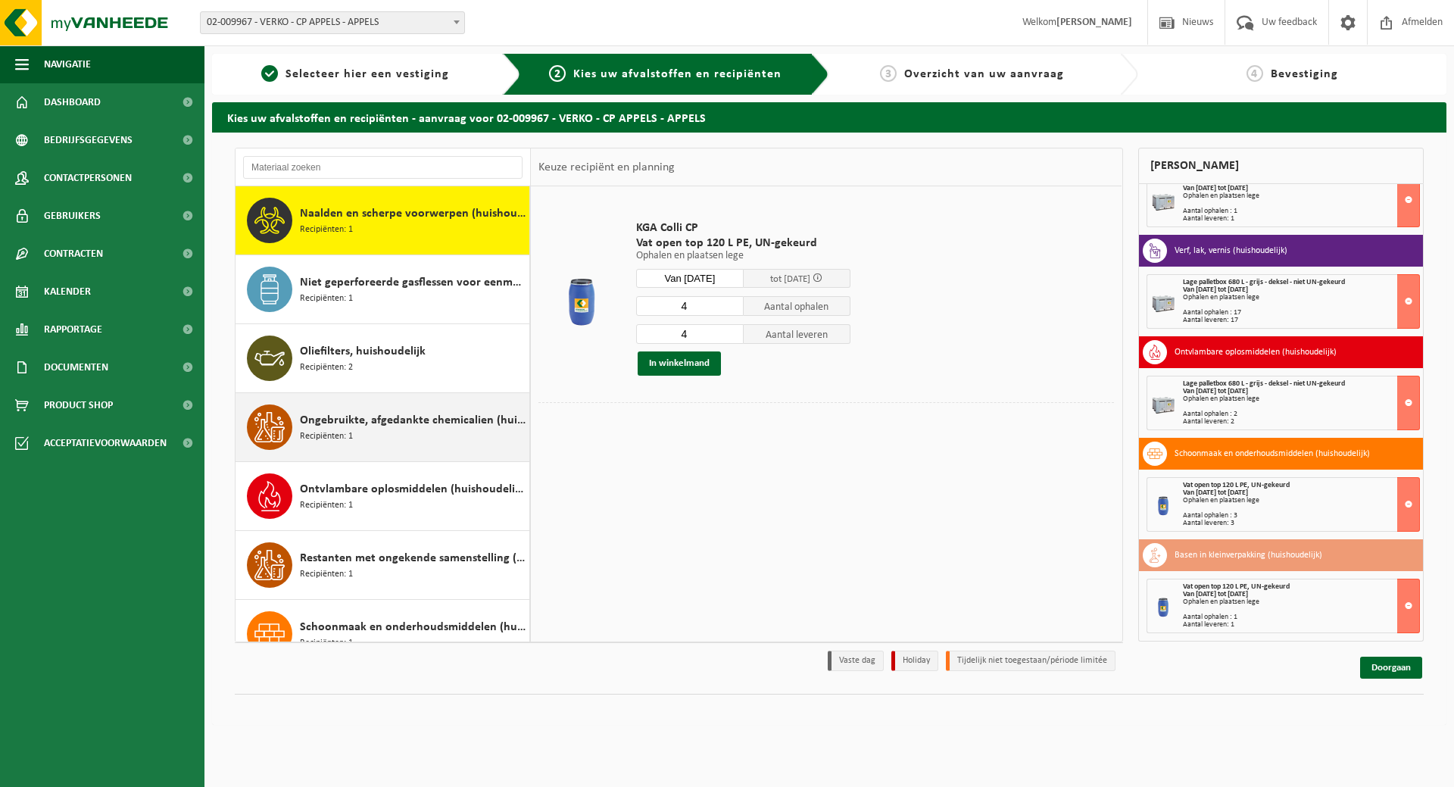
scroll to position [827, 0]
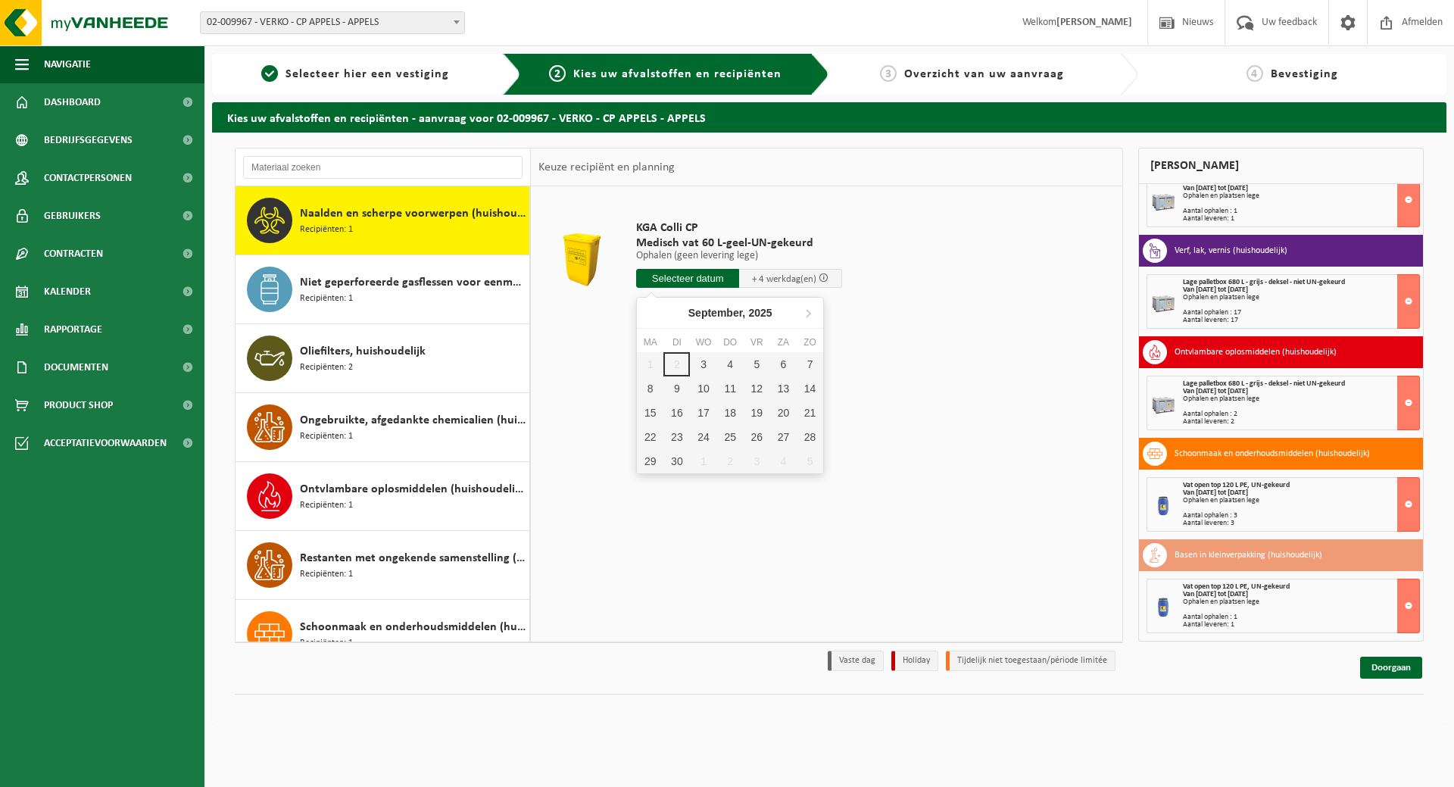
click at [673, 276] on input "text" at bounding box center [687, 278] width 103 height 19
click at [725, 363] on div "4" at bounding box center [730, 364] width 27 height 24
type input "Van 2025-09-04"
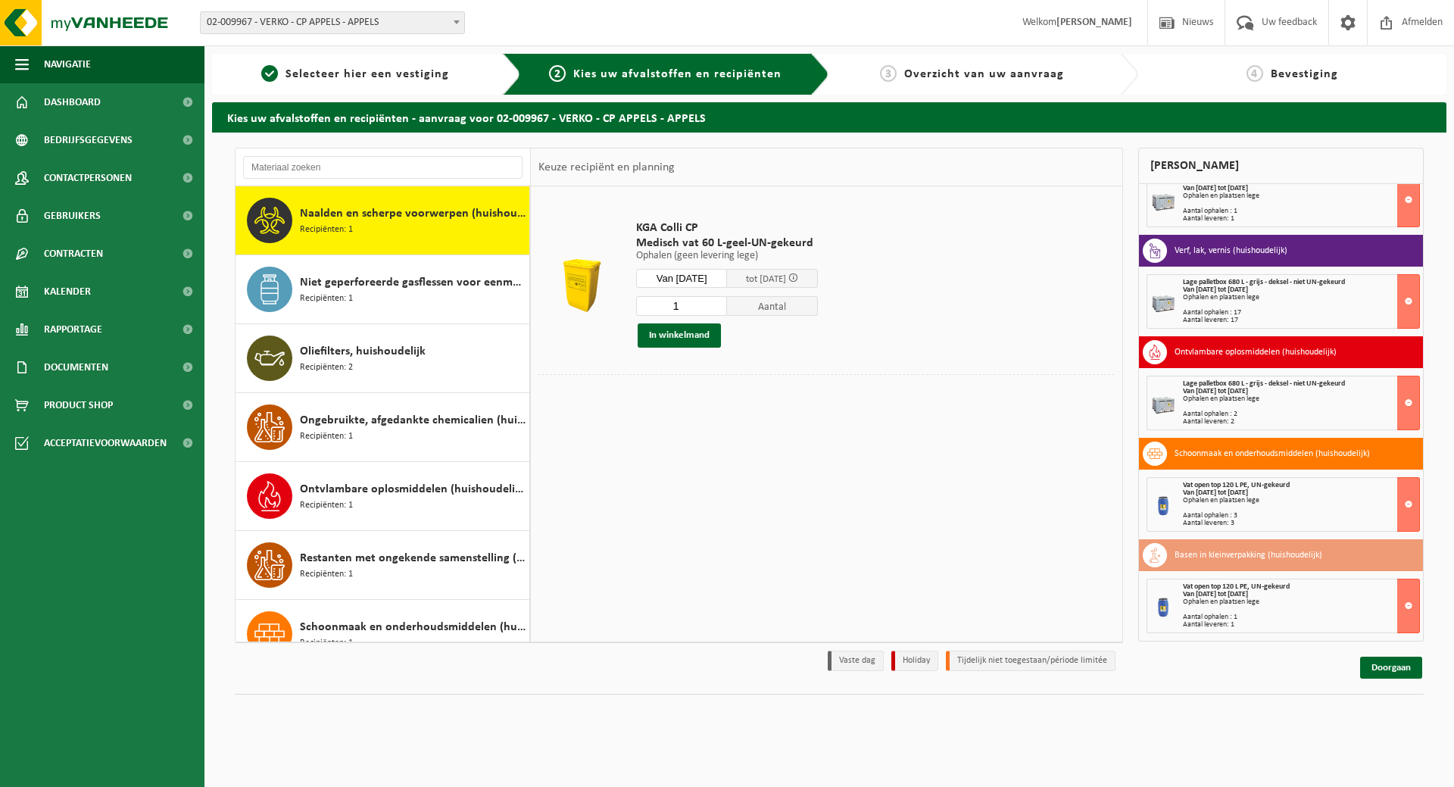
click at [662, 394] on div at bounding box center [826, 385] width 576 height 23
click at [689, 332] on button "In winkelmand" at bounding box center [679, 335] width 83 height 24
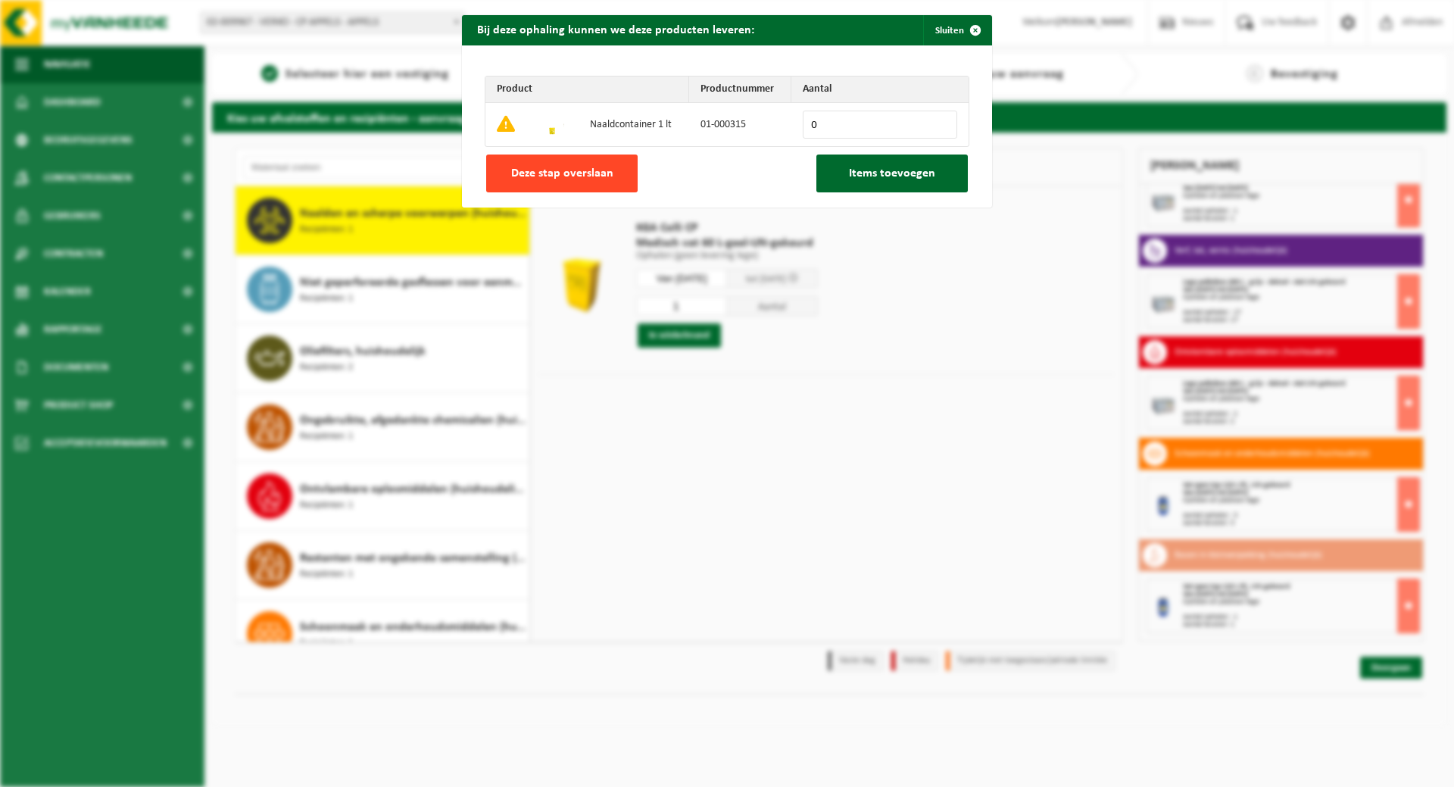
click at [600, 176] on span "Deze stap overslaan" at bounding box center [562, 173] width 102 height 12
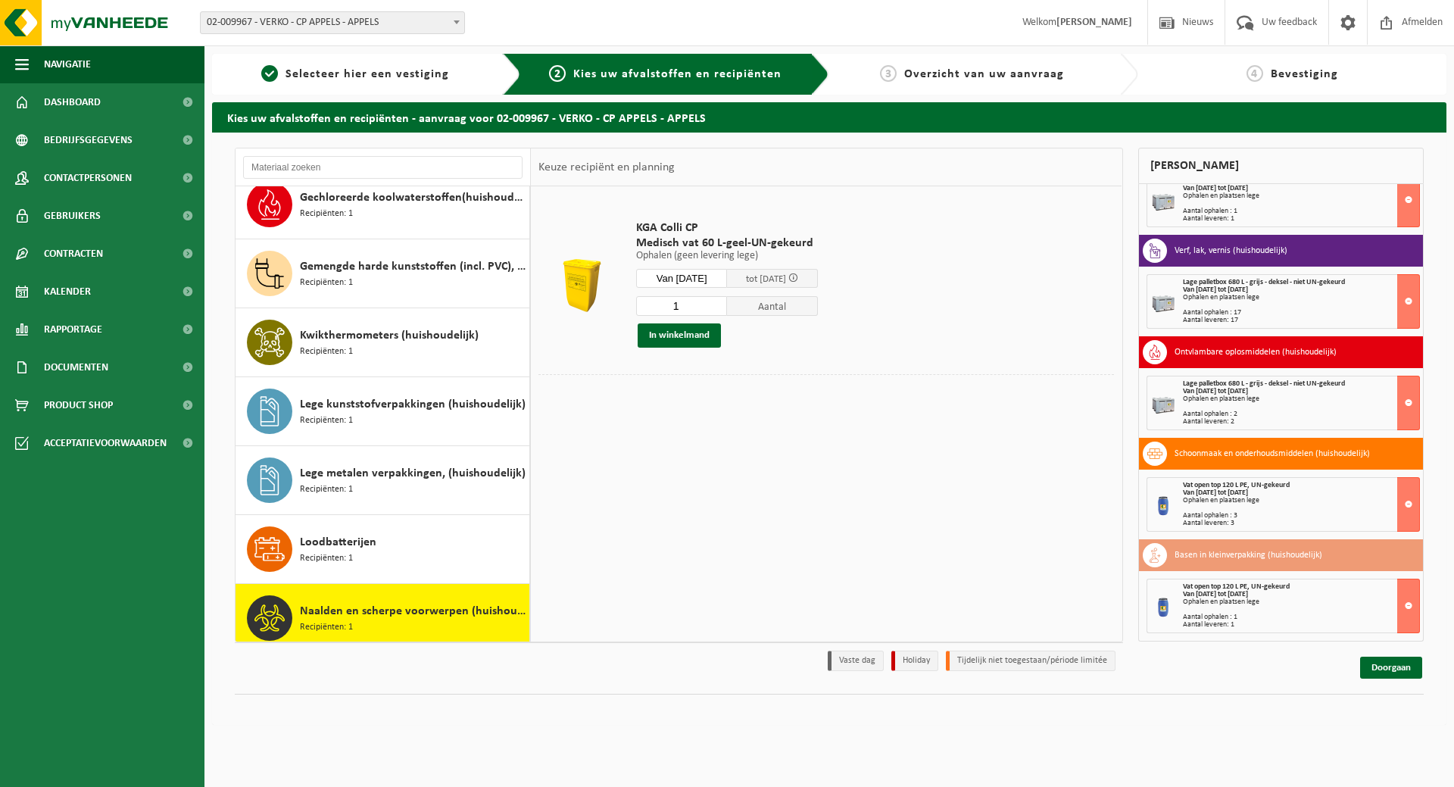
scroll to position [32, 0]
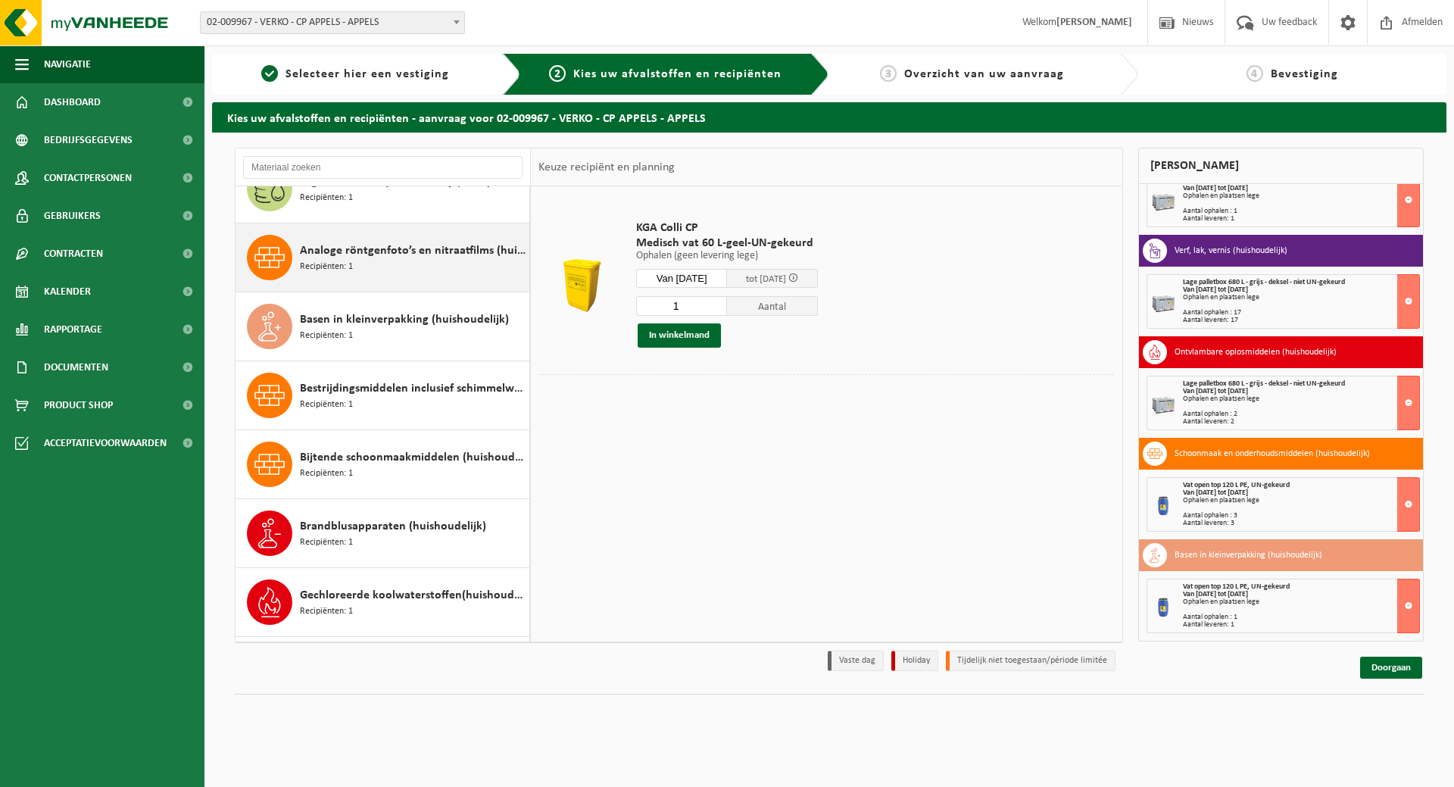
click at [445, 249] on span "Analoge röntgenfoto’s en nitraatfilms (huishoudelijk)" at bounding box center [413, 251] width 226 height 18
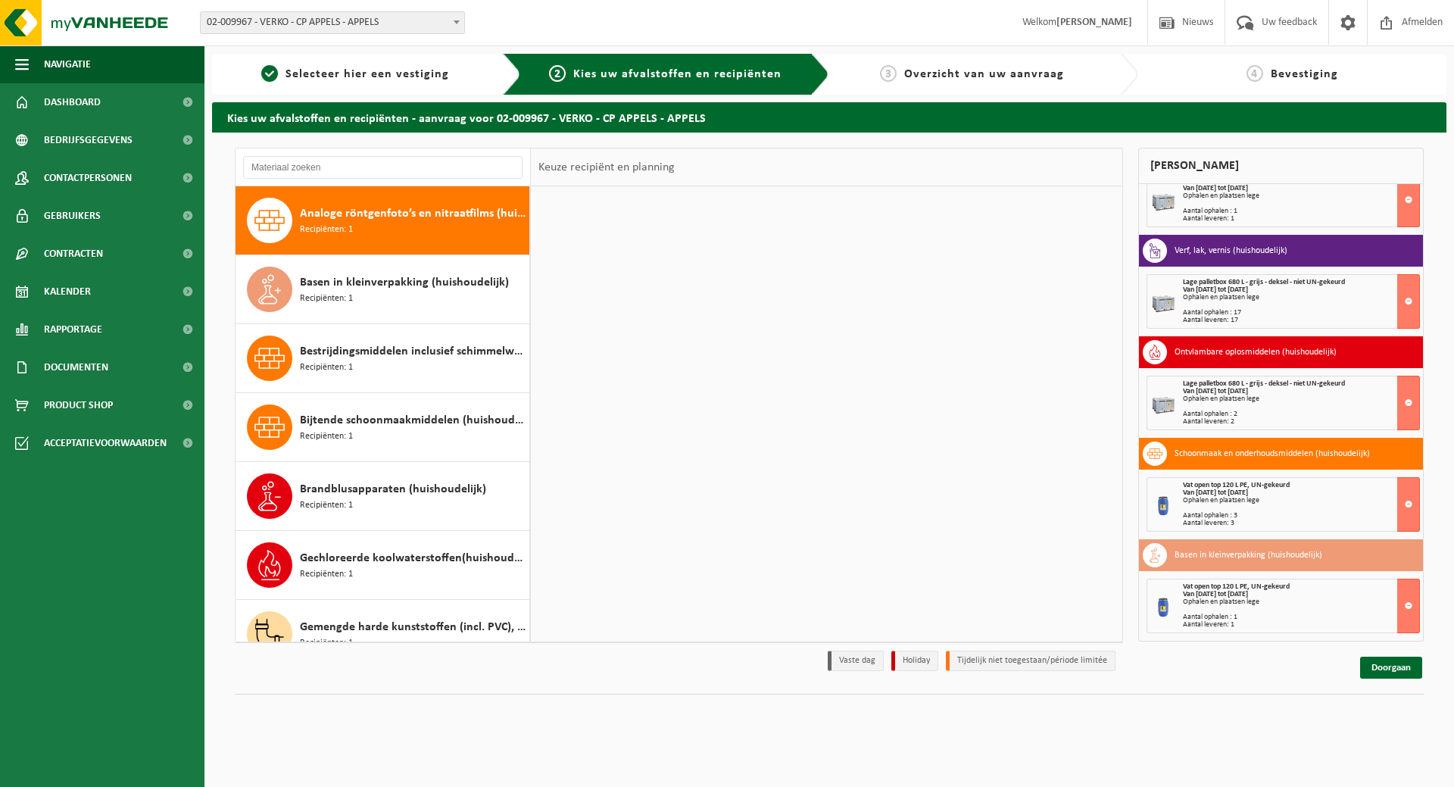
scroll to position [69, 0]
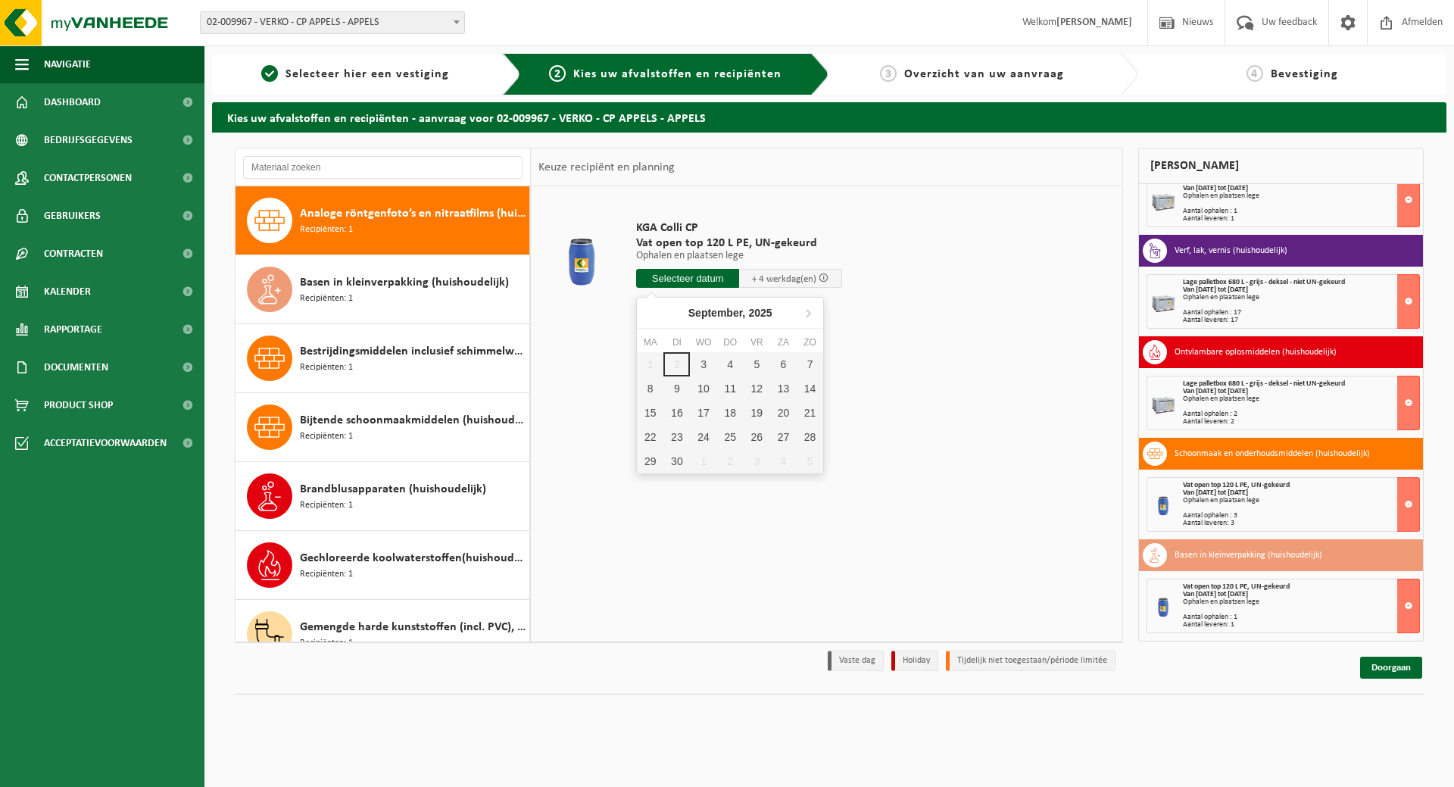
click at [690, 282] on input "text" at bounding box center [687, 278] width 103 height 19
click at [732, 366] on div "4" at bounding box center [730, 364] width 27 height 24
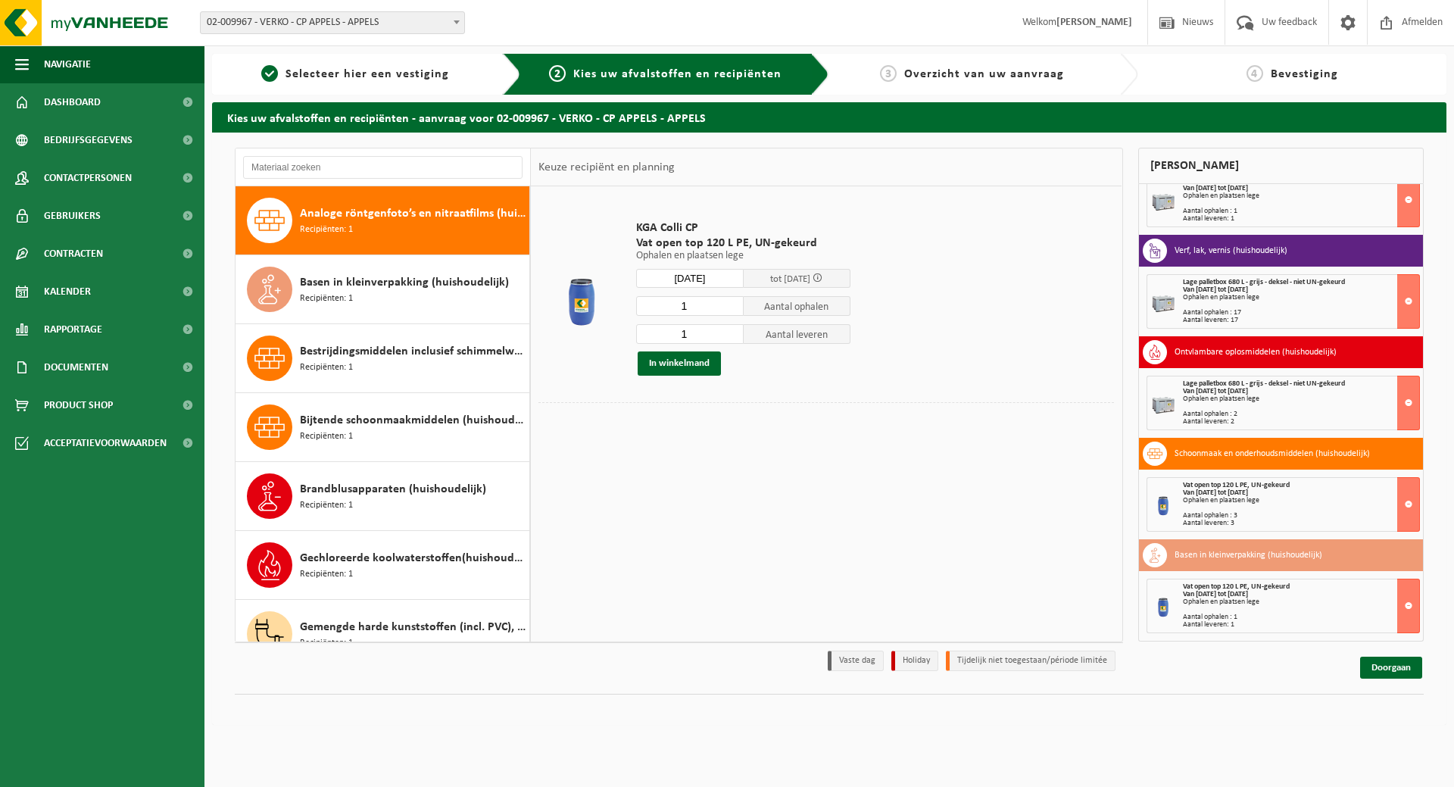
type input "Van 2025-09-04"
click at [688, 363] on button "In winkelmand" at bounding box center [679, 363] width 83 height 24
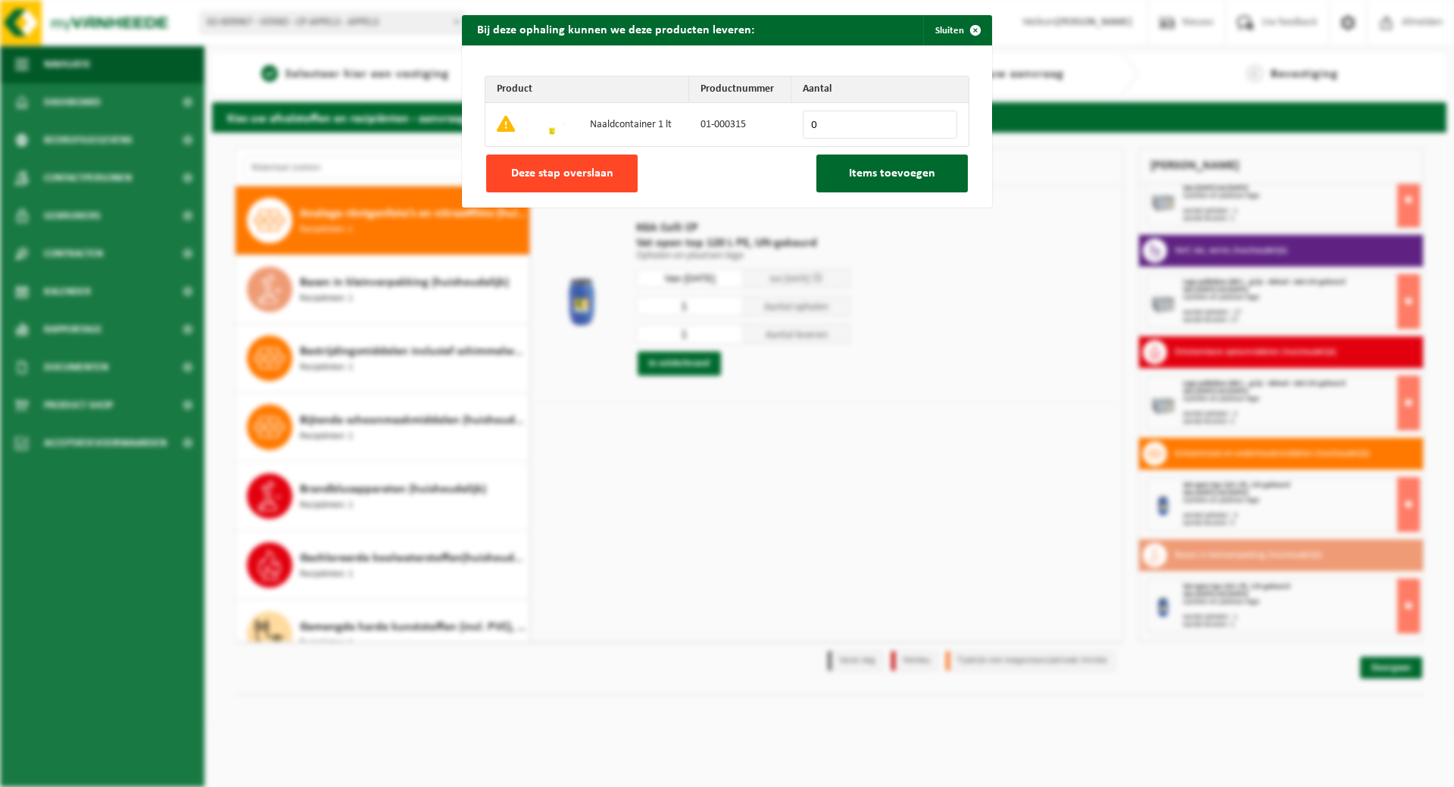
click at [594, 176] on span "Deze stap overslaan" at bounding box center [562, 173] width 102 height 12
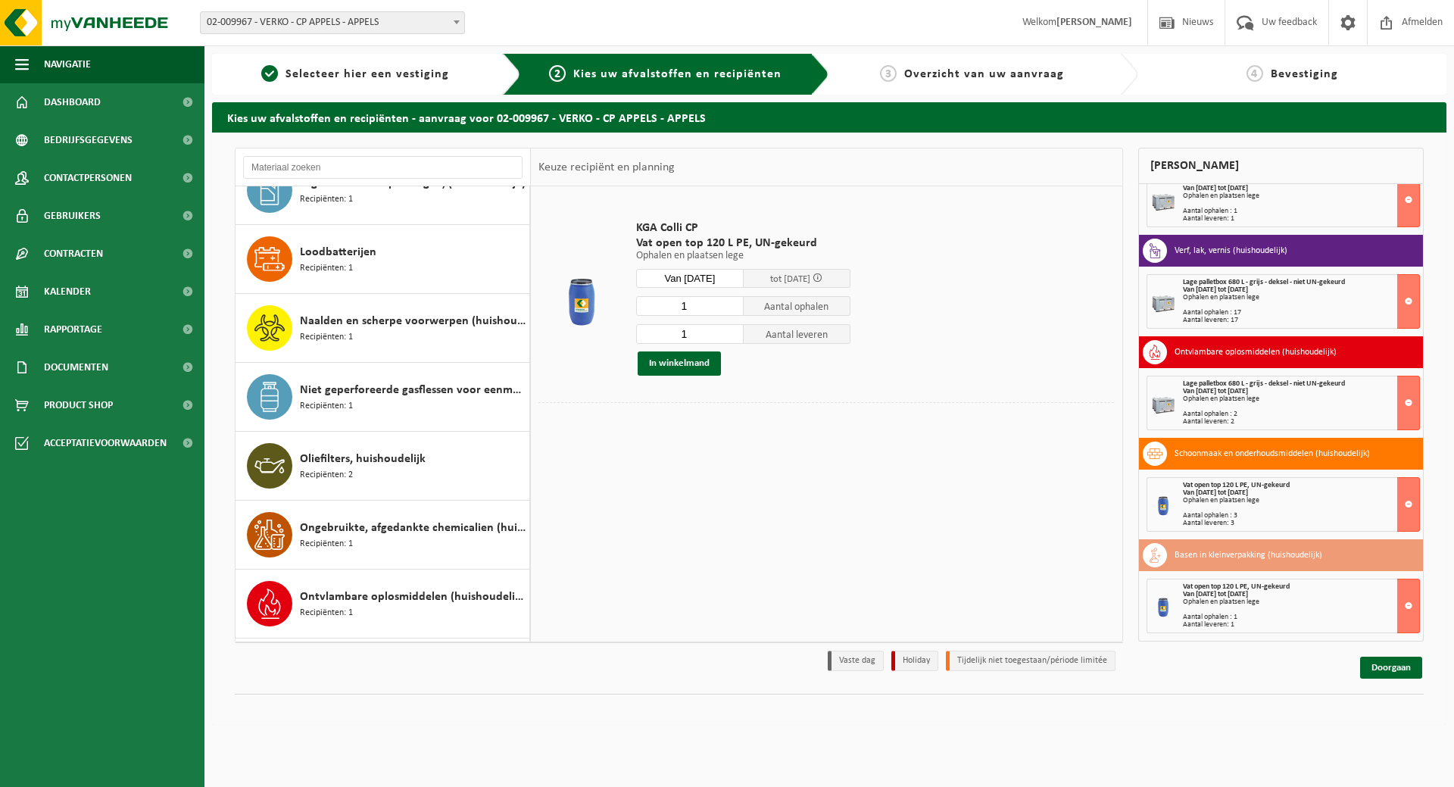
scroll to position [738, 0]
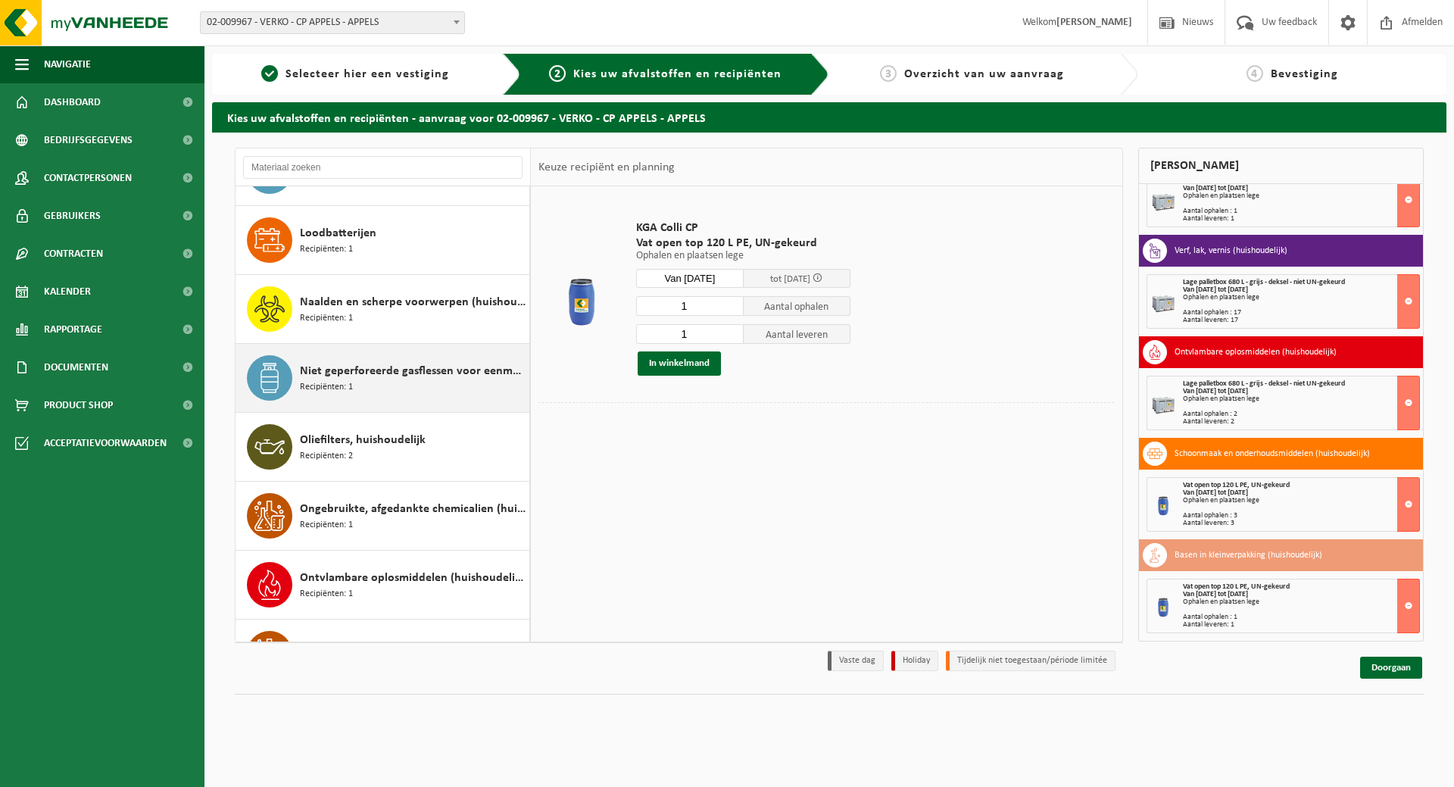
click at [441, 374] on span "Niet geperforeerde gasflessen voor eenmalig gebruik (huishoudelijk)" at bounding box center [413, 371] width 226 height 18
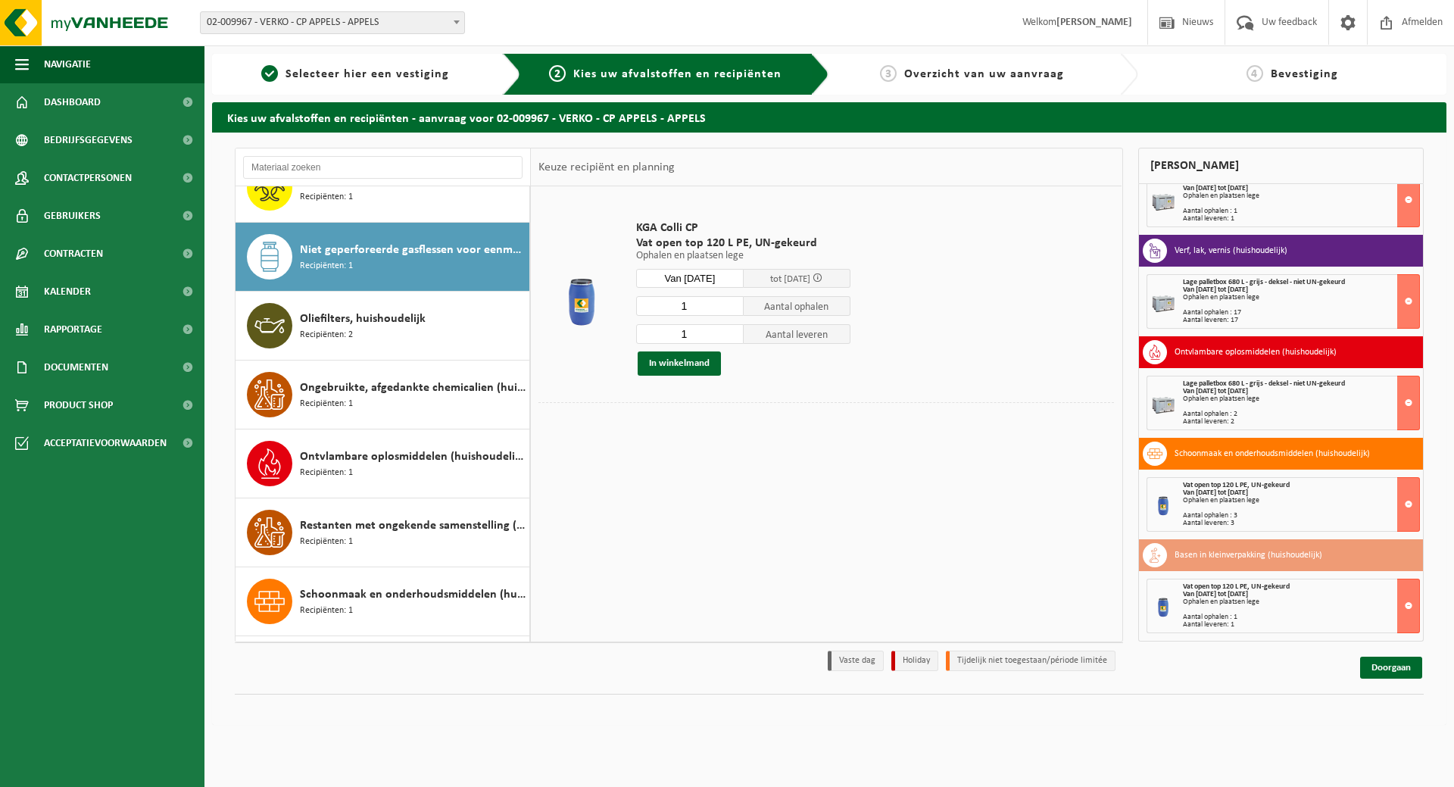
scroll to position [896, 0]
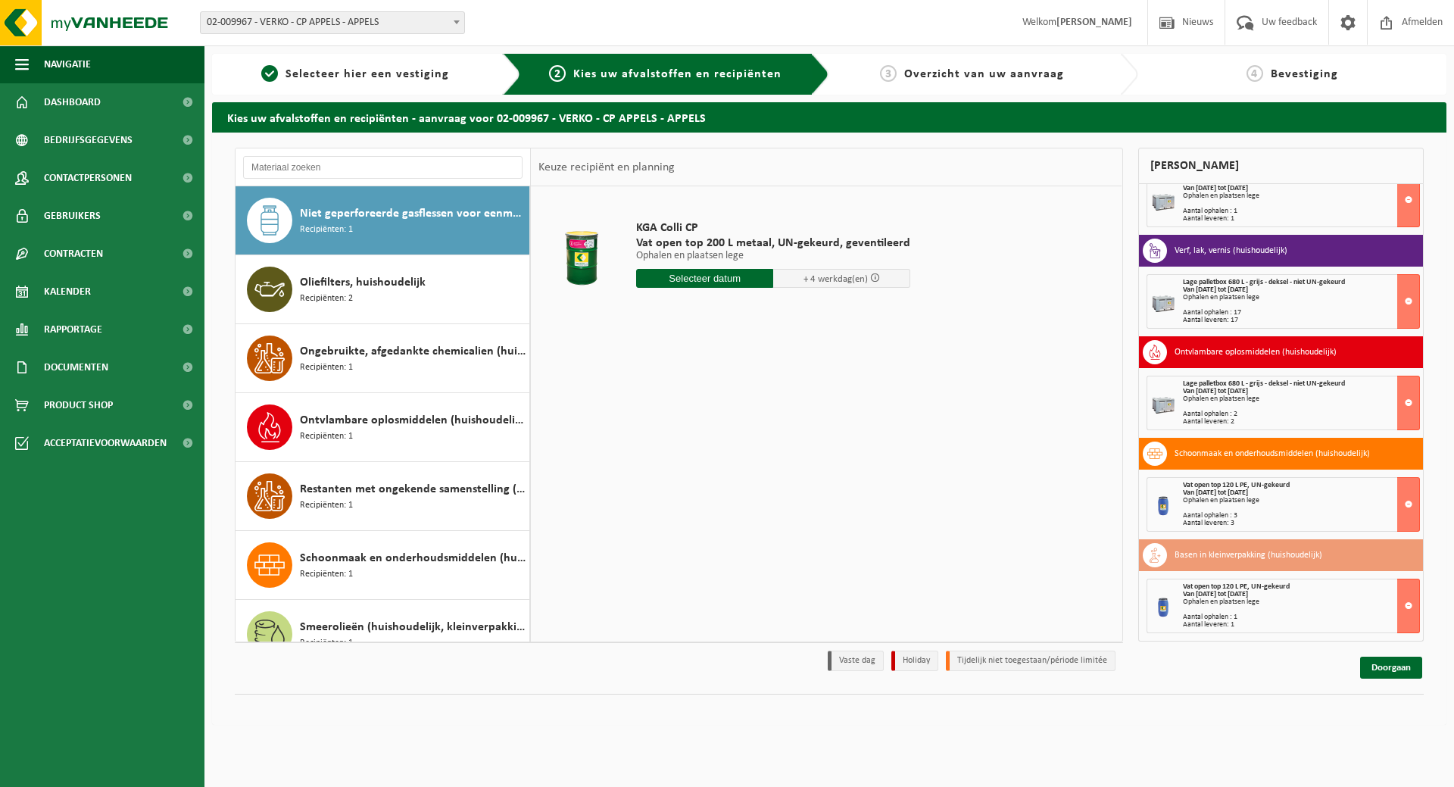
click at [713, 279] on input "text" at bounding box center [704, 278] width 137 height 19
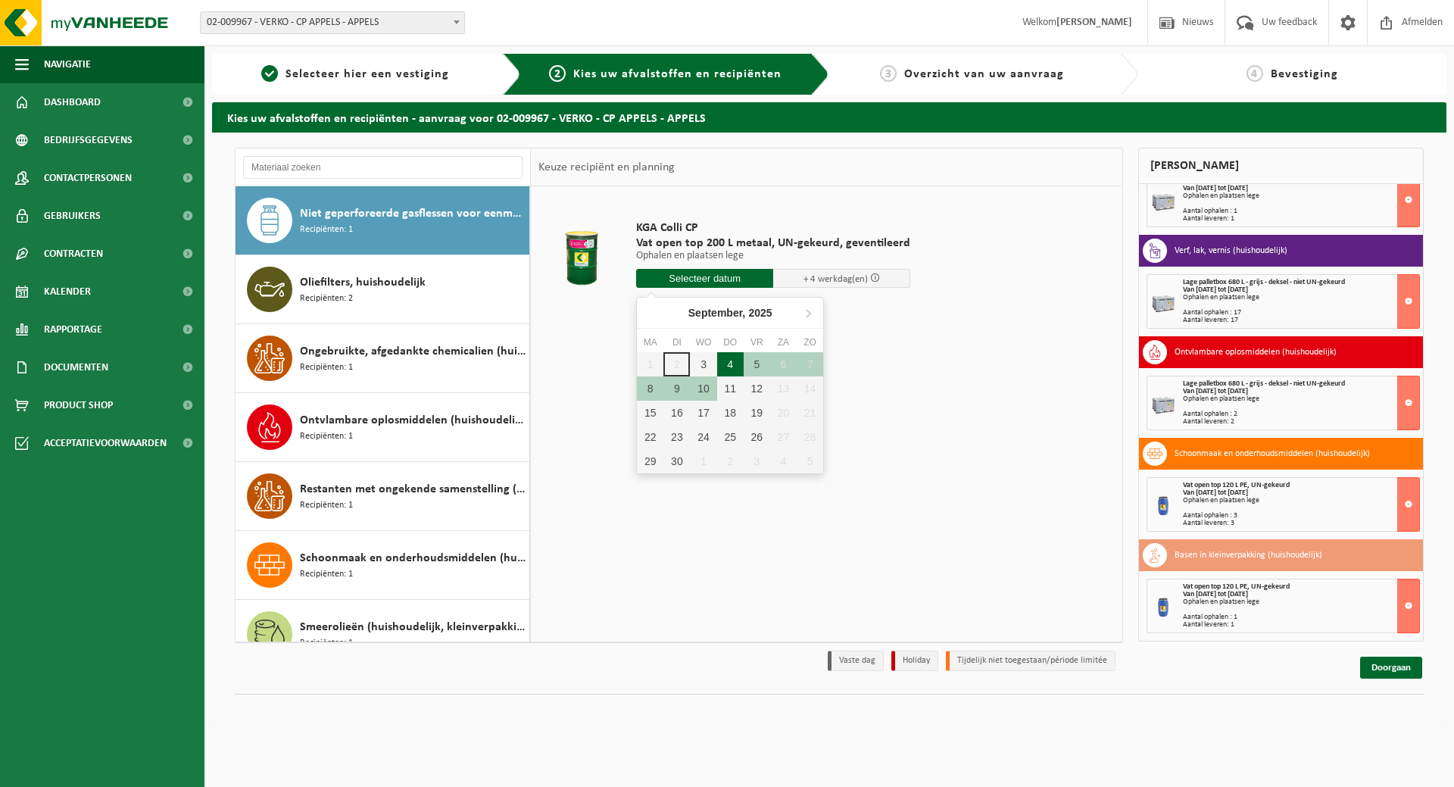
click at [728, 364] on div "4" at bounding box center [730, 364] width 27 height 24
type input "Van 2025-09-04"
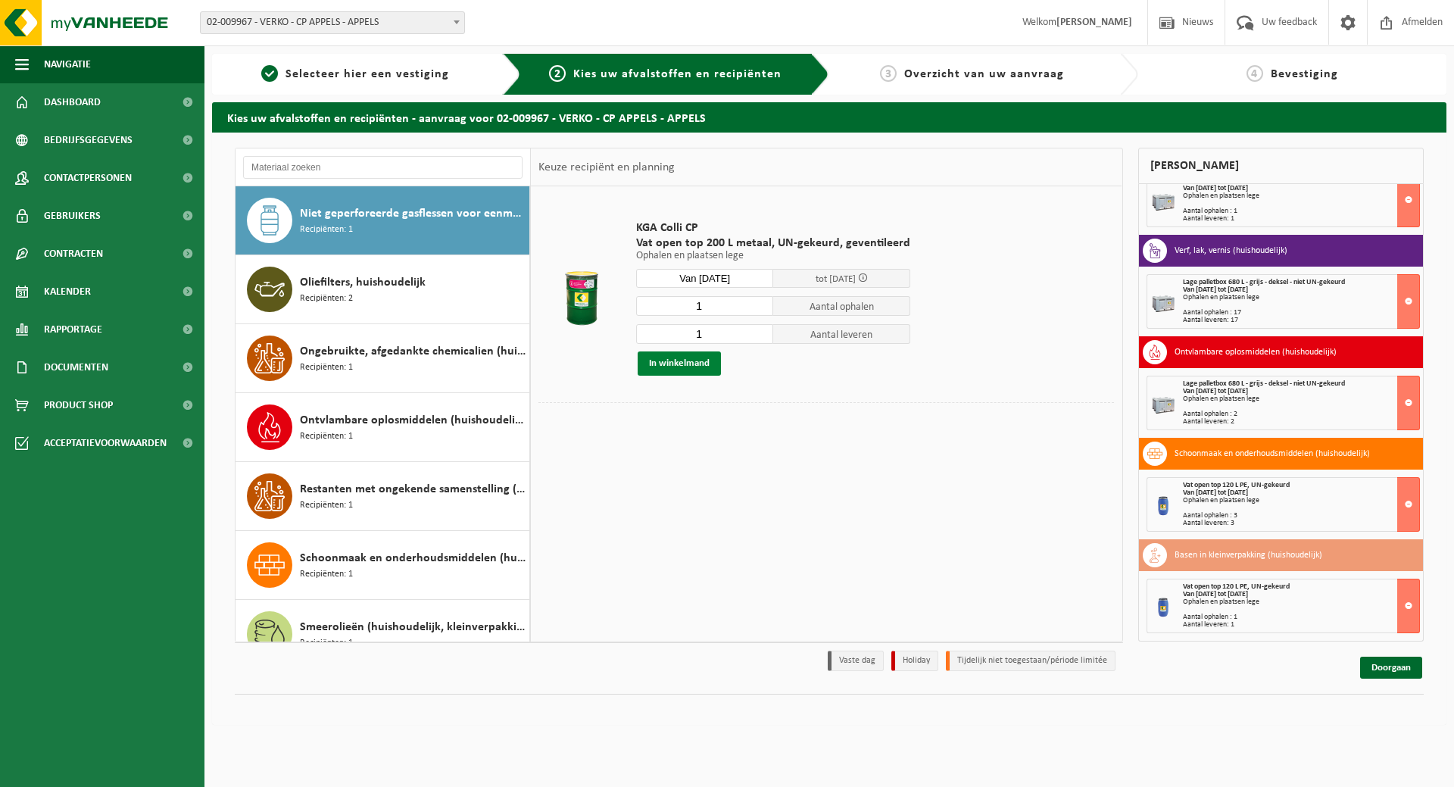
click at [682, 360] on button "In winkelmand" at bounding box center [679, 363] width 83 height 24
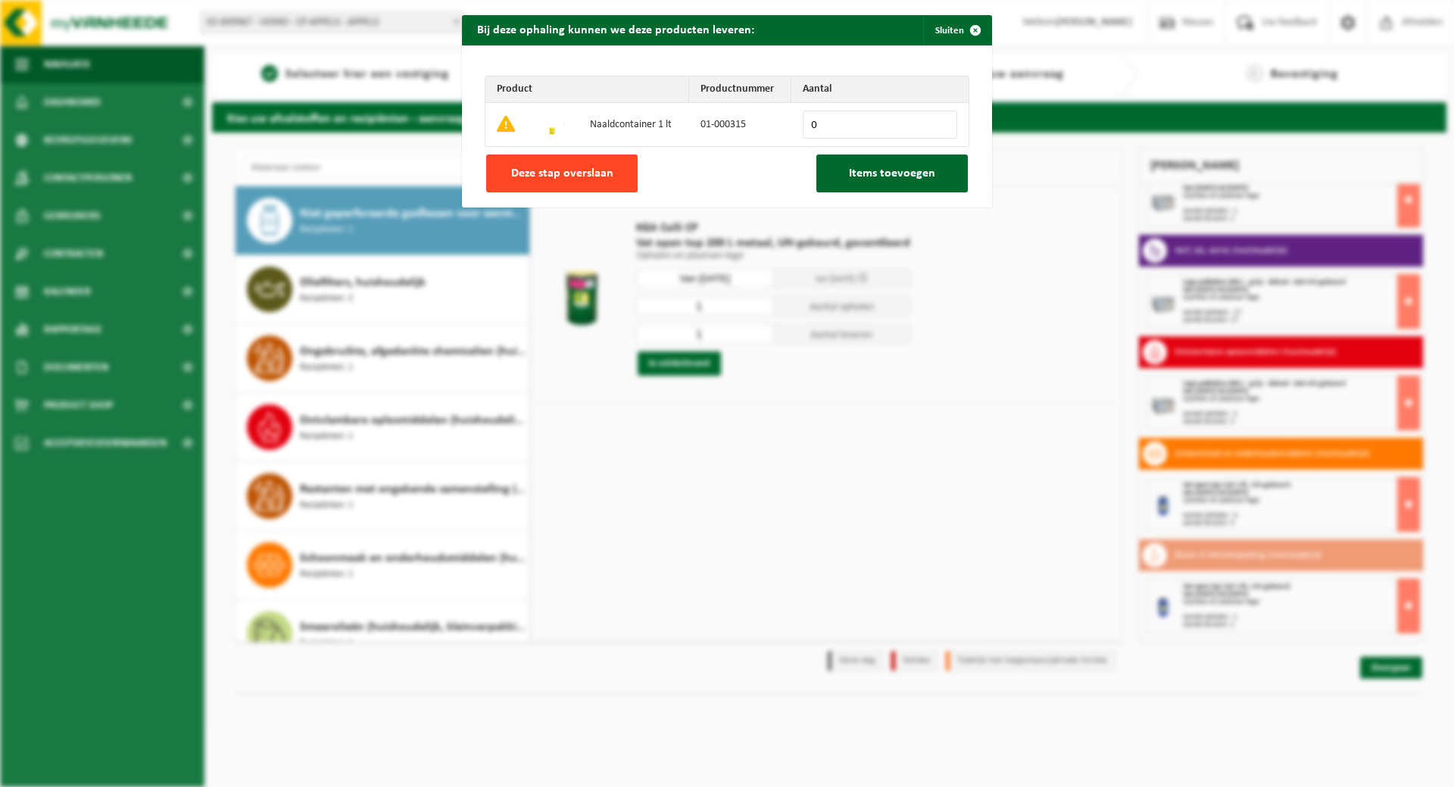
click at [597, 176] on span "Deze stap overslaan" at bounding box center [562, 173] width 102 height 12
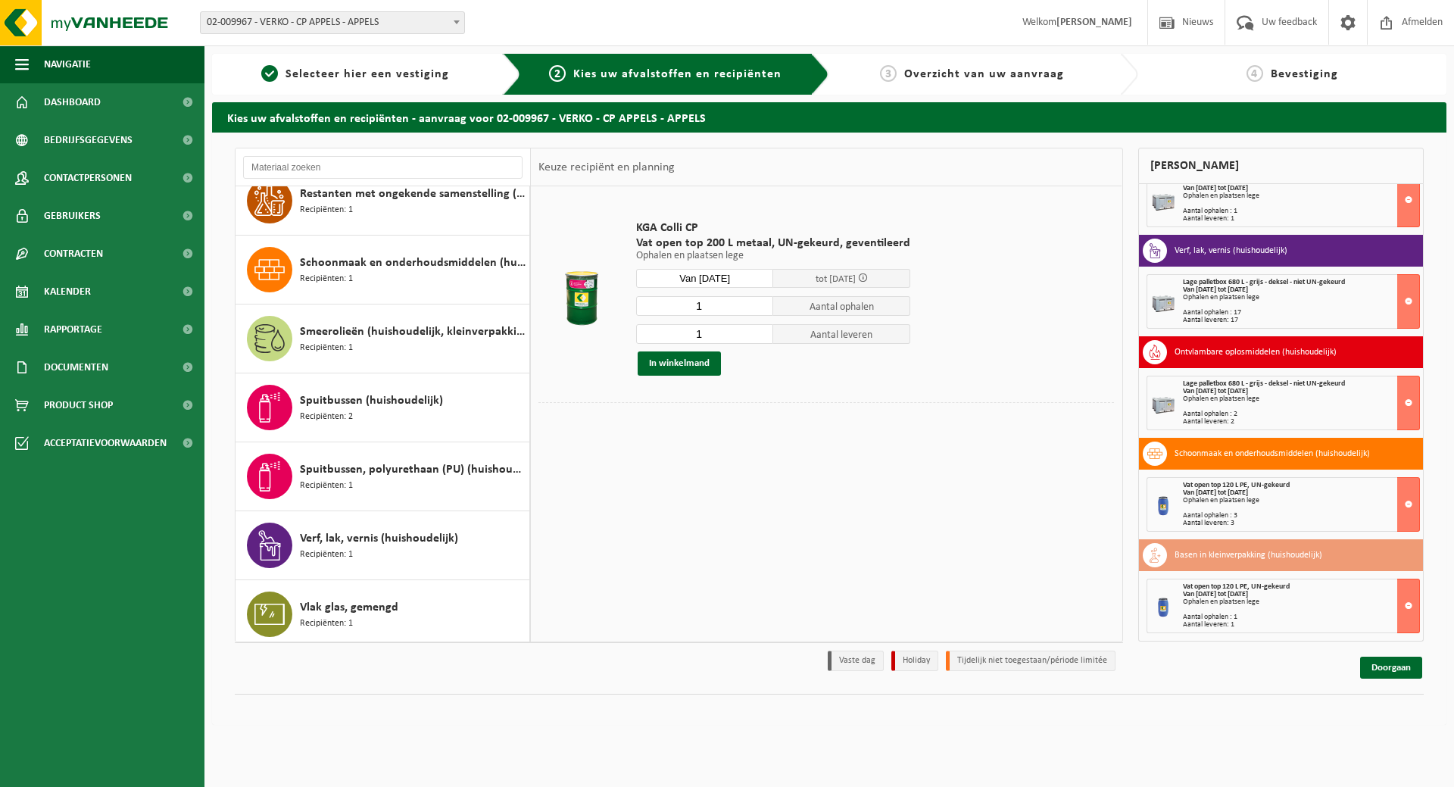
scroll to position [1232, 0]
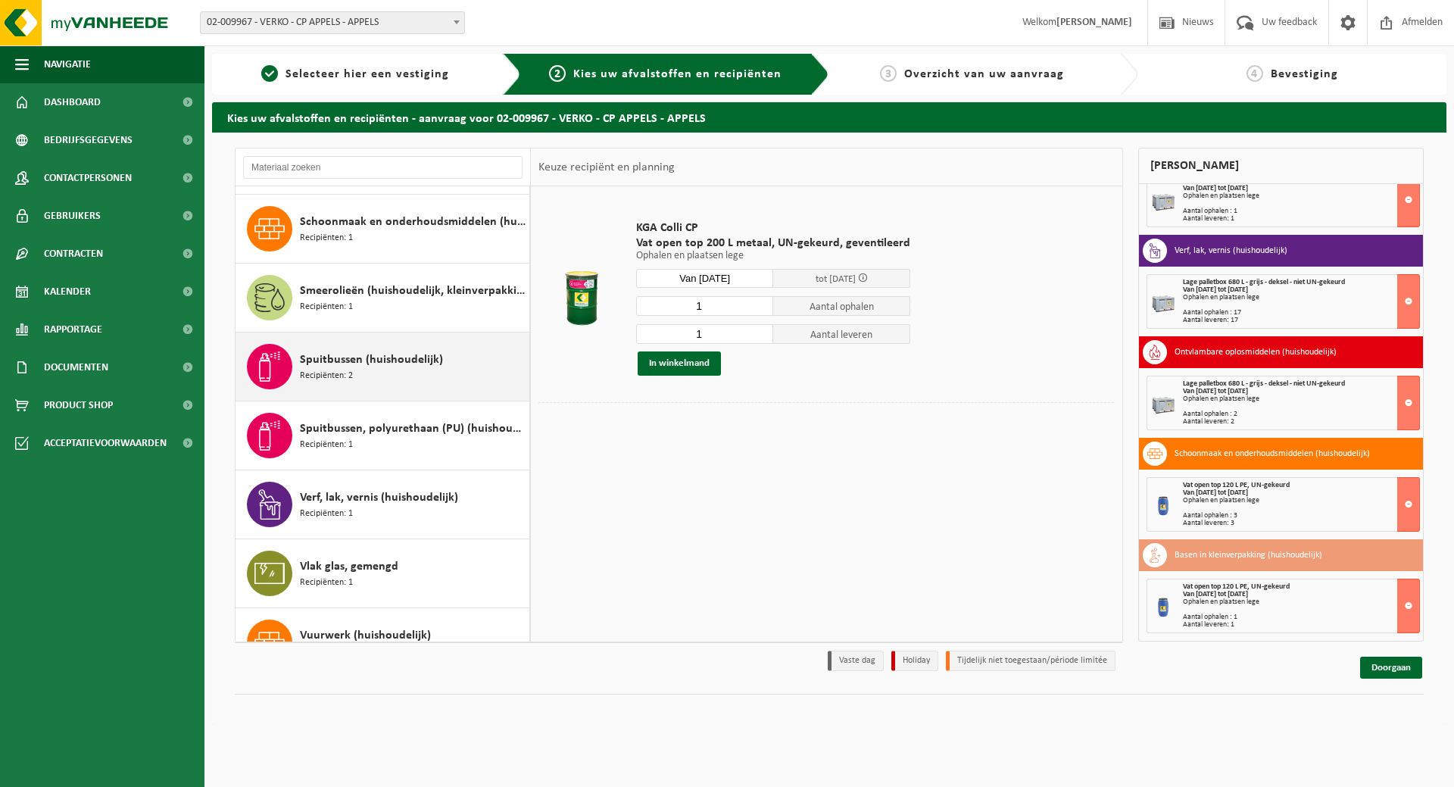
click at [379, 362] on span "Spuitbussen (huishoudelijk)" at bounding box center [371, 360] width 143 height 18
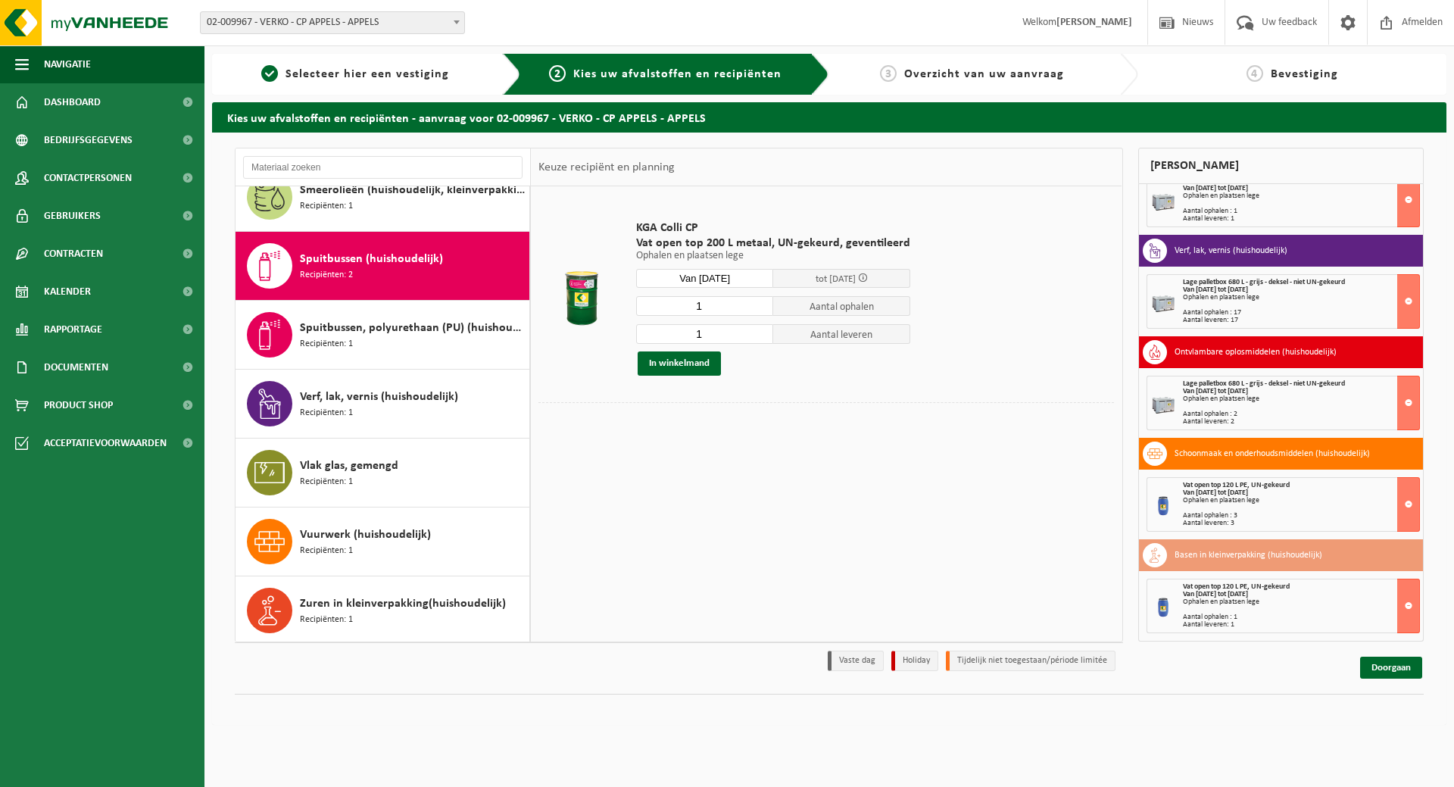
scroll to position [1336, 0]
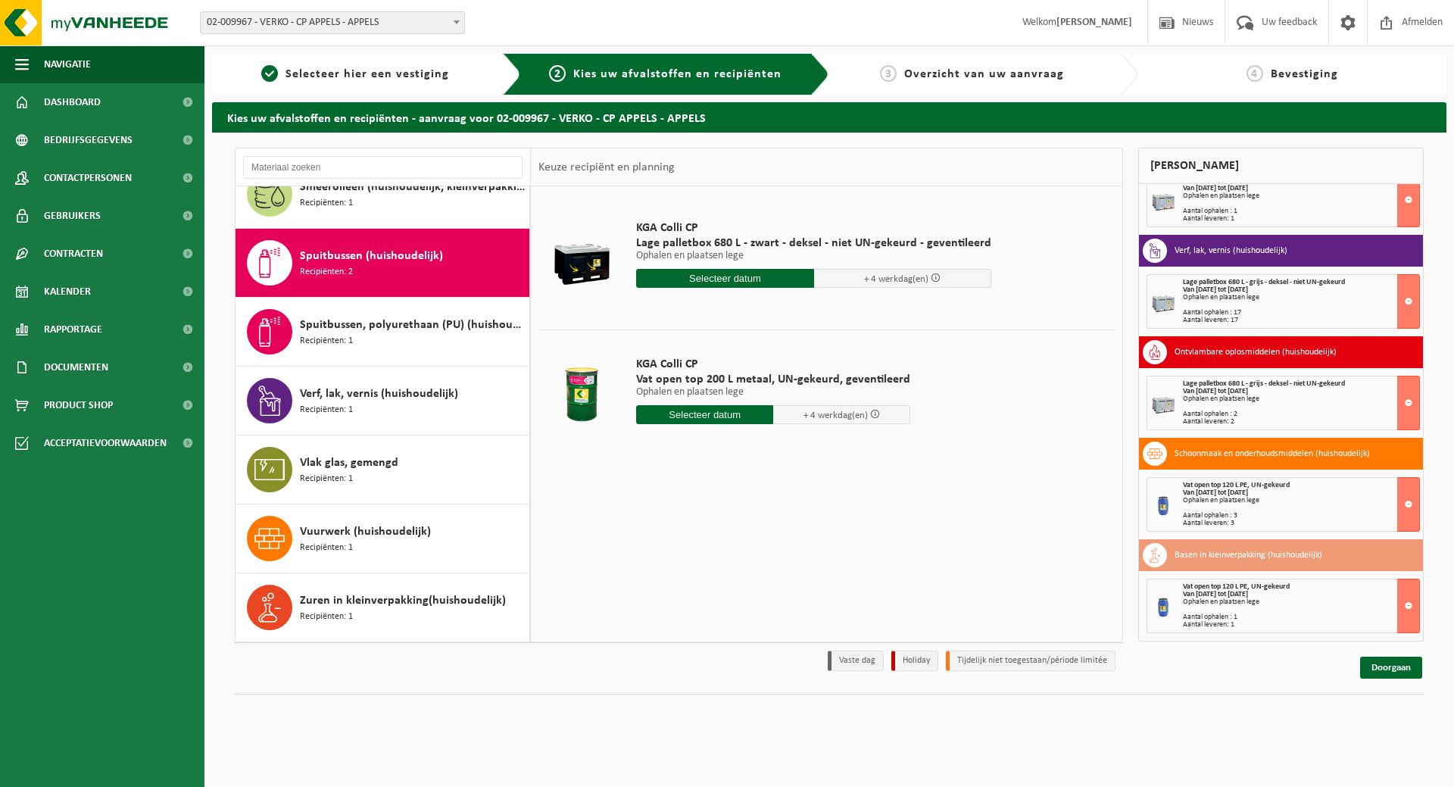
click at [720, 420] on input "text" at bounding box center [704, 414] width 137 height 19
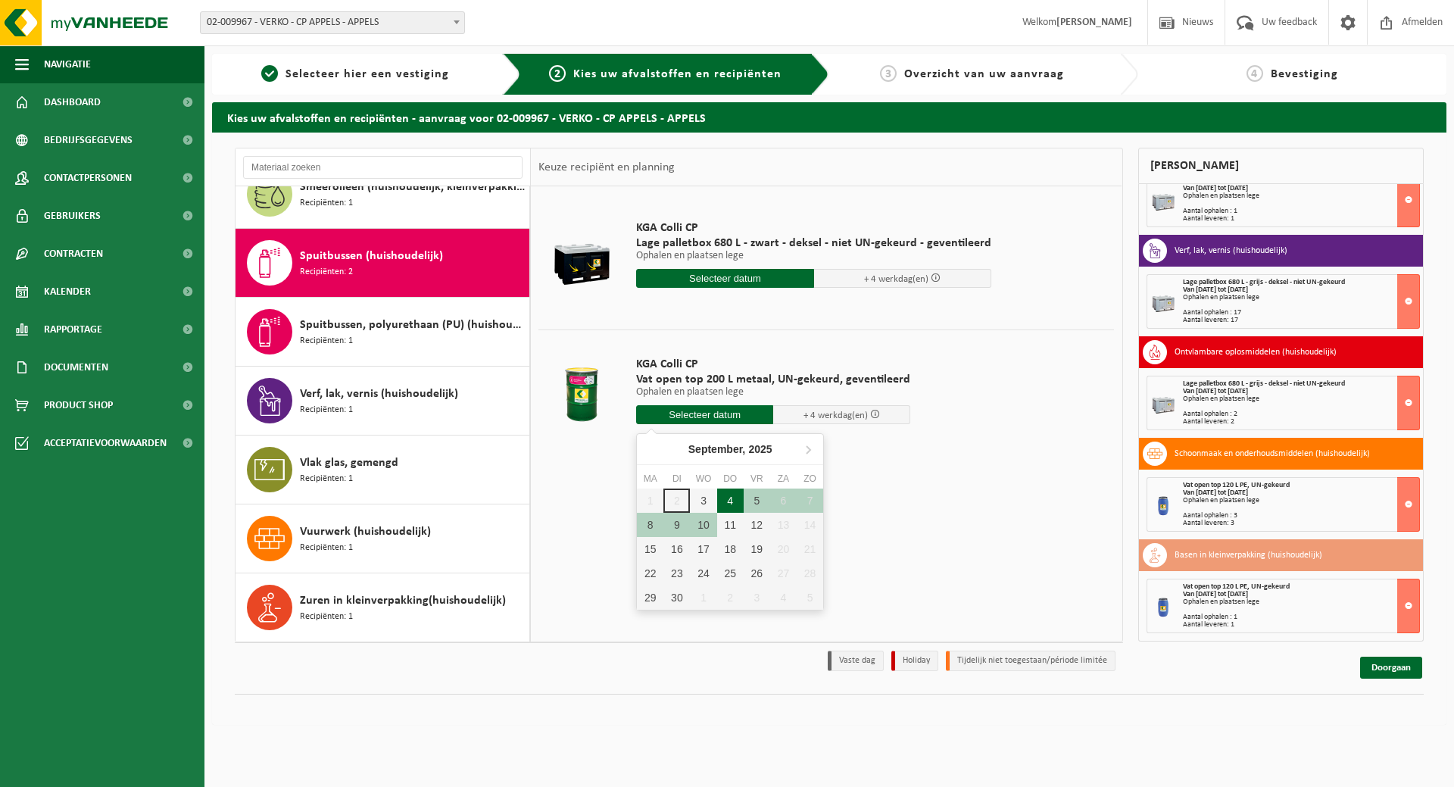
click at [728, 500] on div "4" at bounding box center [730, 500] width 27 height 24
type input "Van 2025-09-04"
type input "2025-09-04"
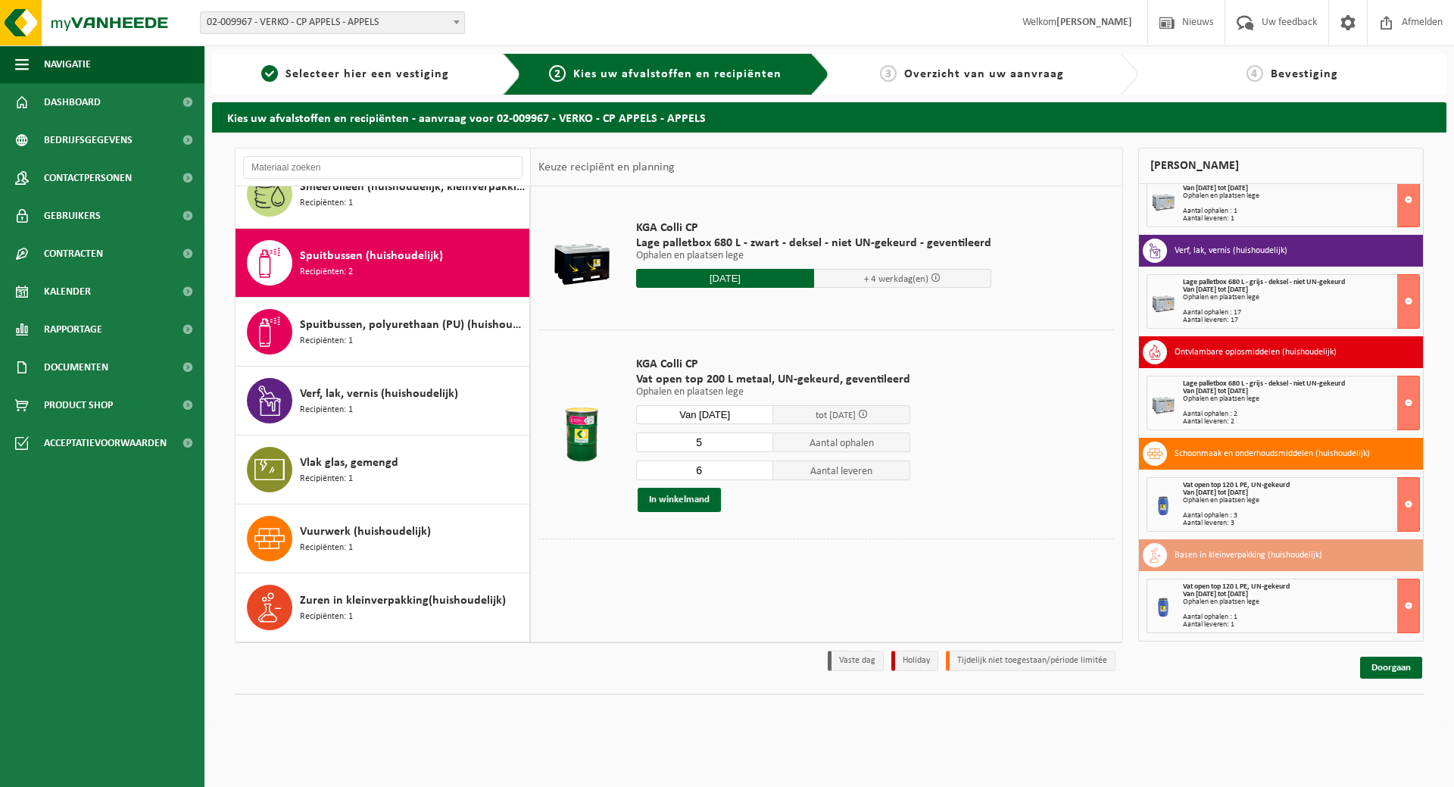
click at [757, 445] on input "5" at bounding box center [704, 442] width 137 height 20
click at [757, 445] on input "4" at bounding box center [704, 442] width 137 height 20
click at [757, 445] on input "3" at bounding box center [704, 442] width 137 height 20
type input "2"
click at [757, 445] on input "2" at bounding box center [704, 442] width 137 height 20
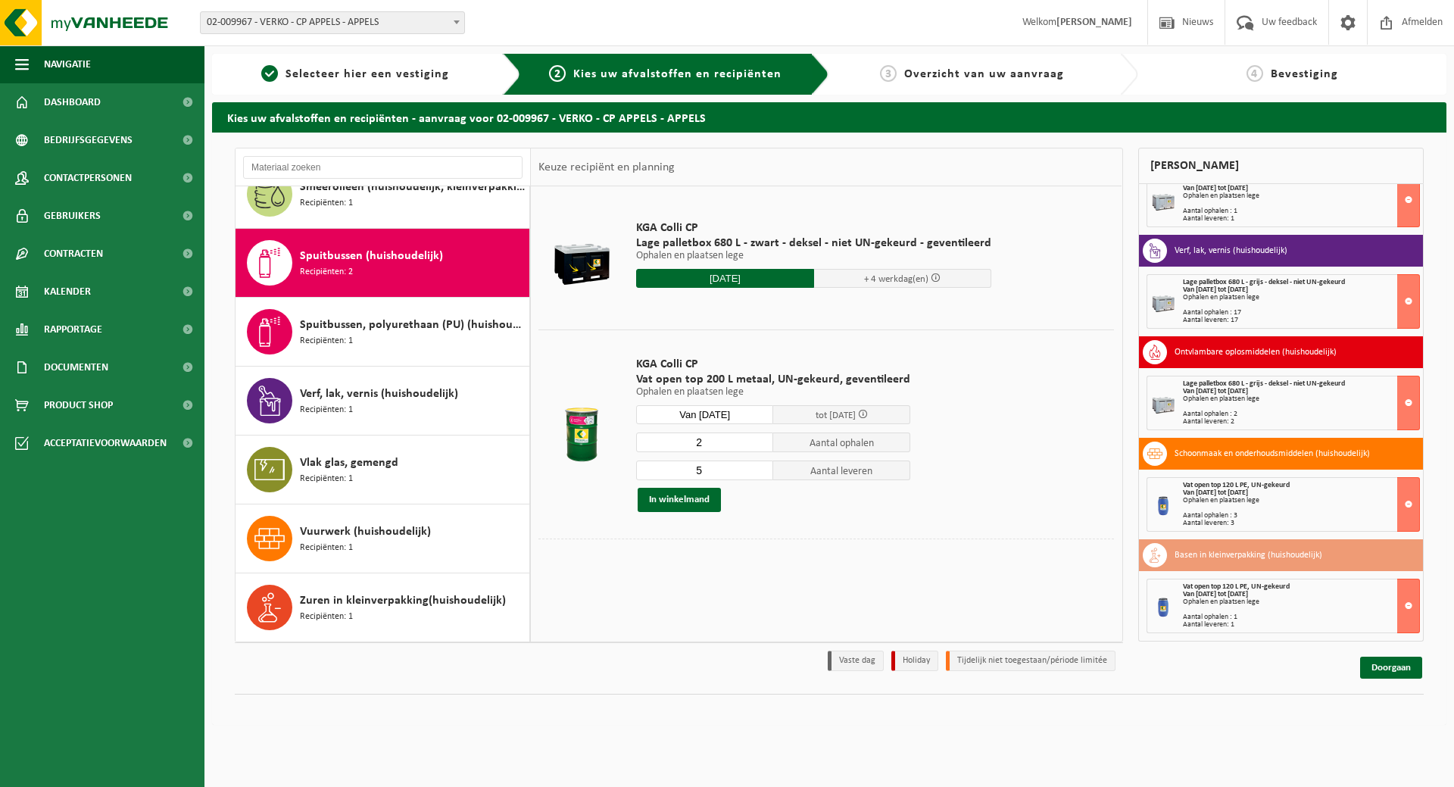
click at [759, 473] on input "5" at bounding box center [704, 470] width 137 height 20
click at [759, 473] on input "4" at bounding box center [704, 470] width 137 height 20
click at [759, 473] on input "3" at bounding box center [704, 470] width 137 height 20
type input "2"
click at [759, 473] on input "2" at bounding box center [704, 470] width 137 height 20
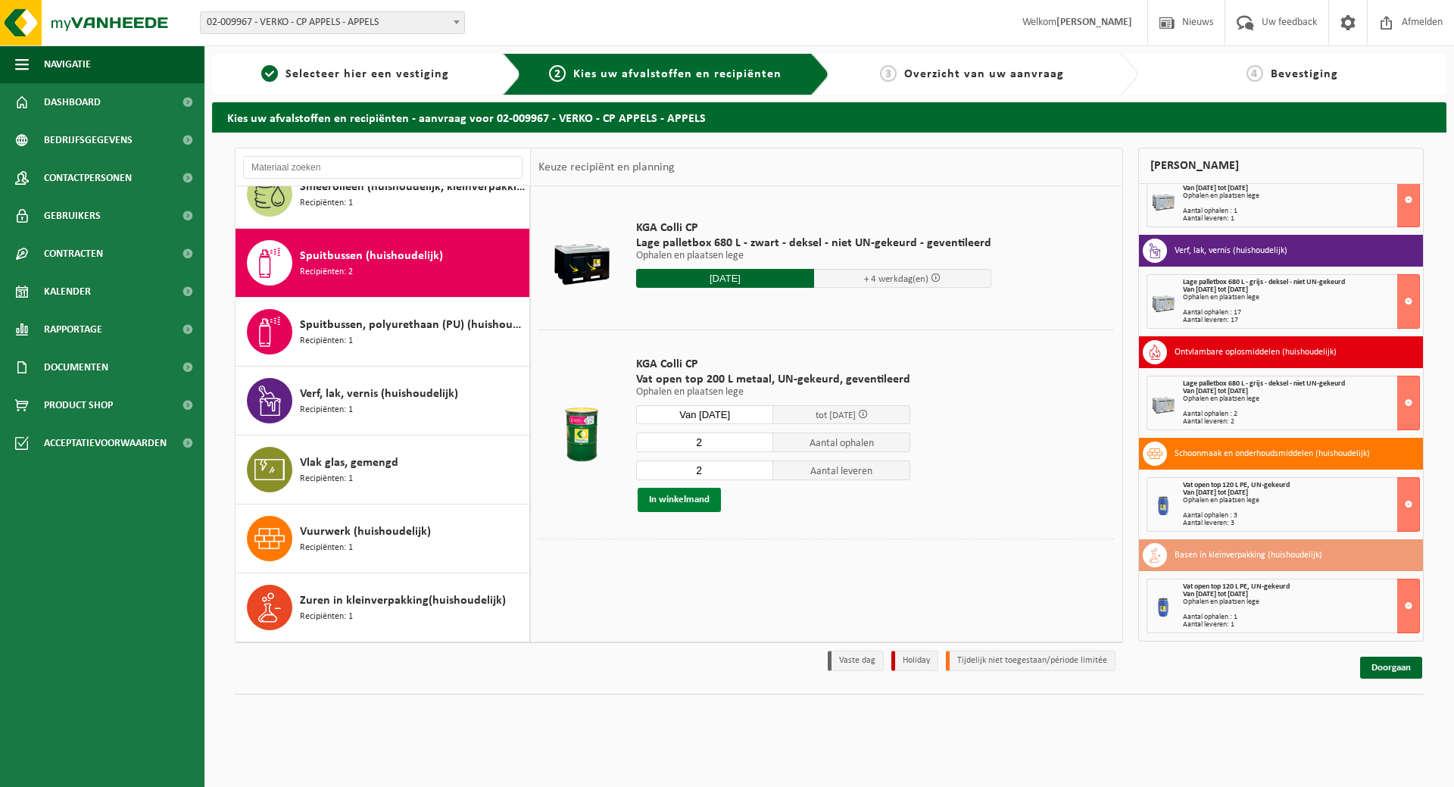
click at [689, 502] on button "In winkelmand" at bounding box center [679, 500] width 83 height 24
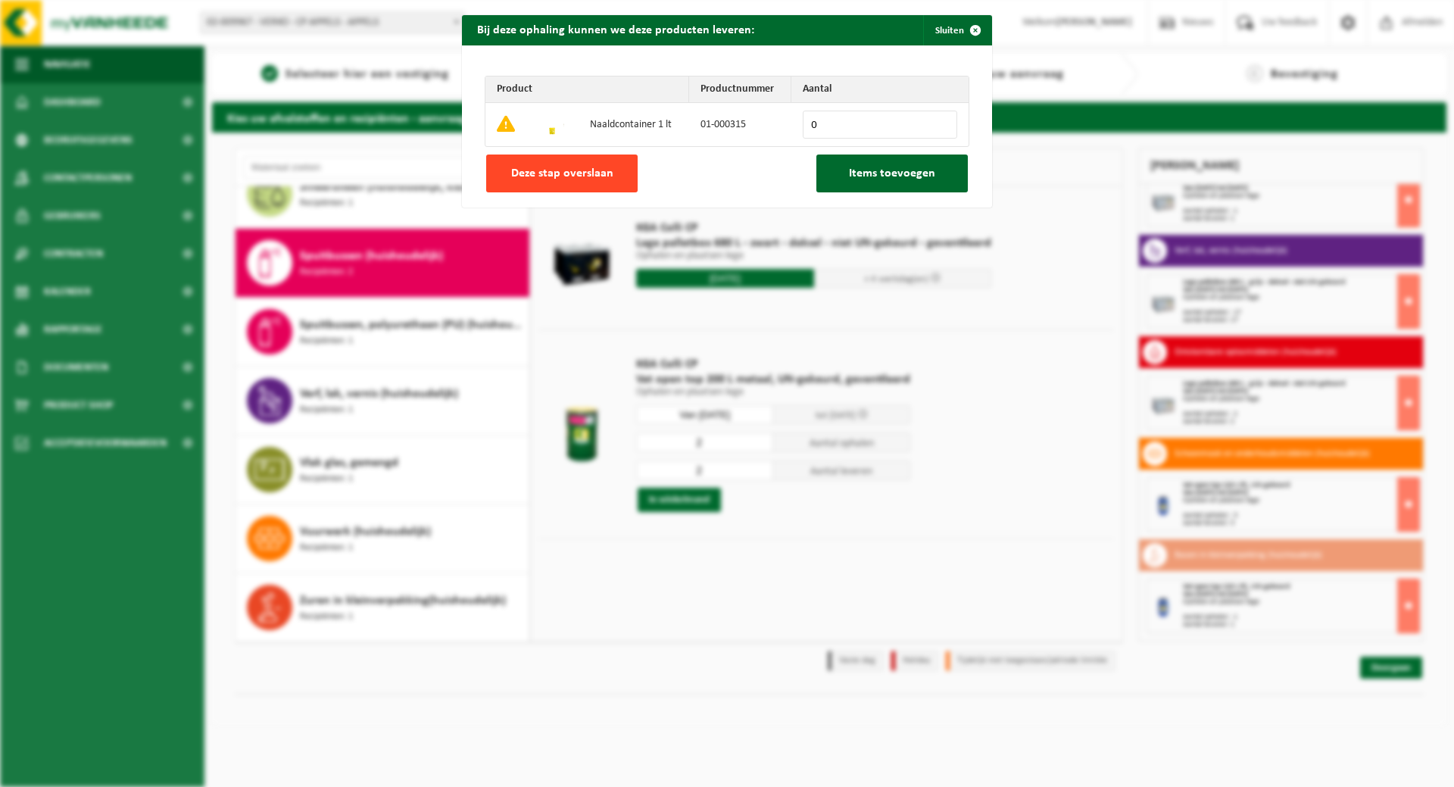
click at [588, 176] on span "Deze stap overslaan" at bounding box center [562, 173] width 102 height 12
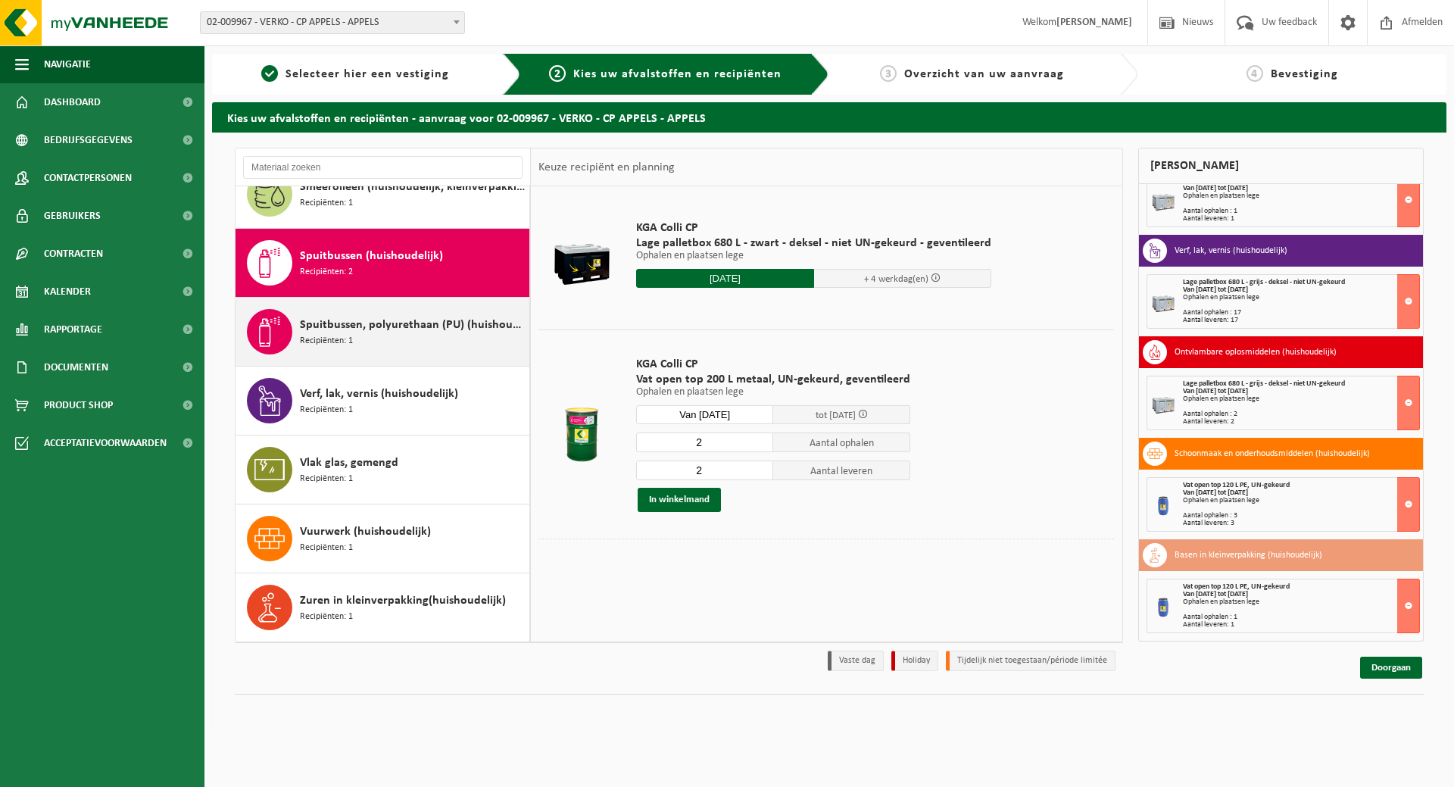
click at [403, 317] on span "Spuitbussen, polyurethaan (PU) (huishoudelijk)" at bounding box center [413, 325] width 226 height 18
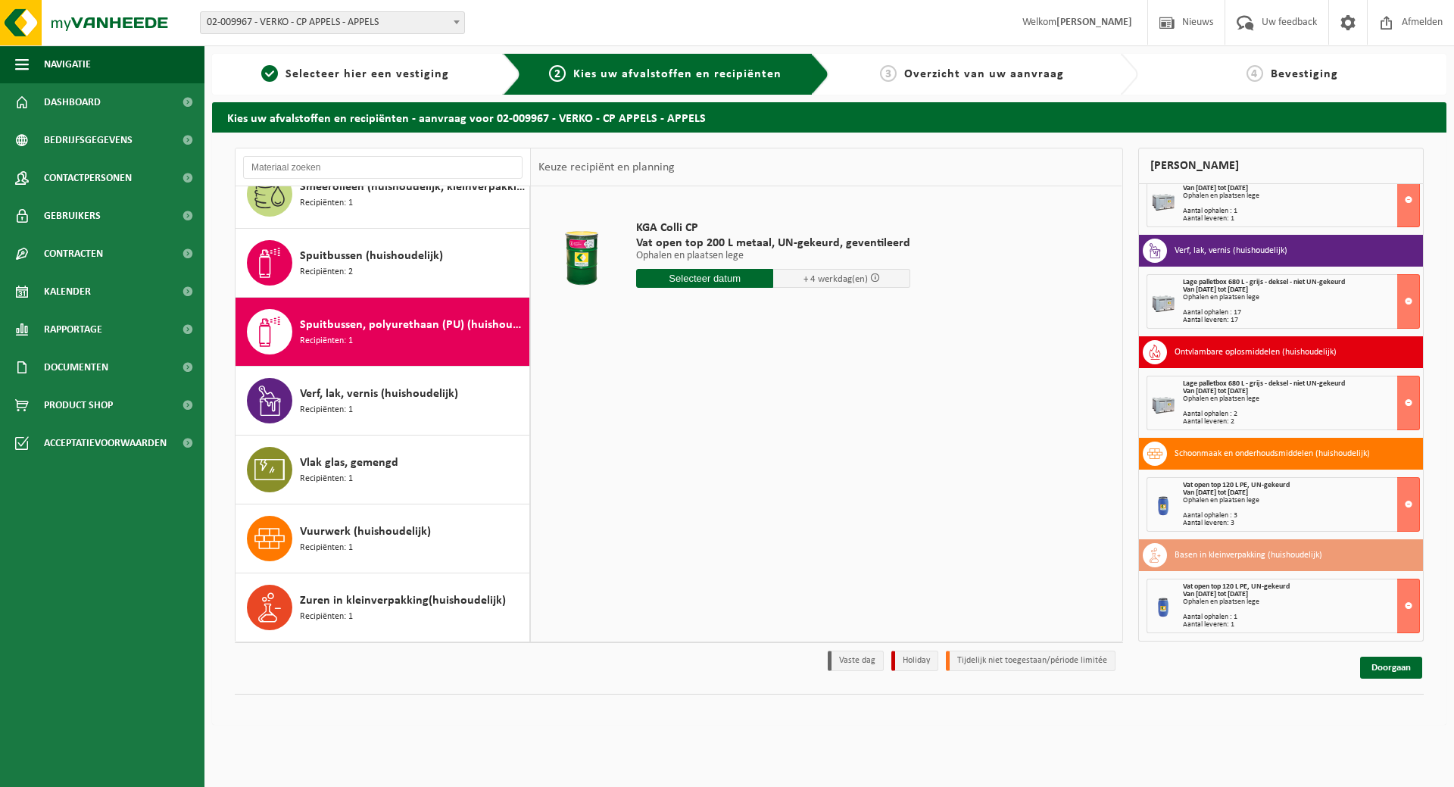
click at [728, 277] on input "text" at bounding box center [704, 278] width 137 height 19
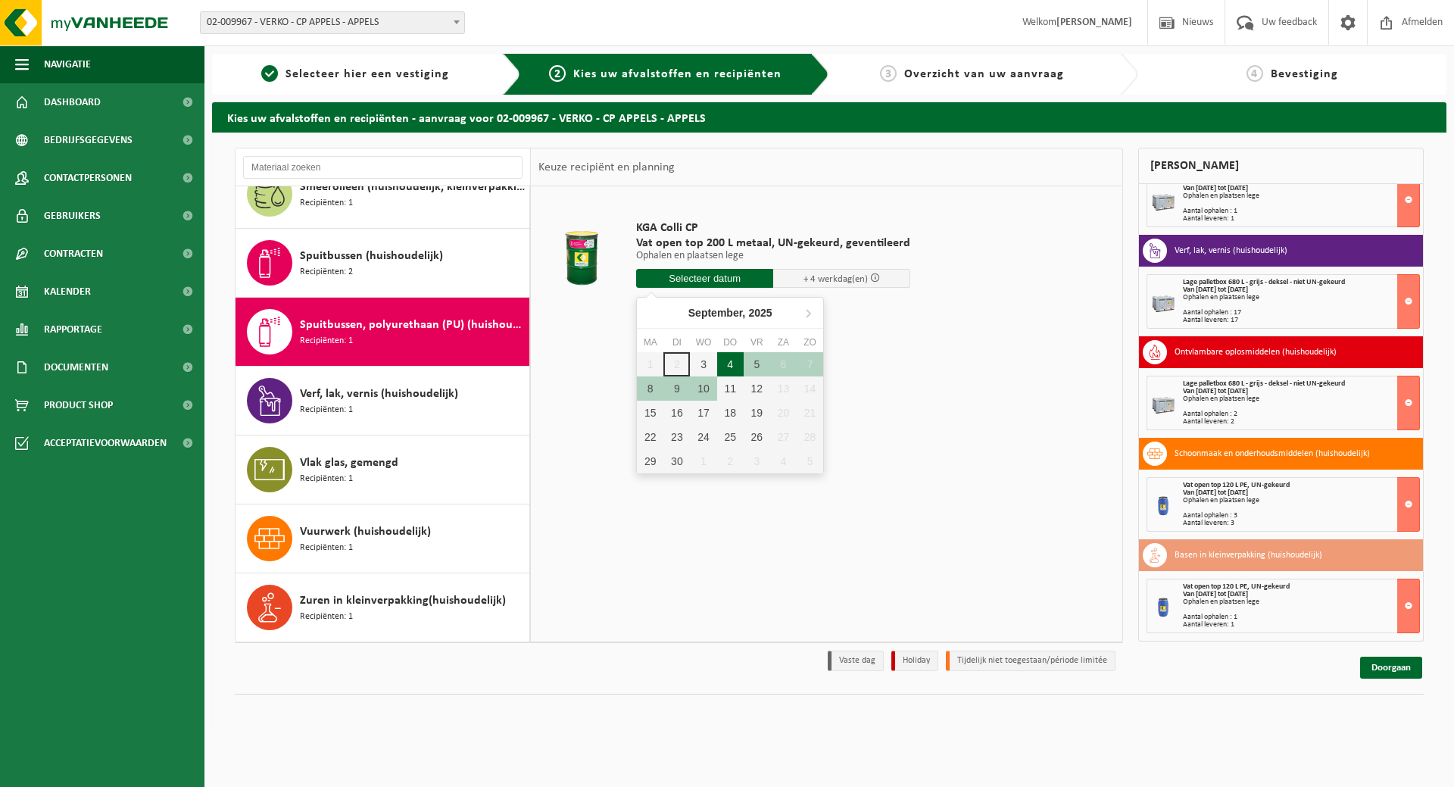
click at [726, 360] on div "4" at bounding box center [730, 364] width 27 height 24
type input "Van 2025-09-04"
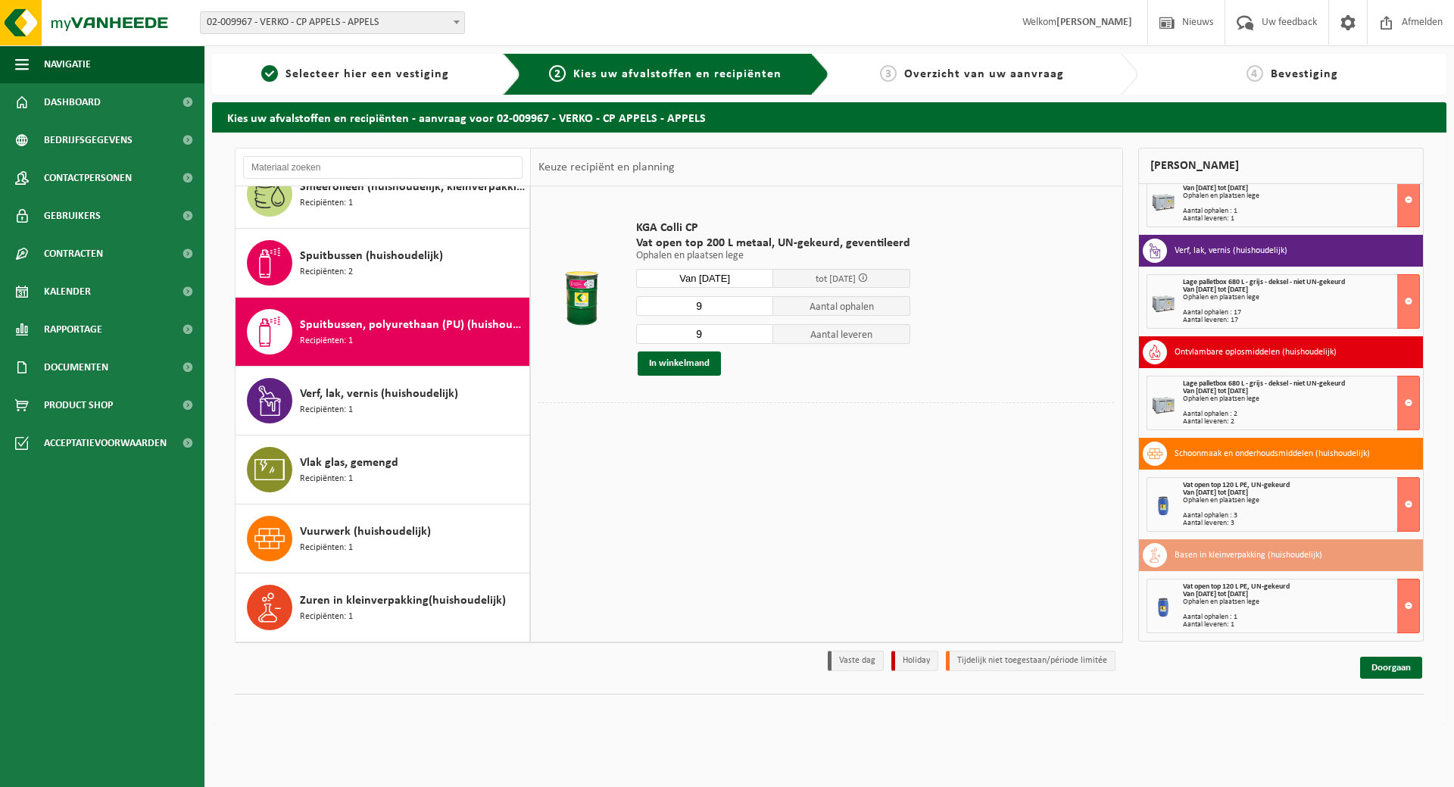
click at [758, 314] on input "9" at bounding box center [704, 306] width 137 height 20
type input "2"
click at [759, 310] on input "2" at bounding box center [704, 306] width 137 height 20
click at [757, 336] on input "1" at bounding box center [704, 334] width 137 height 20
type input "2"
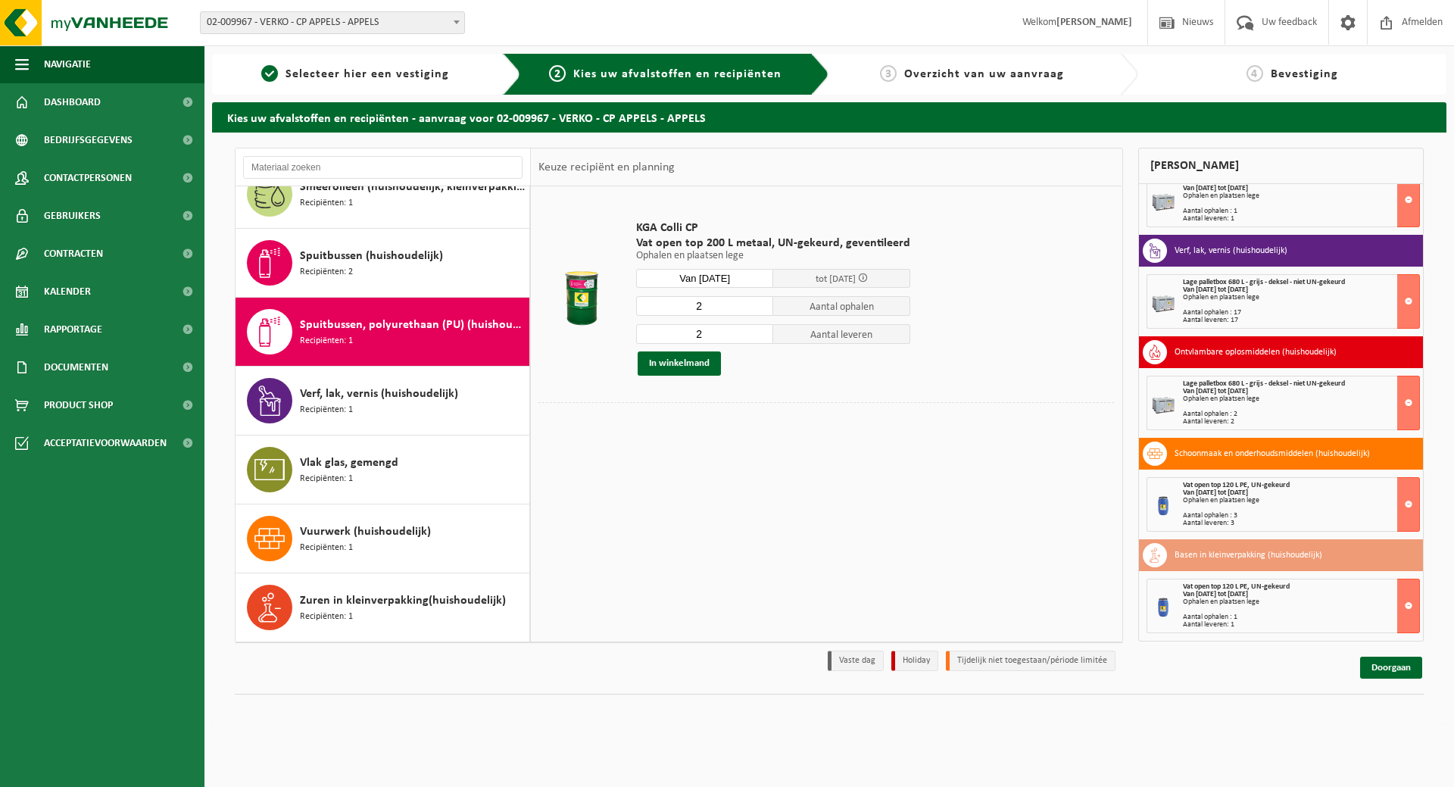
click at [760, 328] on input "2" at bounding box center [704, 334] width 137 height 20
click at [688, 360] on button "In winkelmand" at bounding box center [679, 363] width 83 height 24
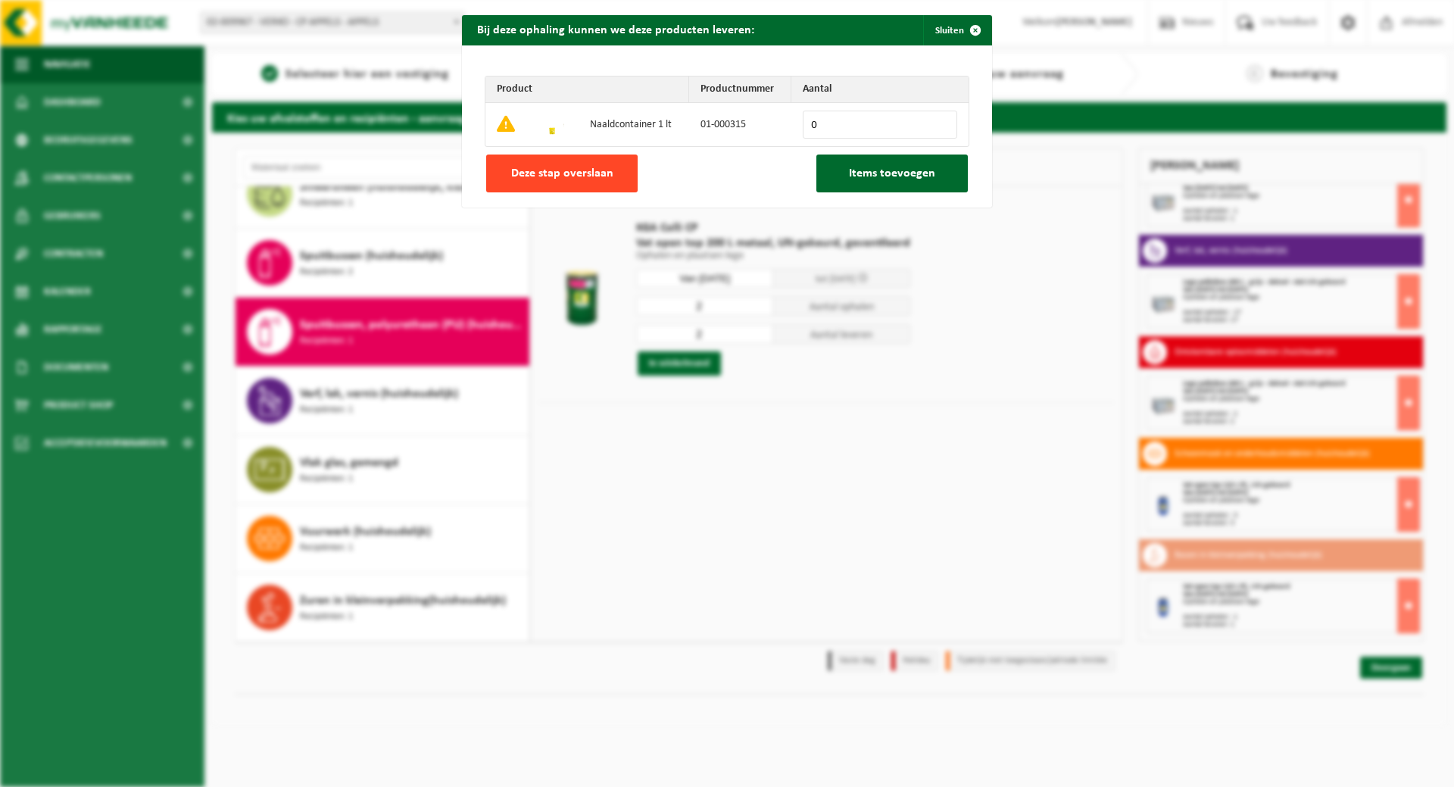
click at [578, 167] on span "Deze stap overslaan" at bounding box center [562, 173] width 102 height 12
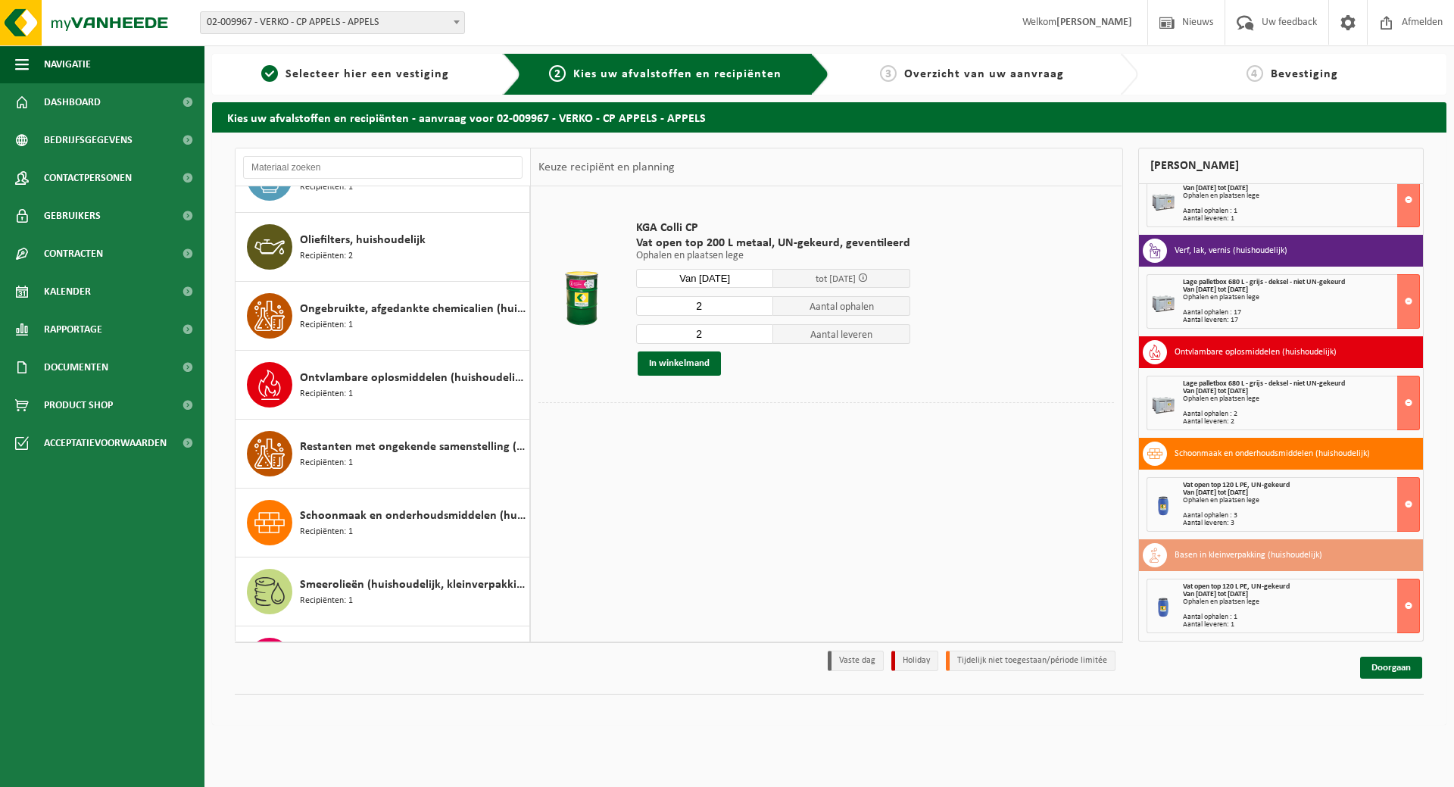
scroll to position [541, 0]
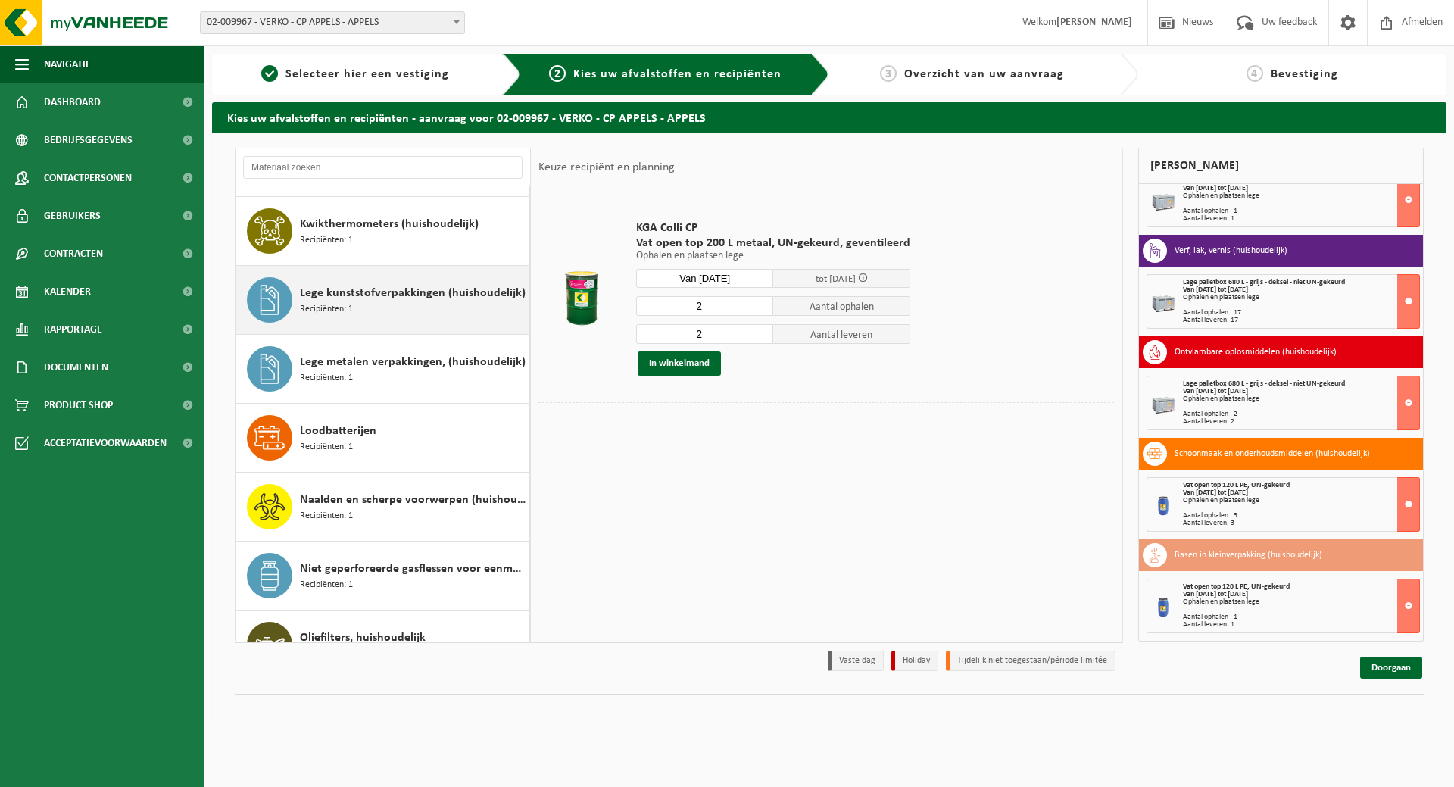
click at [473, 280] on div "Lege kunststofverpakkingen (huishoudelijk) Recipiënten: 1" at bounding box center [413, 299] width 226 height 45
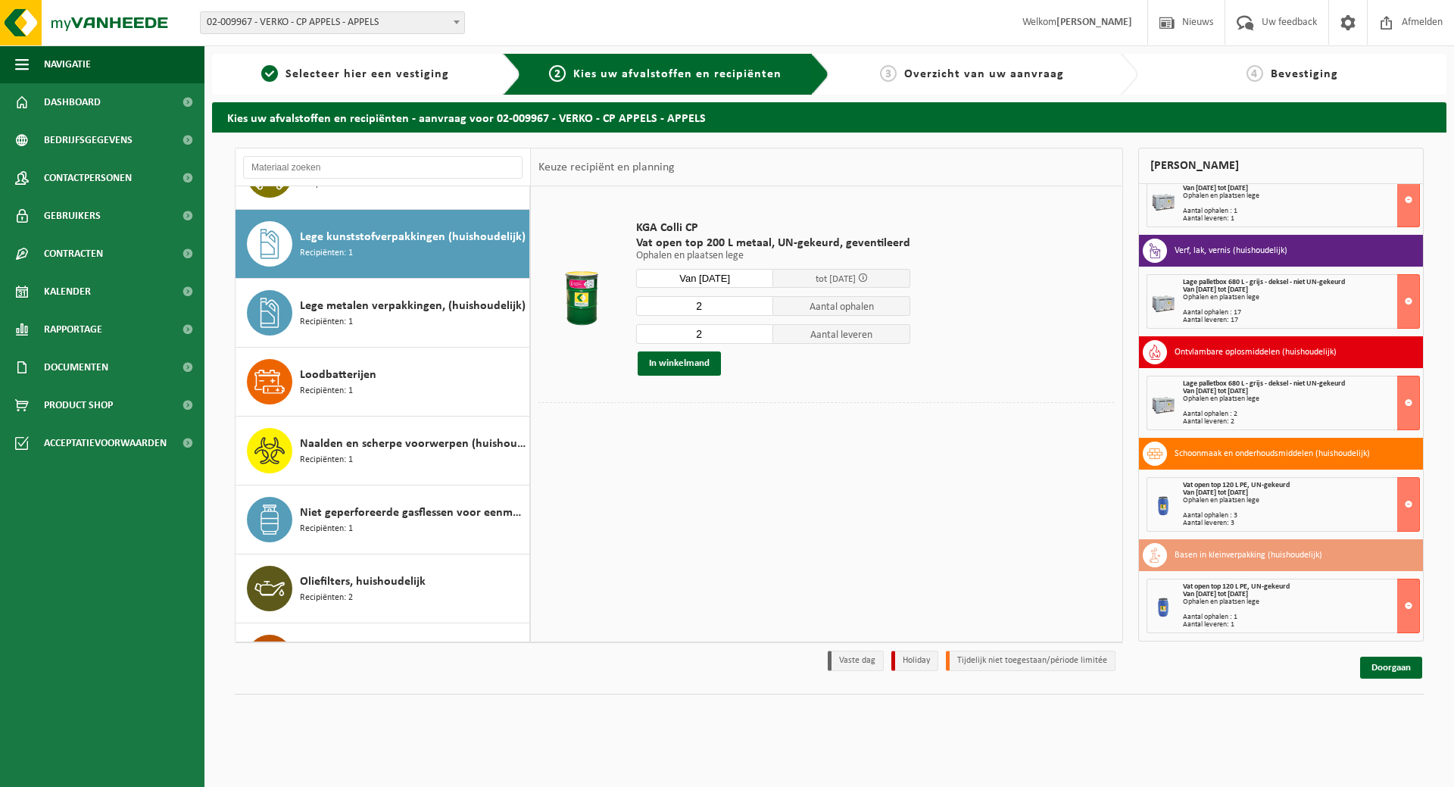
scroll to position [620, 0]
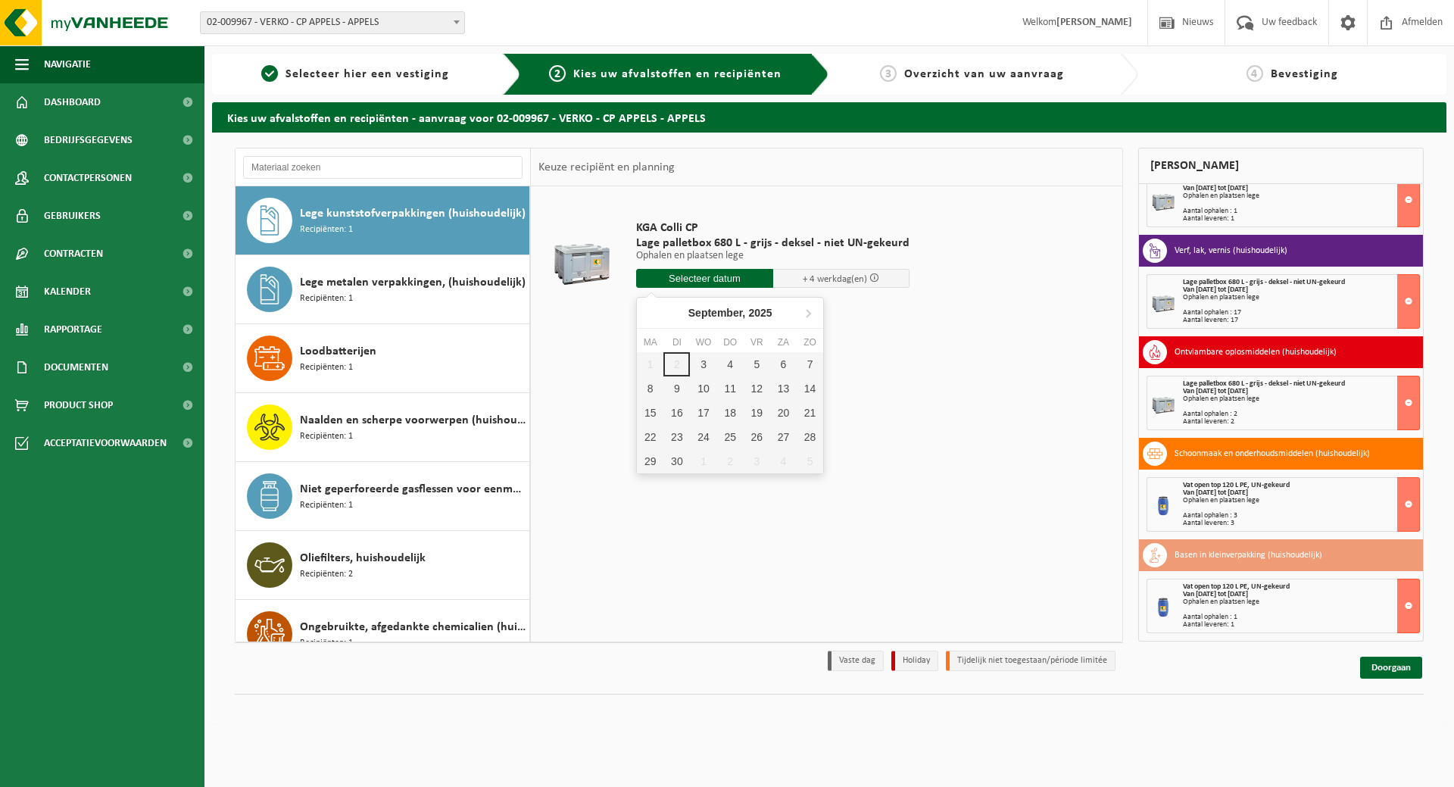
click at [732, 284] on input "text" at bounding box center [704, 278] width 137 height 19
click at [731, 362] on div "4" at bounding box center [730, 364] width 27 height 24
type input "Van 2025-09-04"
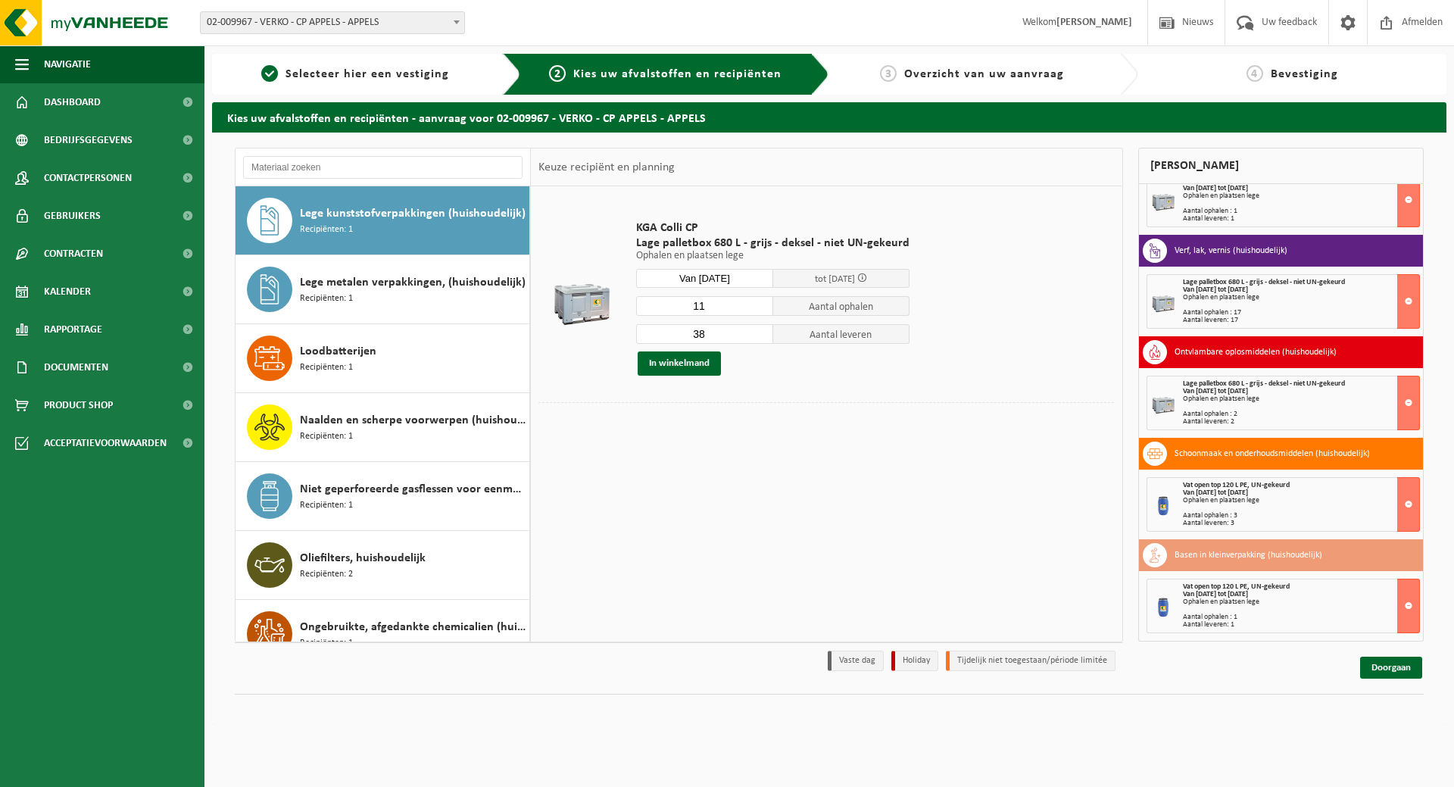
type input "11"
click at [760, 308] on input "11" at bounding box center [704, 306] width 137 height 20
click at [755, 336] on input "8" at bounding box center [704, 334] width 137 height 20
click at [756, 330] on input "9" at bounding box center [704, 334] width 137 height 20
click at [756, 330] on input "10" at bounding box center [704, 334] width 137 height 20
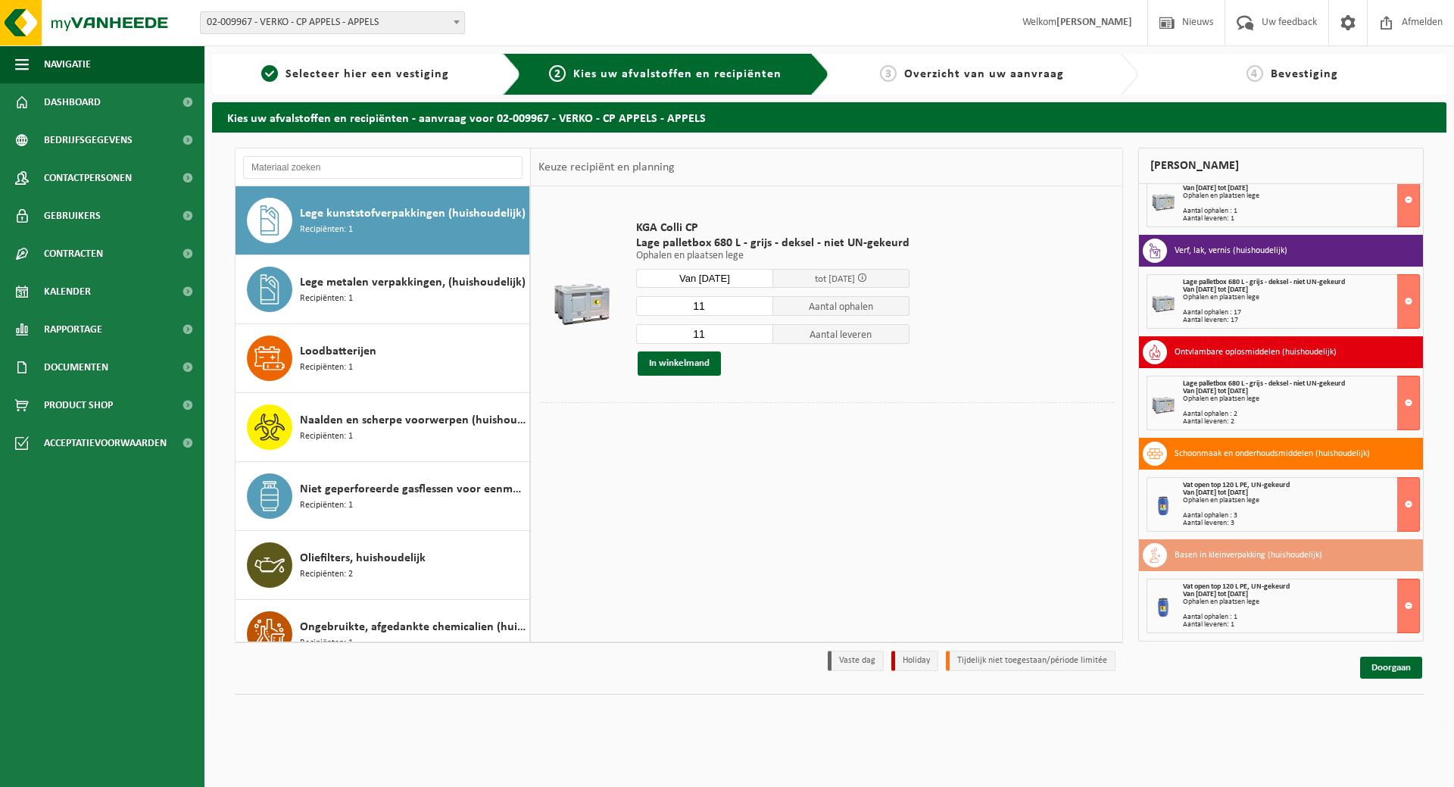
type input "11"
click at [756, 330] on input "11" at bounding box center [704, 334] width 137 height 20
click at [699, 361] on button "In winkelmand" at bounding box center [679, 363] width 83 height 24
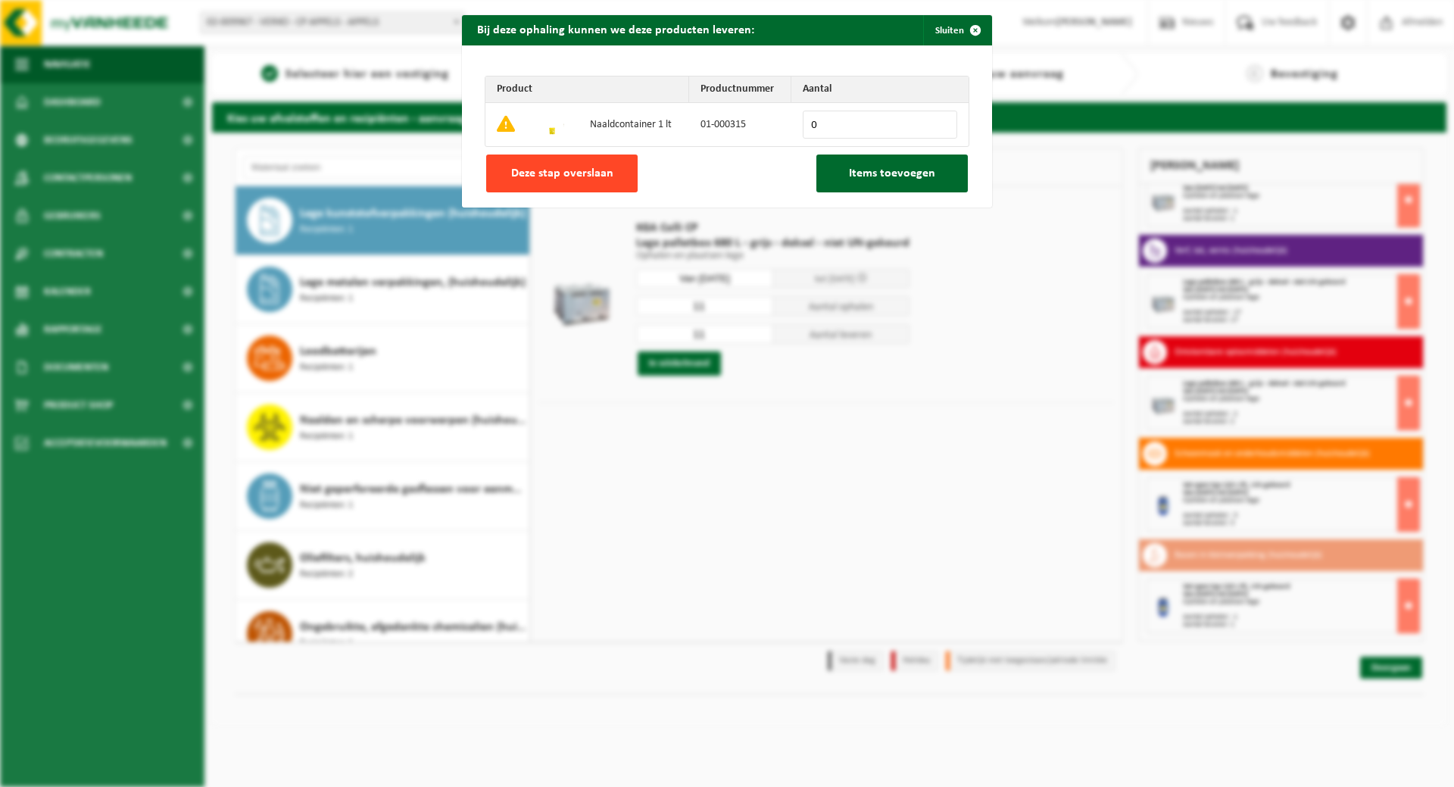
click at [585, 165] on button "Deze stap overslaan" at bounding box center [561, 173] width 151 height 38
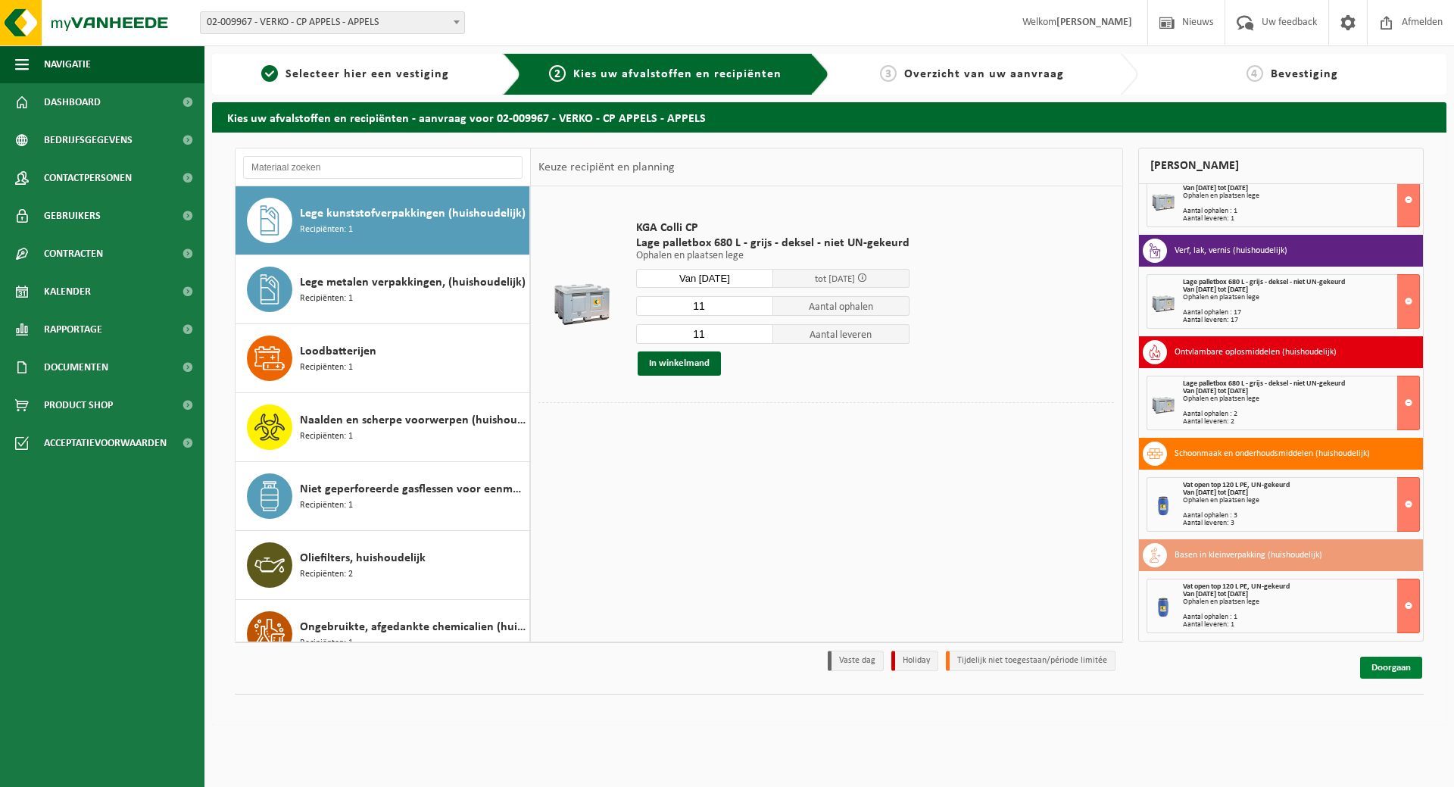
click at [1381, 666] on link "Doorgaan" at bounding box center [1391, 668] width 62 height 22
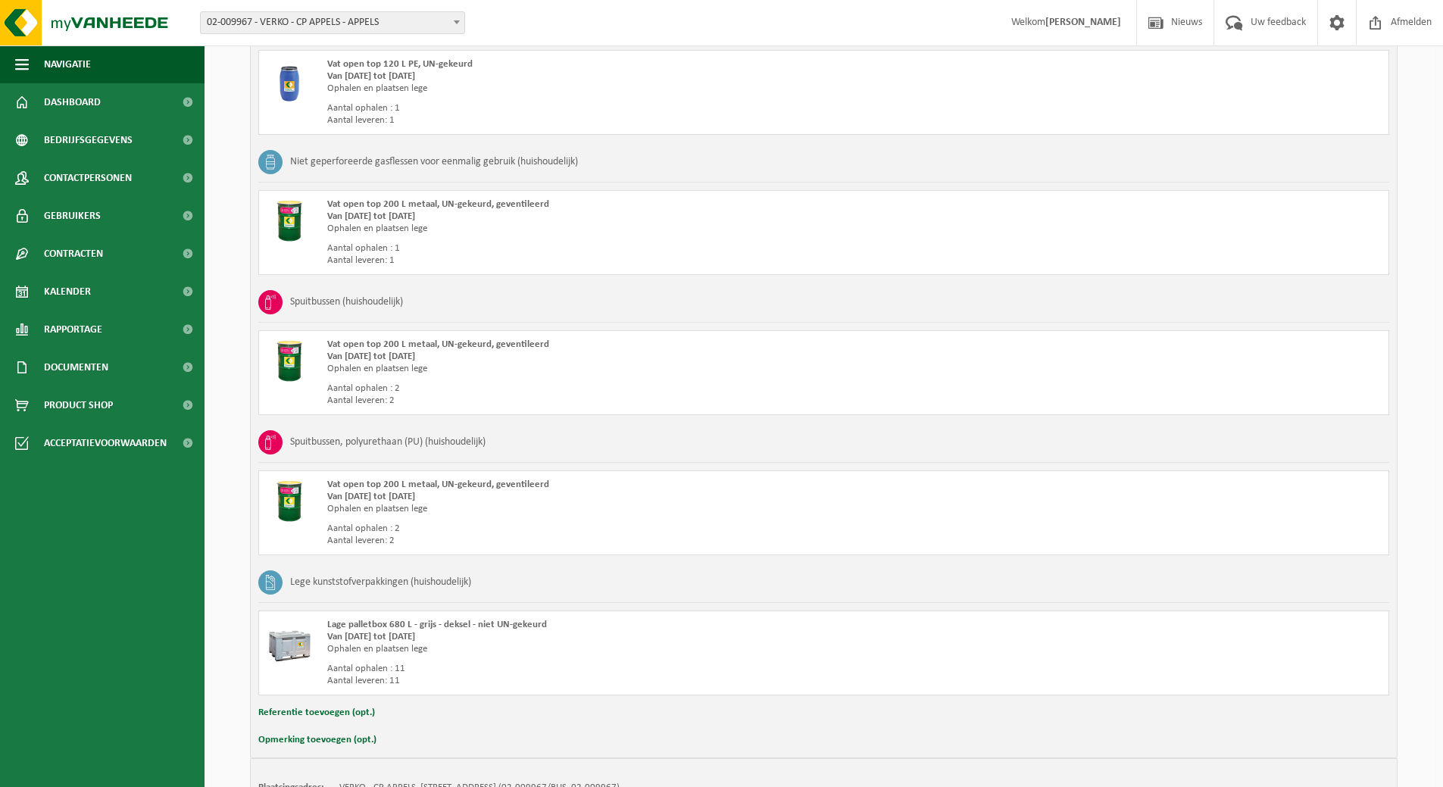
scroll to position [1658, 0]
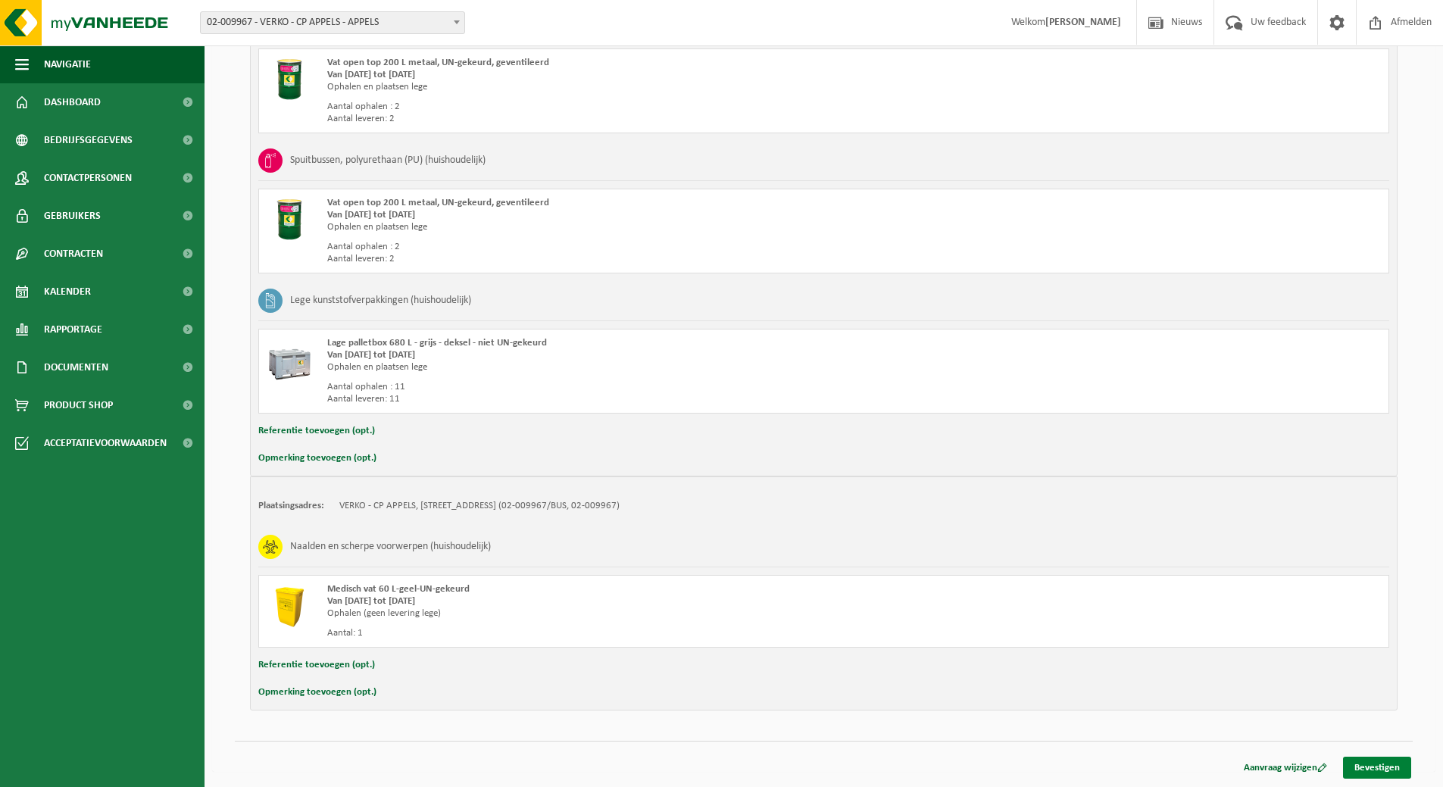
click at [1363, 763] on link "Bevestigen" at bounding box center [1377, 768] width 68 height 22
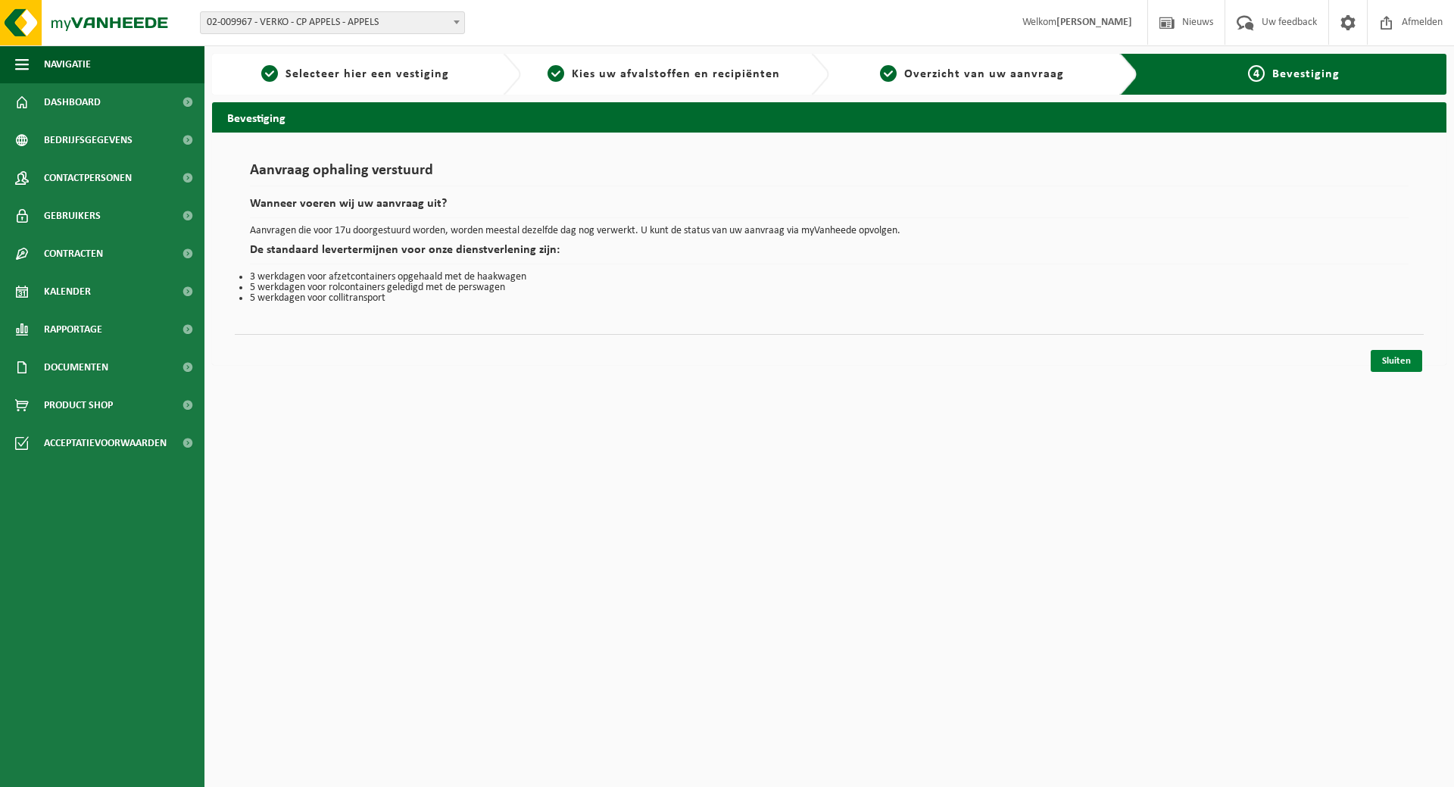
click at [1407, 362] on link "Sluiten" at bounding box center [1396, 361] width 51 height 22
